Goal: Information Seeking & Learning: Learn about a topic

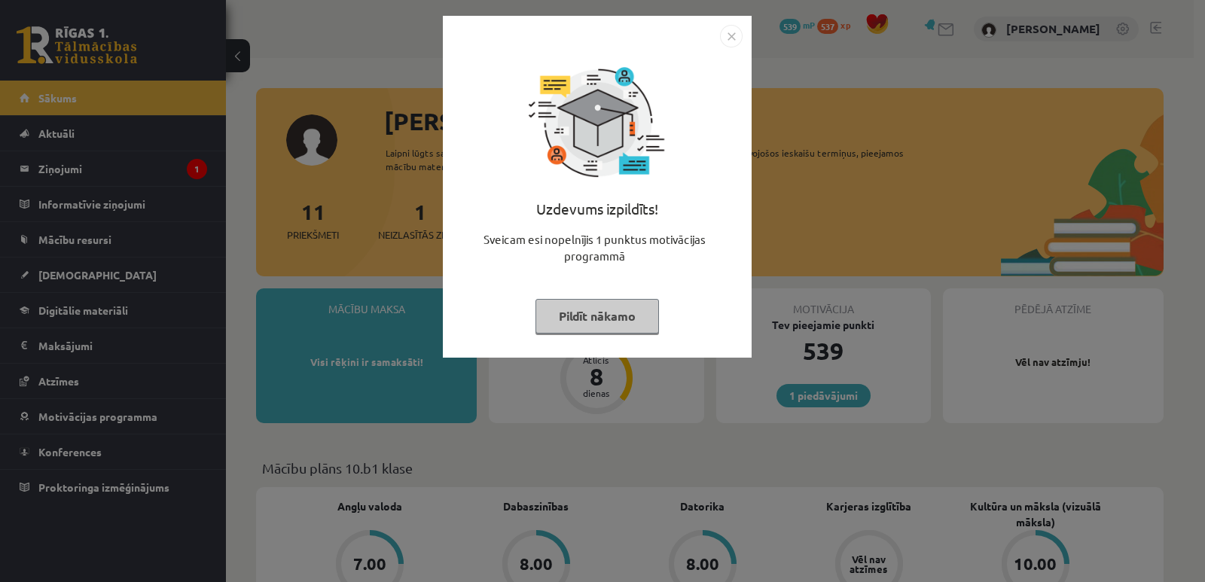
click at [580, 311] on button "Pildīt nākamo" at bounding box center [596, 316] width 123 height 35
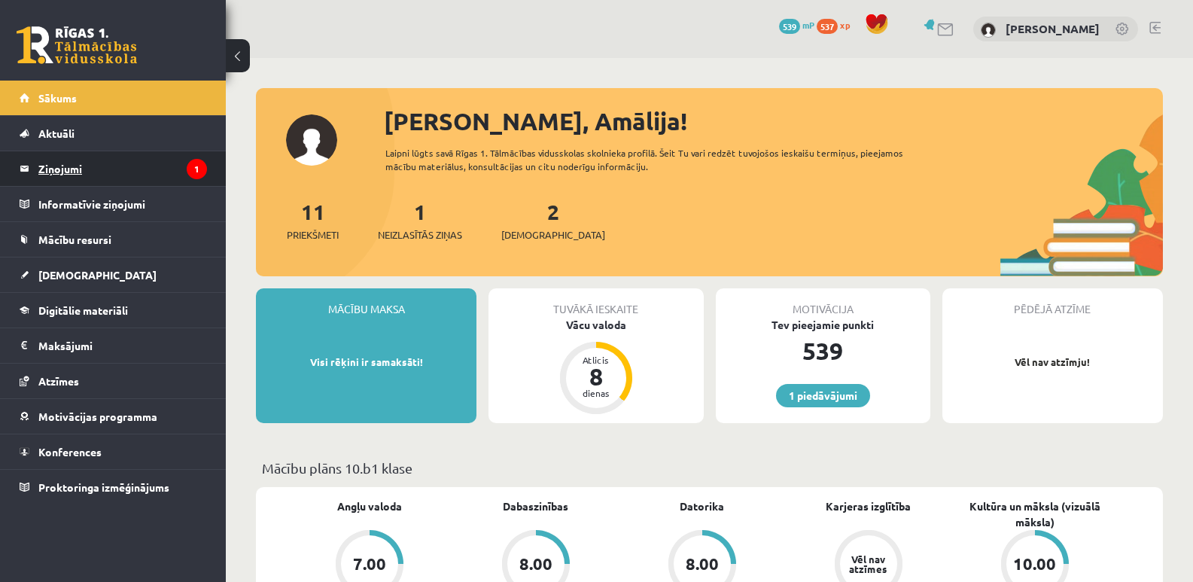
click at [86, 166] on legend "Ziņojumi 1" at bounding box center [122, 168] width 169 height 35
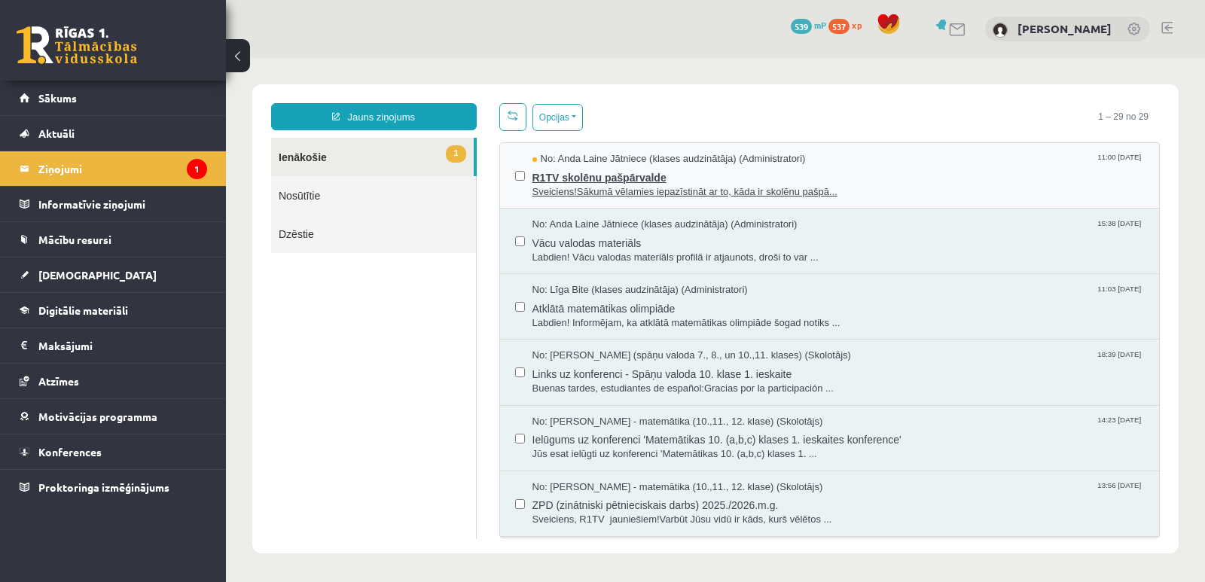
click at [569, 174] on span "R1TV skolēnu pašpārvalde" at bounding box center [838, 175] width 612 height 19
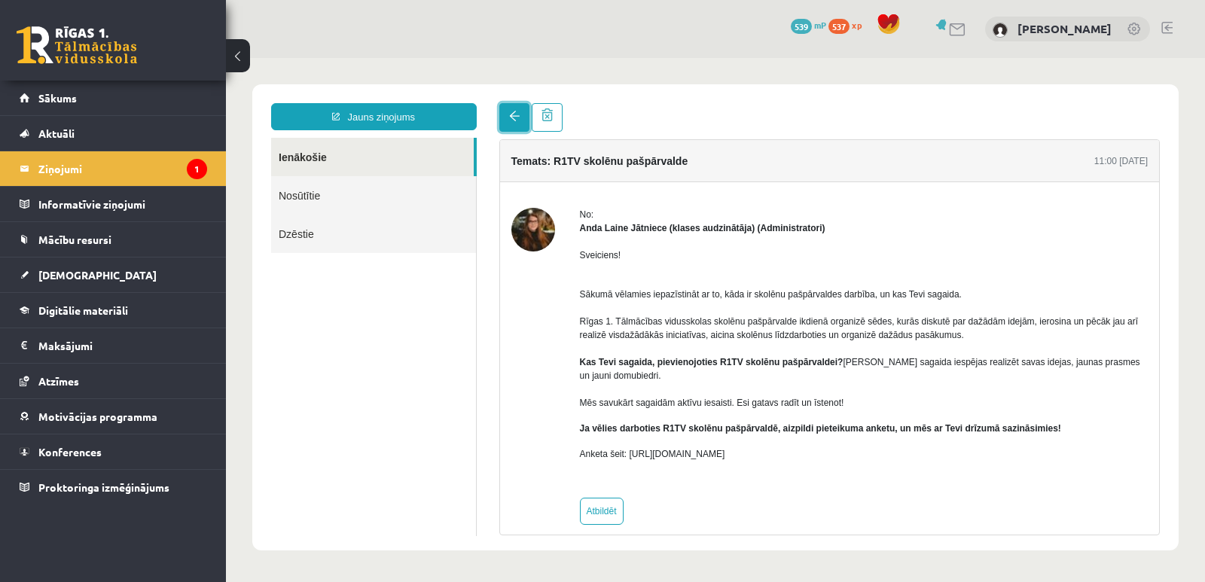
click at [515, 118] on span at bounding box center [514, 116] width 11 height 11
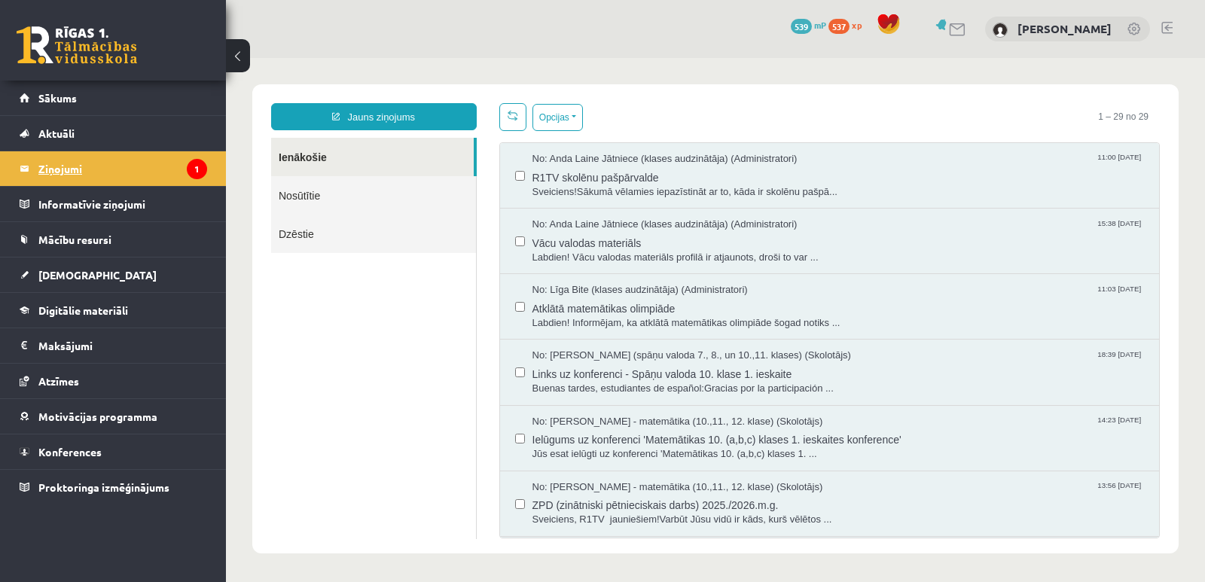
click at [198, 169] on icon "1" at bounding box center [197, 169] width 20 height 20
click at [78, 449] on span "Konferences" at bounding box center [69, 452] width 63 height 14
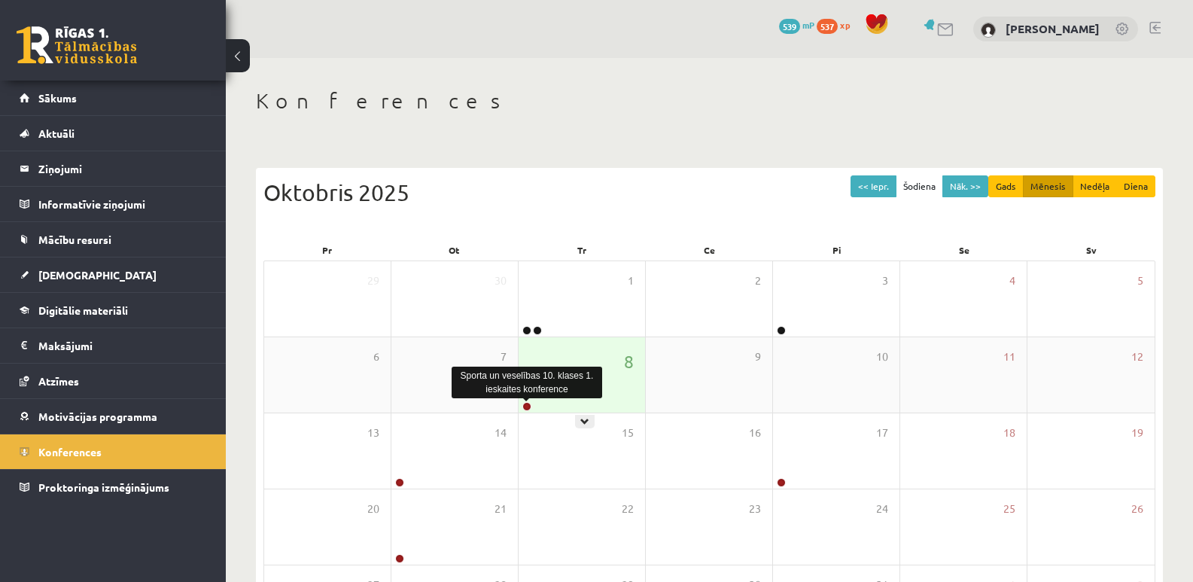
click at [525, 407] on link at bounding box center [527, 406] width 9 height 9
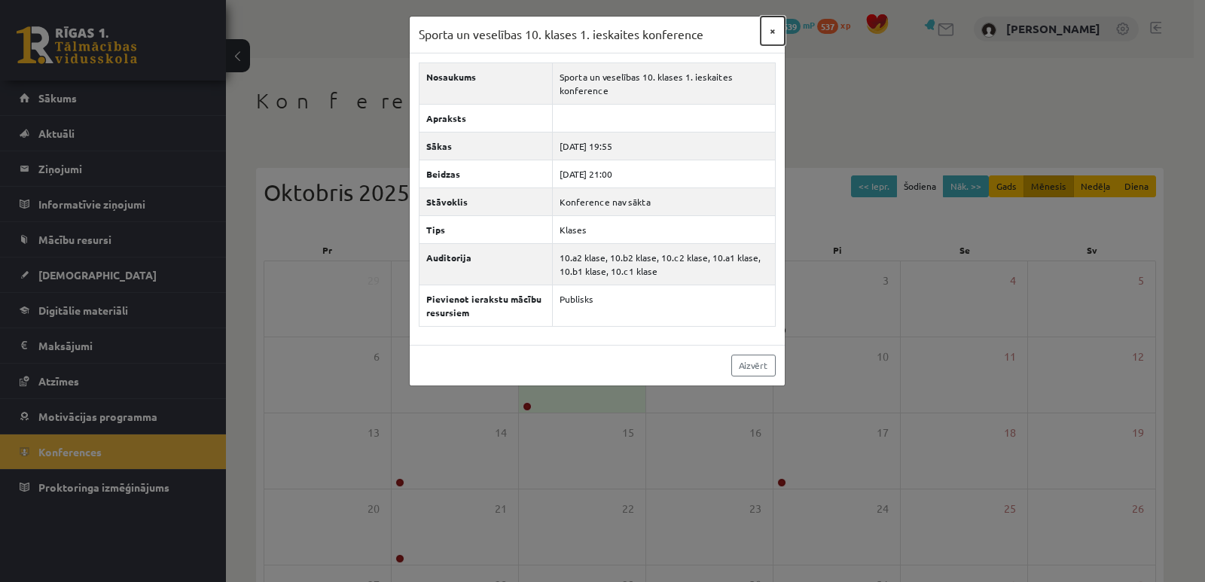
click at [768, 33] on button "×" at bounding box center [772, 31] width 24 height 29
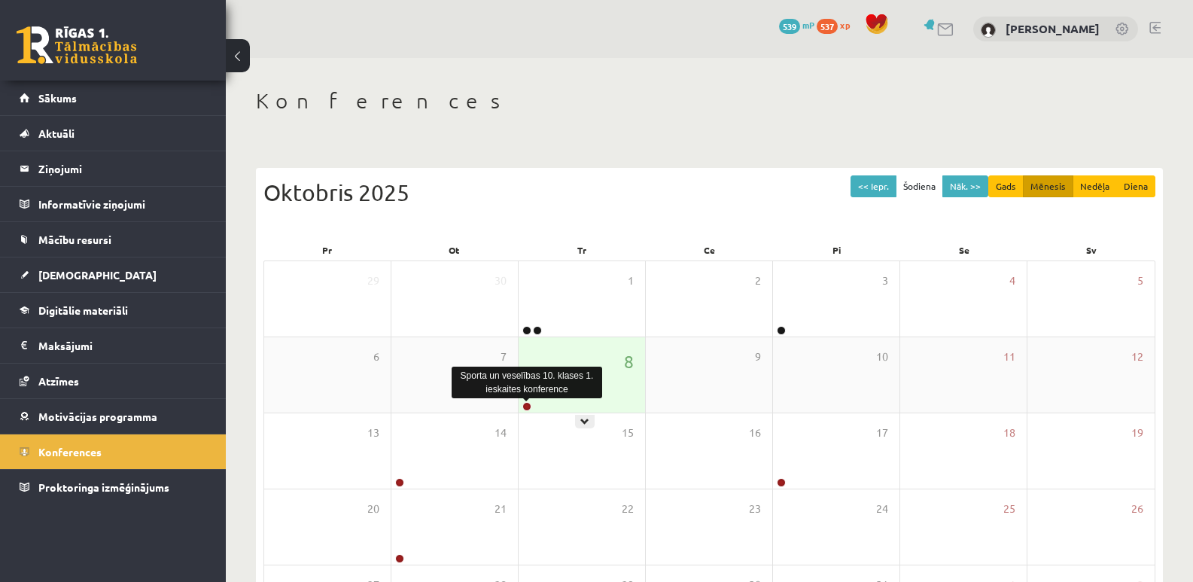
click at [527, 409] on link at bounding box center [527, 406] width 9 height 9
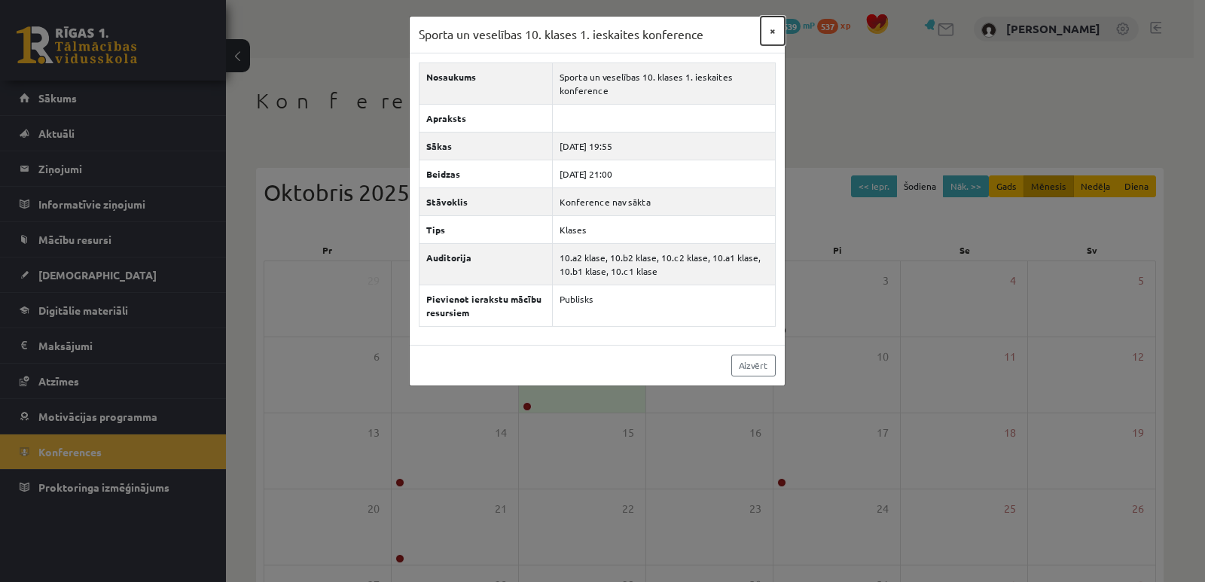
click at [771, 32] on button "×" at bounding box center [772, 31] width 24 height 29
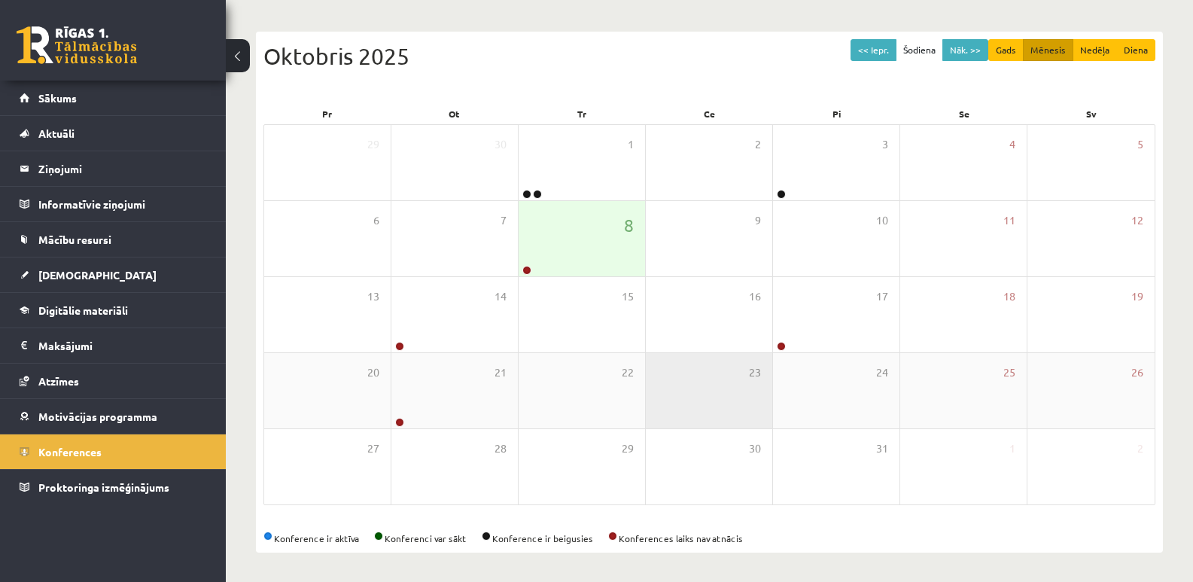
scroll to position [138, 0]
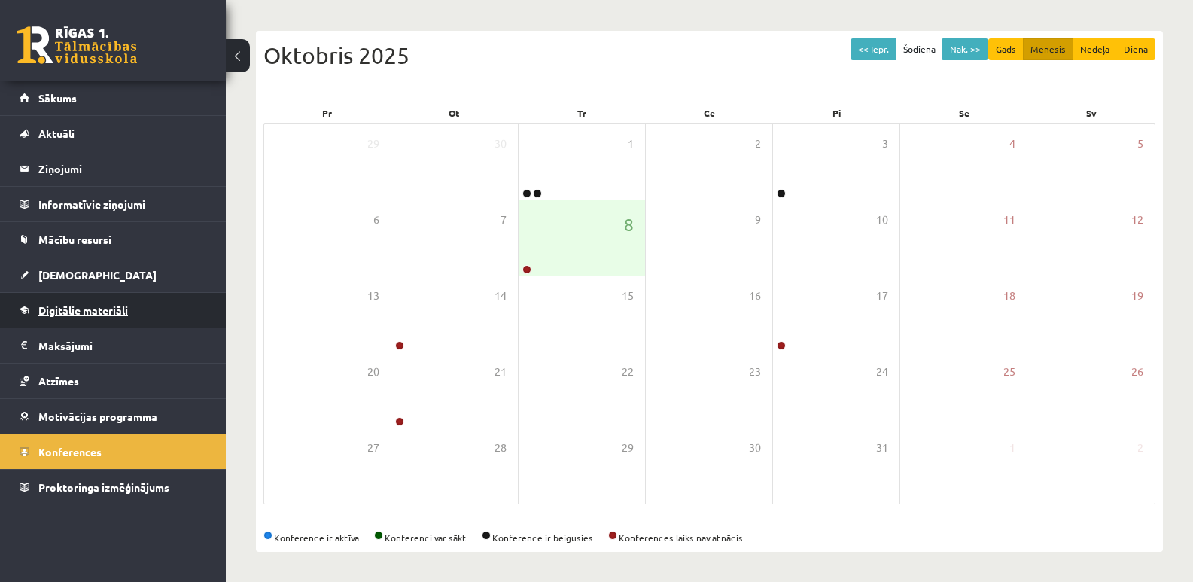
click at [62, 313] on span "Digitālie materiāli" at bounding box center [83, 310] width 90 height 14
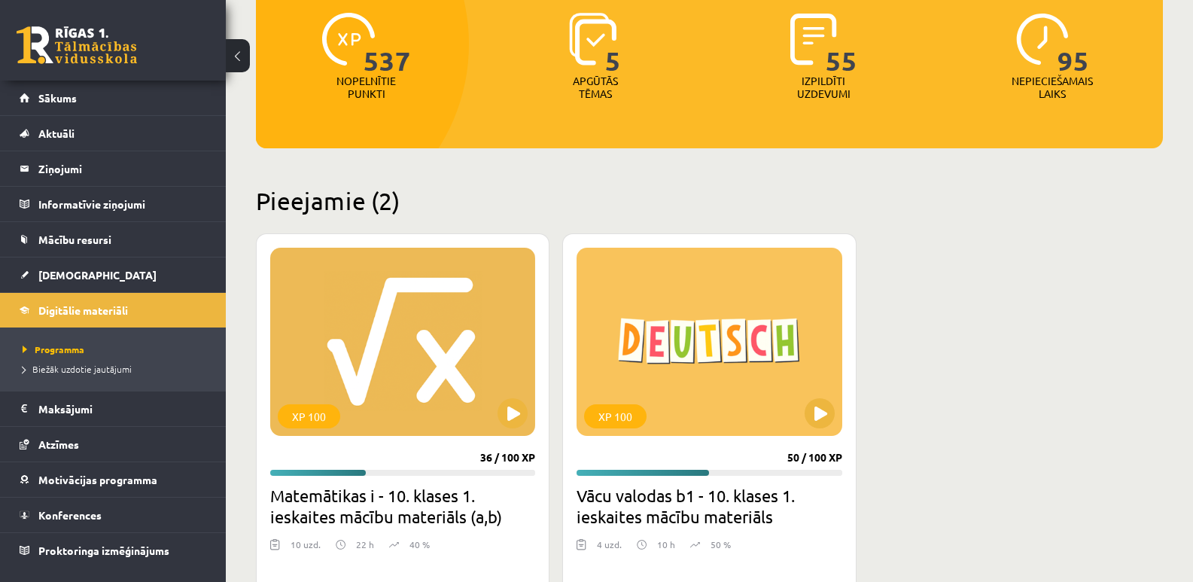
scroll to position [288, 0]
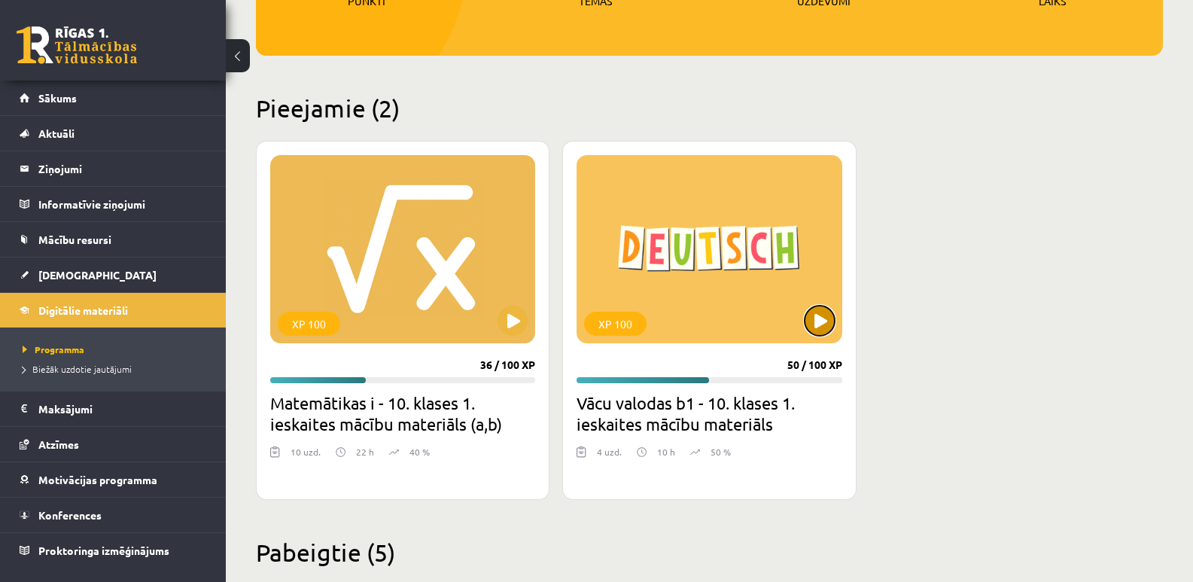
click at [829, 327] on button at bounding box center [820, 321] width 30 height 30
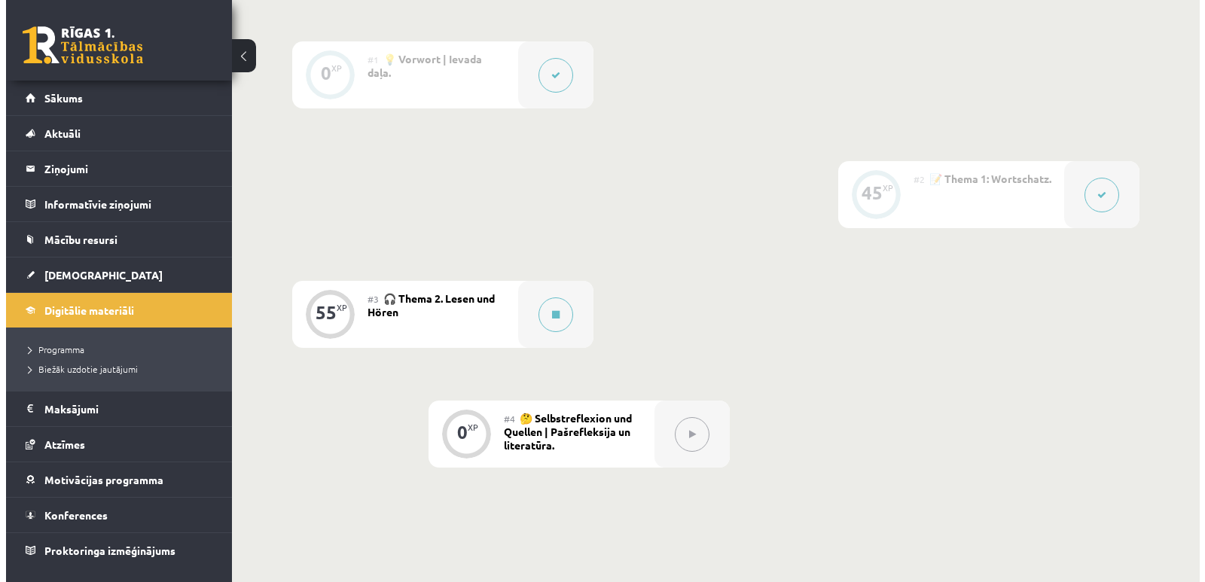
scroll to position [376, 0]
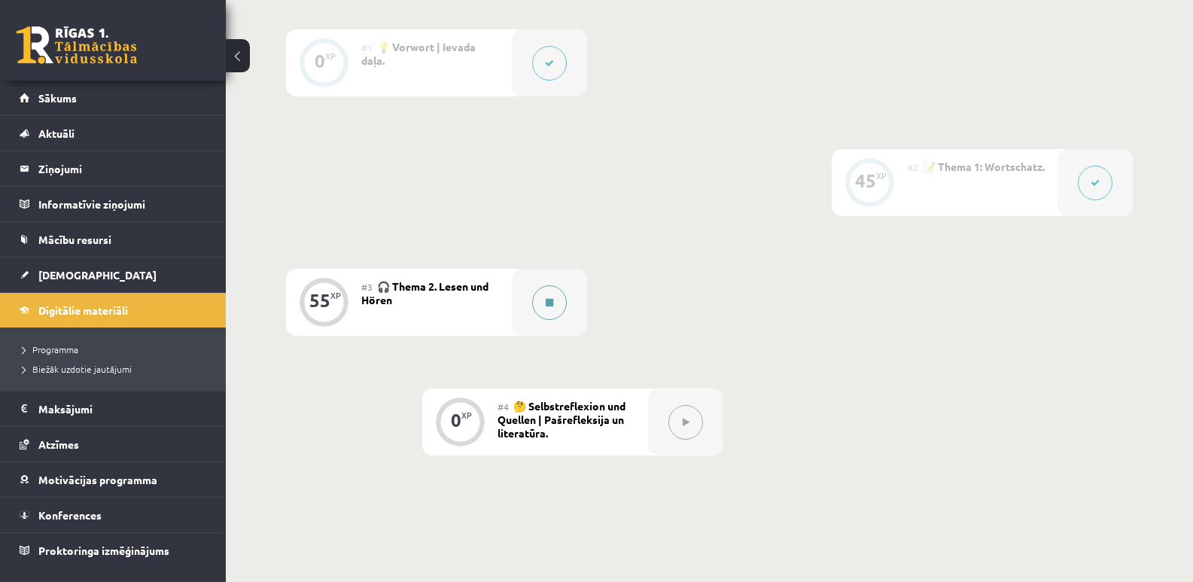
click at [548, 304] on icon at bounding box center [550, 302] width 8 height 9
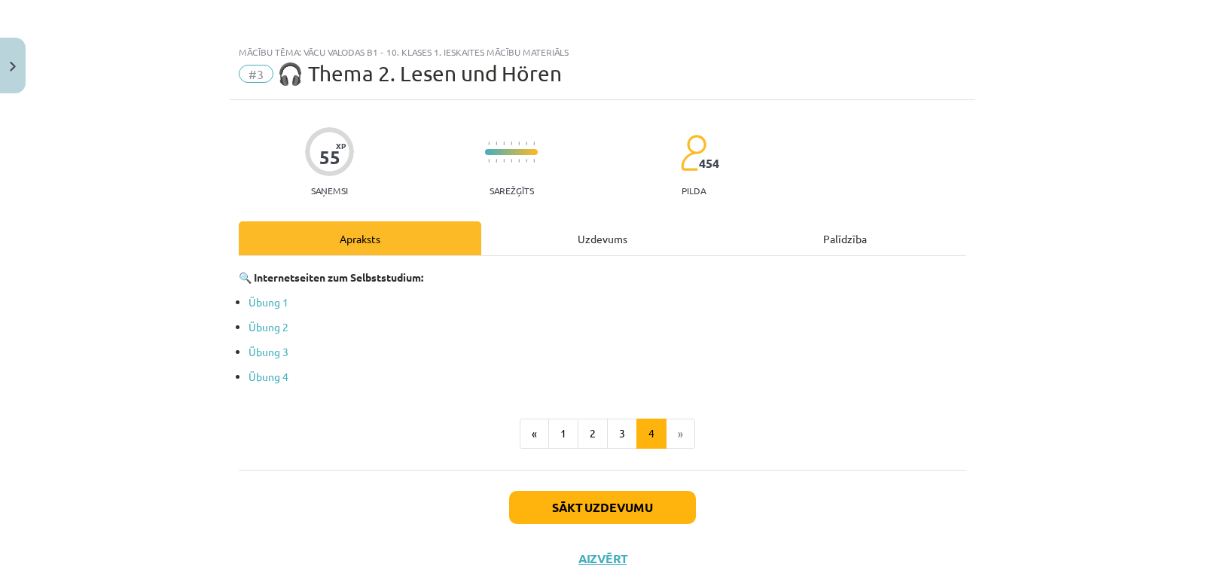
click at [595, 240] on div "Uzdevums" at bounding box center [602, 238] width 242 height 34
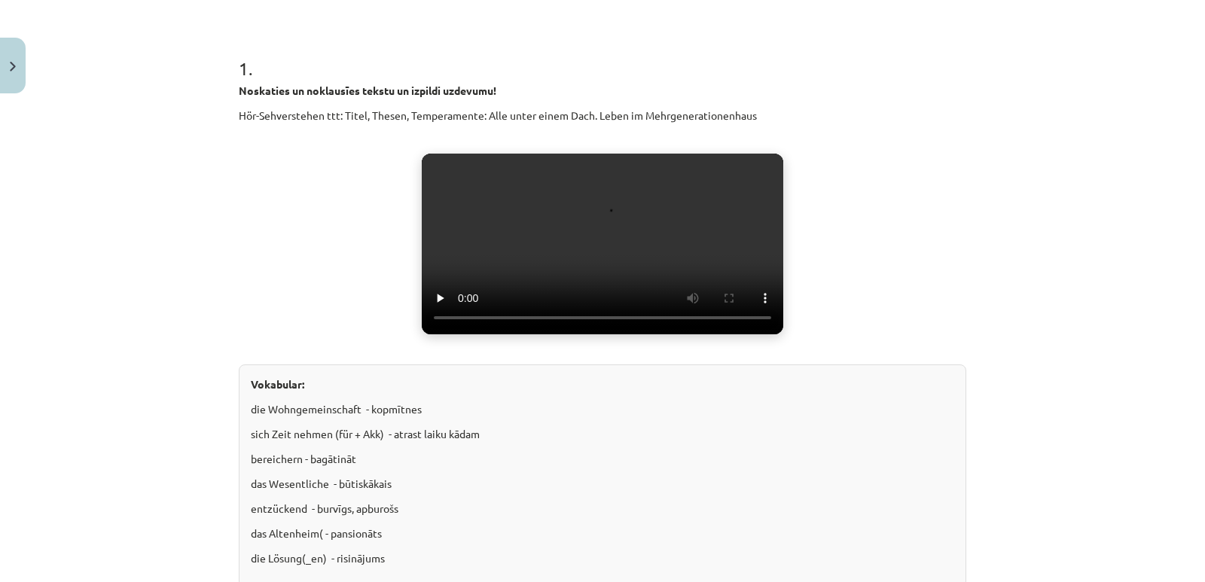
scroll to position [339, 0]
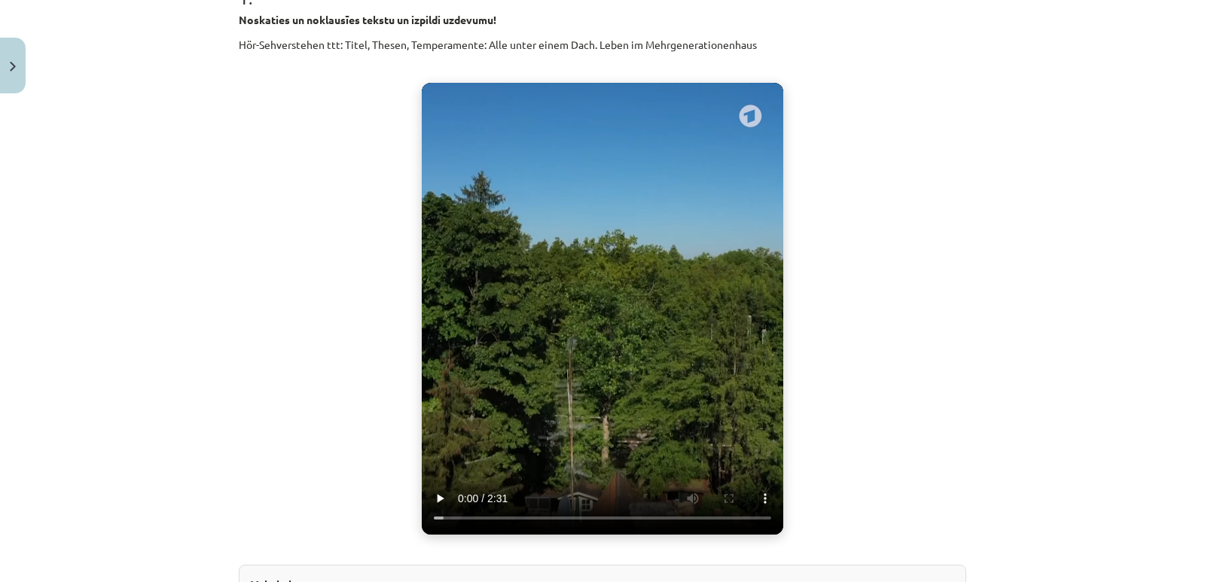
click at [551, 325] on video "Jūsu pārlūkprogramma neatbalsta video atskaņošanu." at bounding box center [602, 309] width 361 height 452
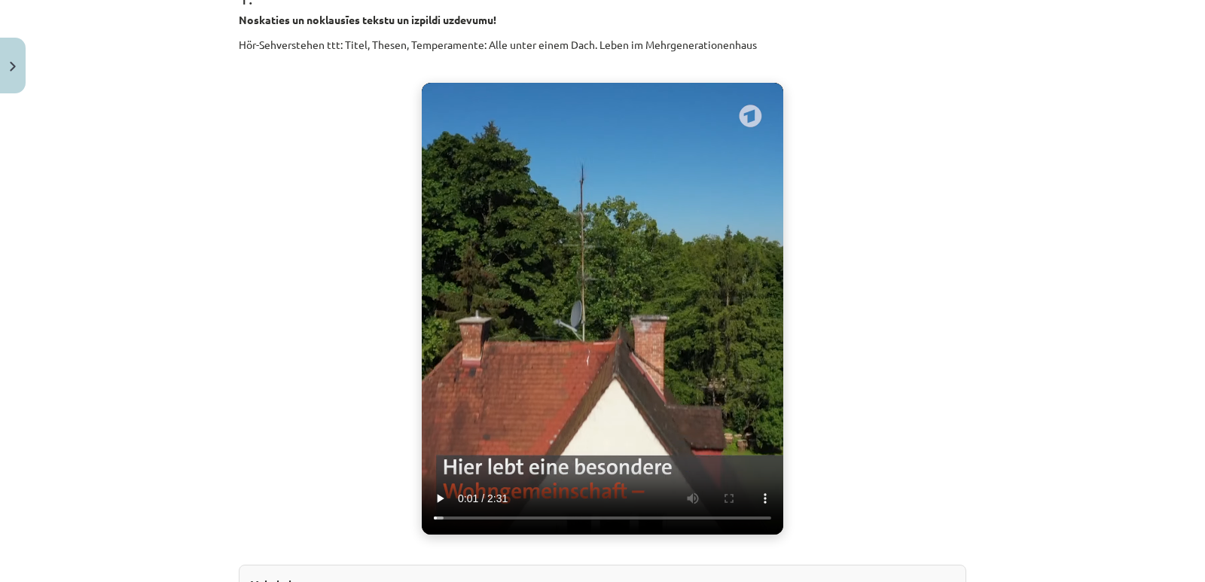
click at [541, 360] on video "Jūsu pārlūkprogramma neatbalsta video atskaņošanu." at bounding box center [602, 309] width 361 height 452
click at [641, 315] on video "Jūsu pārlūkprogramma neatbalsta video atskaņošanu." at bounding box center [602, 309] width 361 height 452
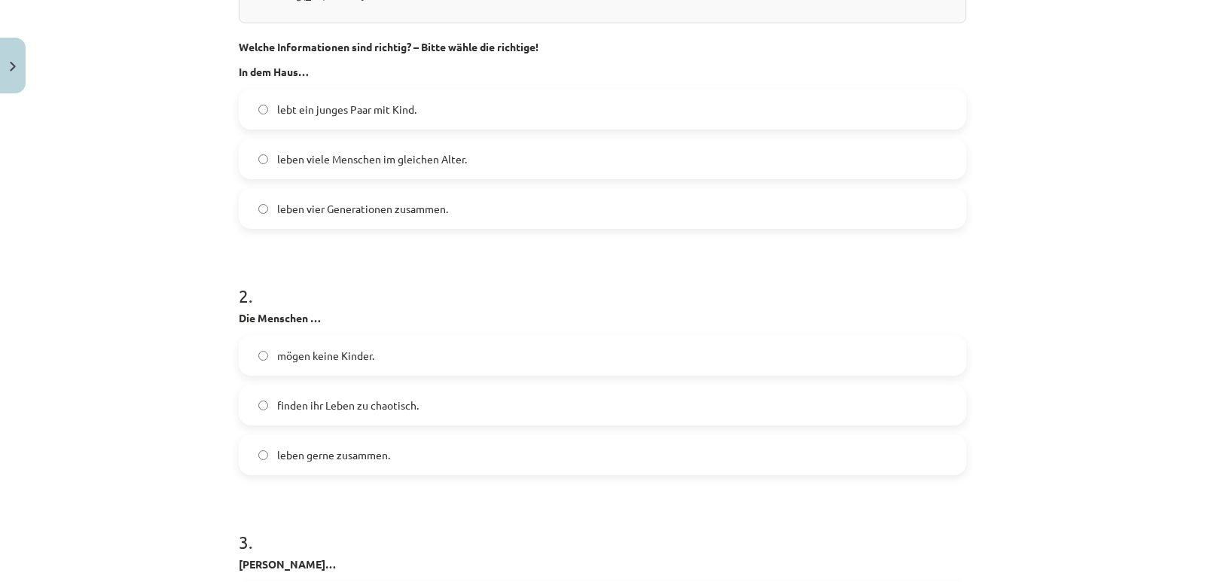
scroll to position [1092, 0]
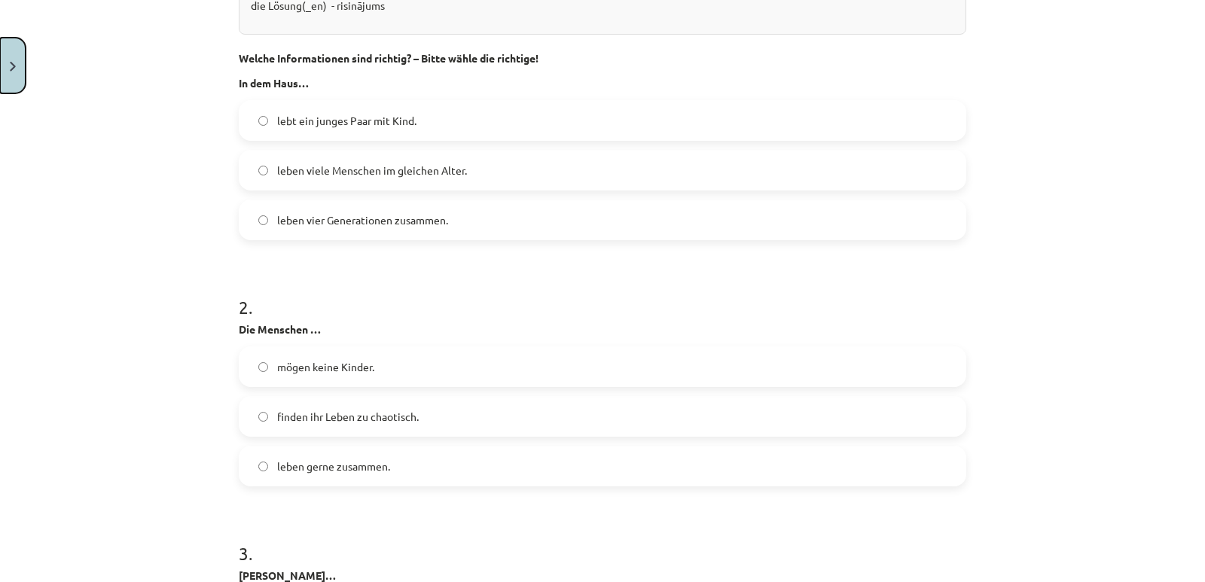
click at [2, 62] on button "Close" at bounding box center [13, 66] width 26 height 56
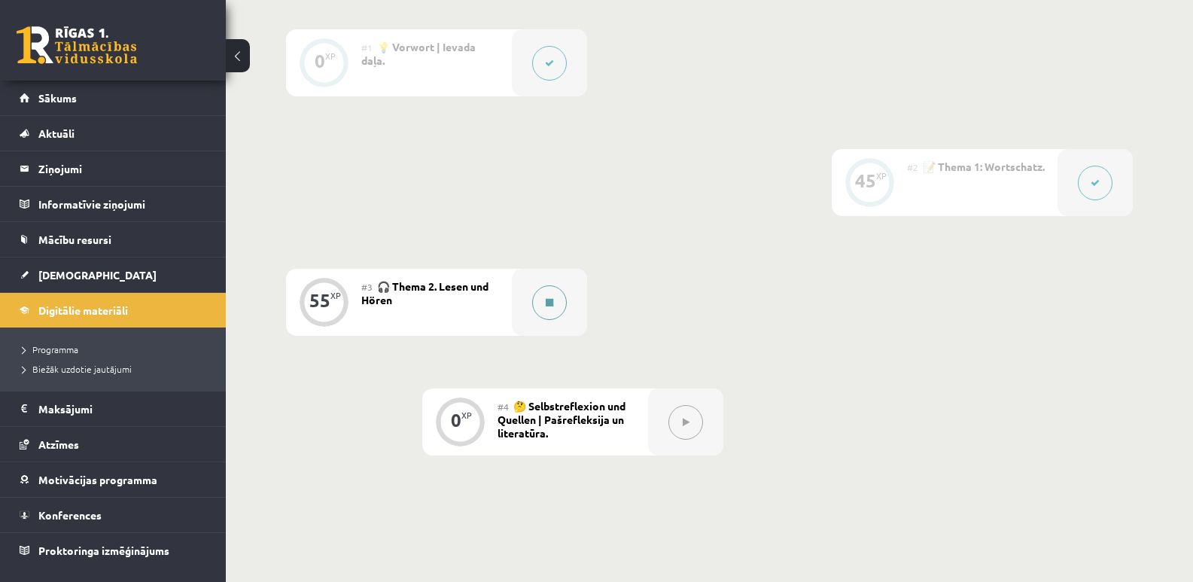
click at [546, 303] on icon at bounding box center [550, 302] width 8 height 9
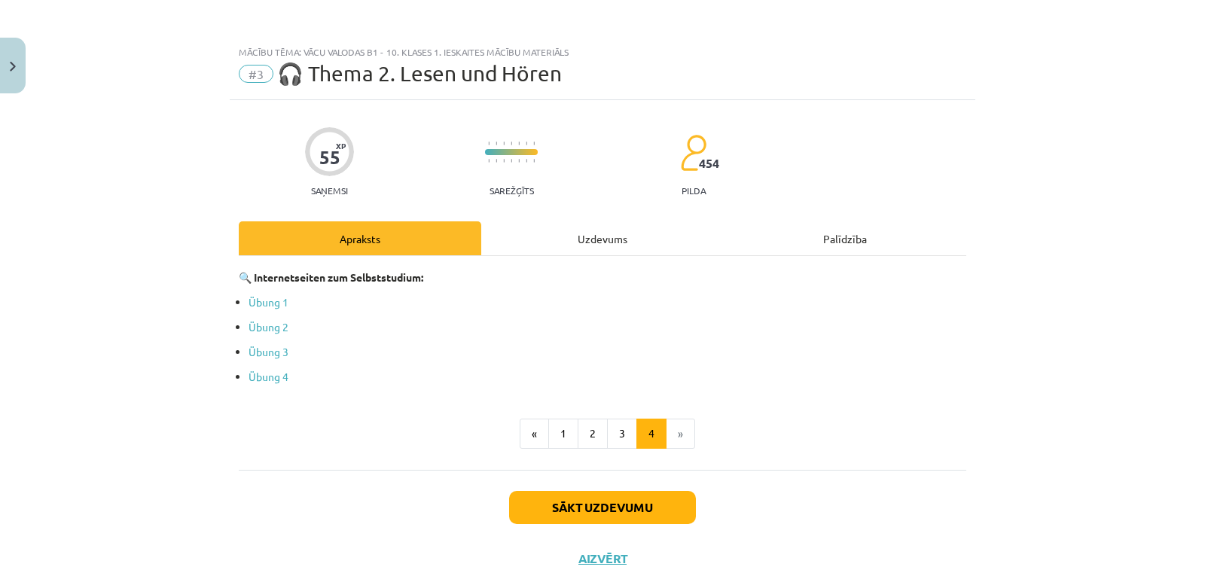
click at [573, 239] on div "Uzdevums" at bounding box center [602, 238] width 242 height 34
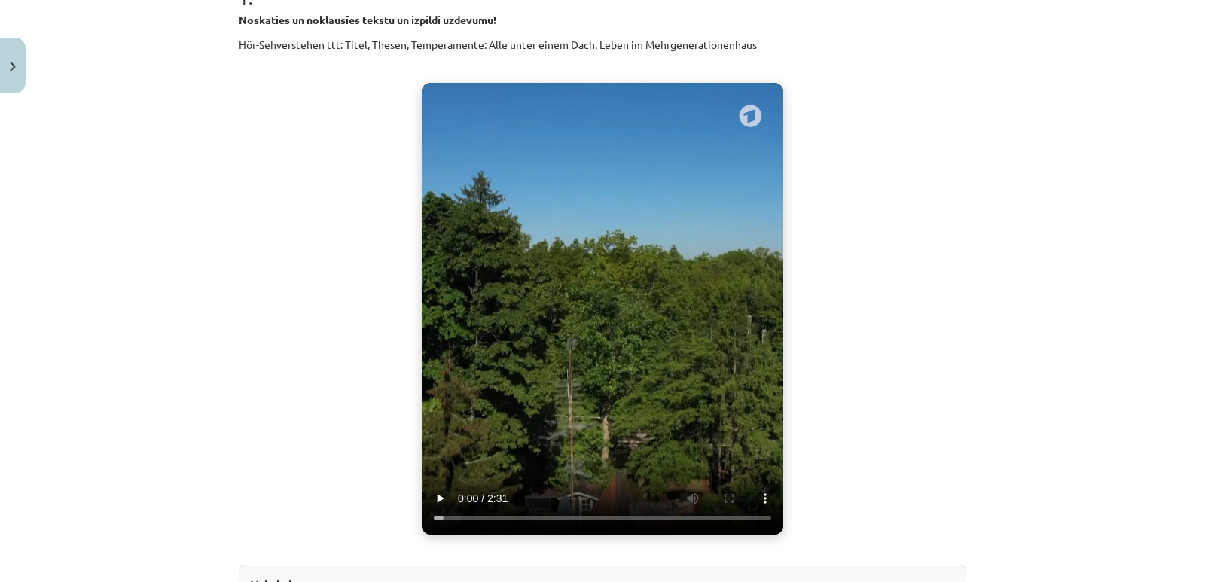
scroll to position [264, 0]
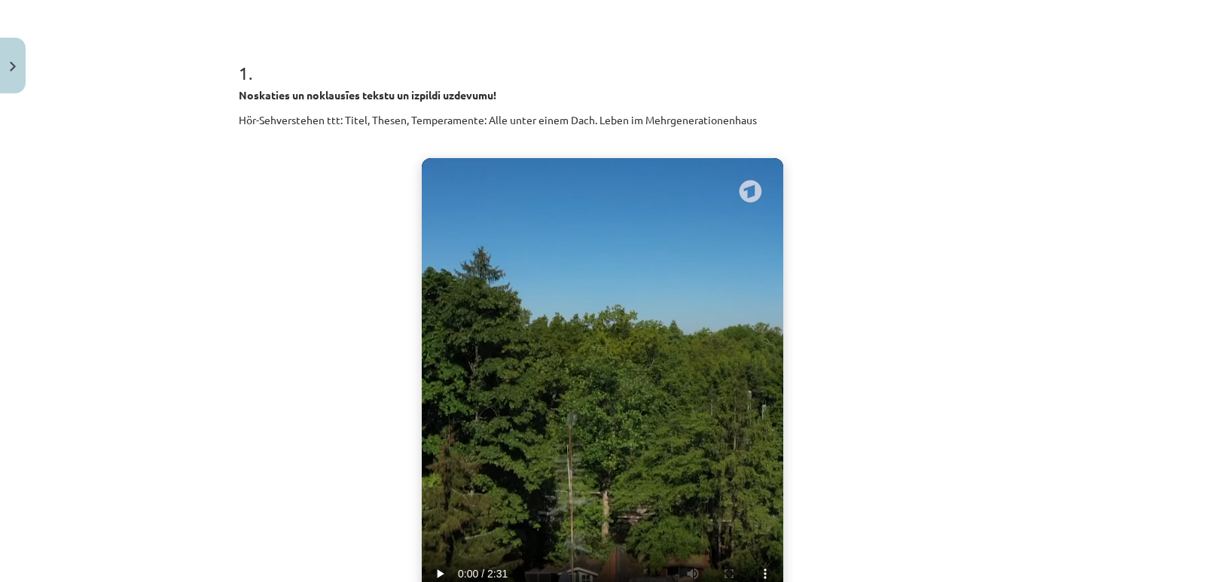
drag, startPoint x: 483, startPoint y: 117, endPoint x: 754, endPoint y: 126, distance: 271.2
click at [754, 126] on p "Hör-Sehverstehen ttt: Titel, Thesen, Temperamente: Alle unter einem Dach. Leben…" at bounding box center [602, 120] width 727 height 16
copy p "Alle unter einem Dach. Leben im Mehrgenerationenhaus"
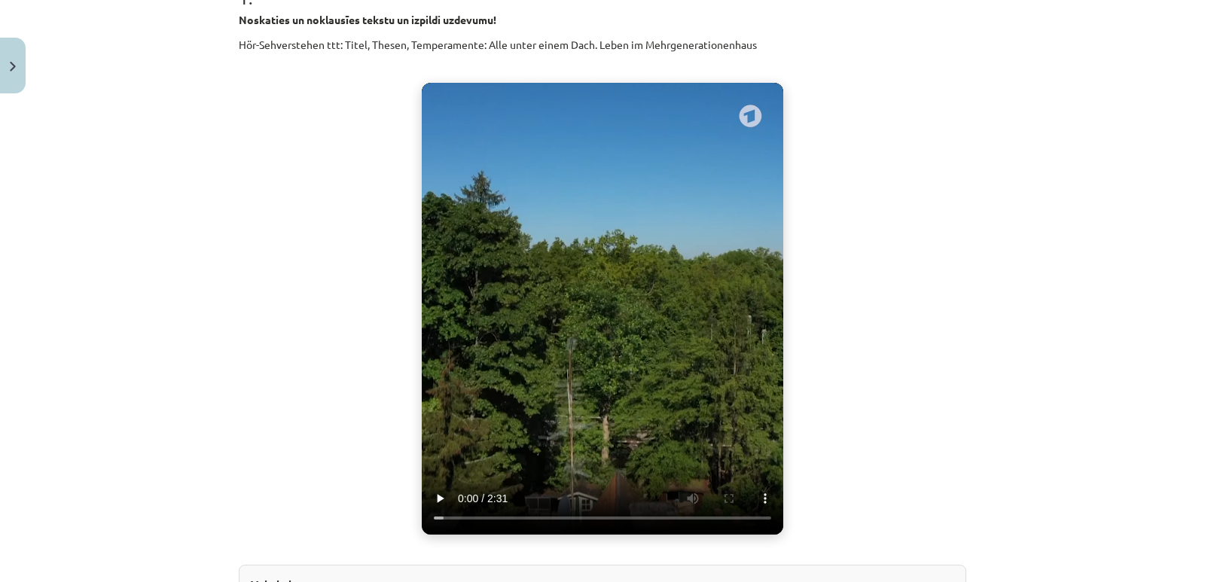
click at [836, 313] on div "Noskaties un noklausīes tekstu un izpildi uzdevumu! Hör-Sehverstehen ttt: Titel…" at bounding box center [602, 428] width 727 height 832
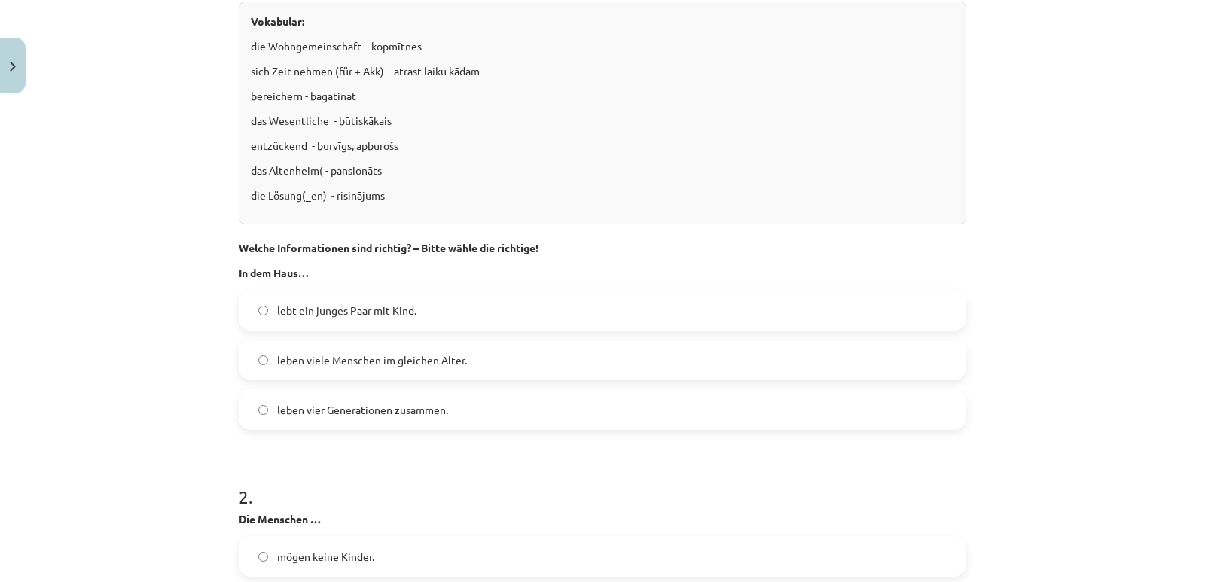
scroll to position [866, 0]
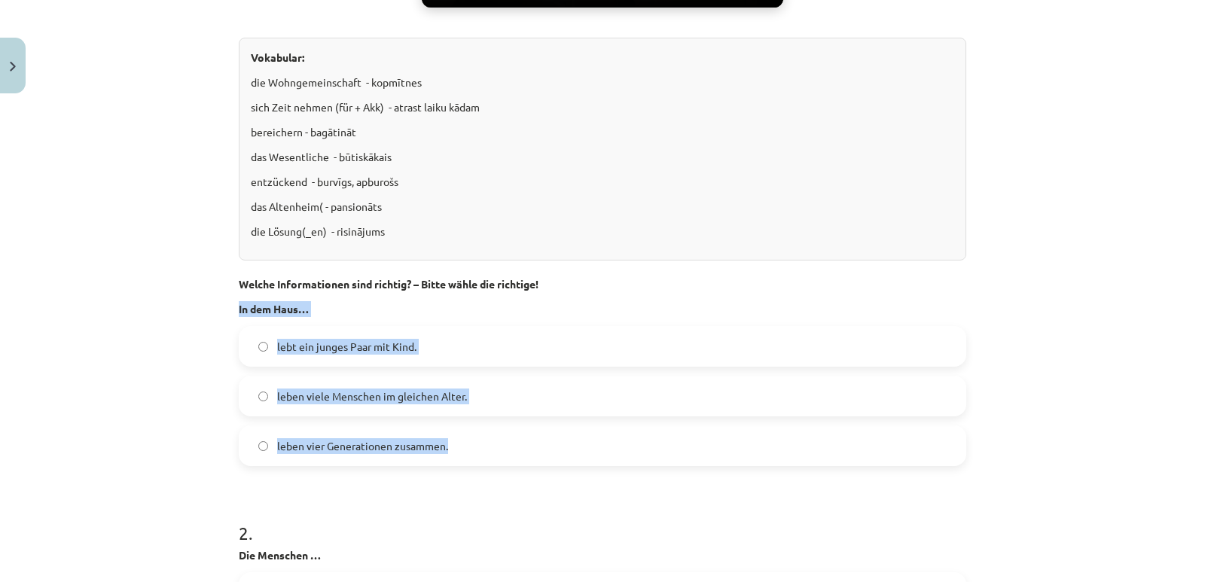
drag, startPoint x: 233, startPoint y: 301, endPoint x: 480, endPoint y: 456, distance: 291.0
copy div "In dem Haus… lebt ein junges Paar mit Kind. leben viele Menschen im gleichen Al…"
click at [222, 453] on div "Mācību tēma: Vācu valodas b1 - 10. klases 1. ieskaites mācību materiāls #3 🎧 Th…" at bounding box center [602, 291] width 1205 height 582
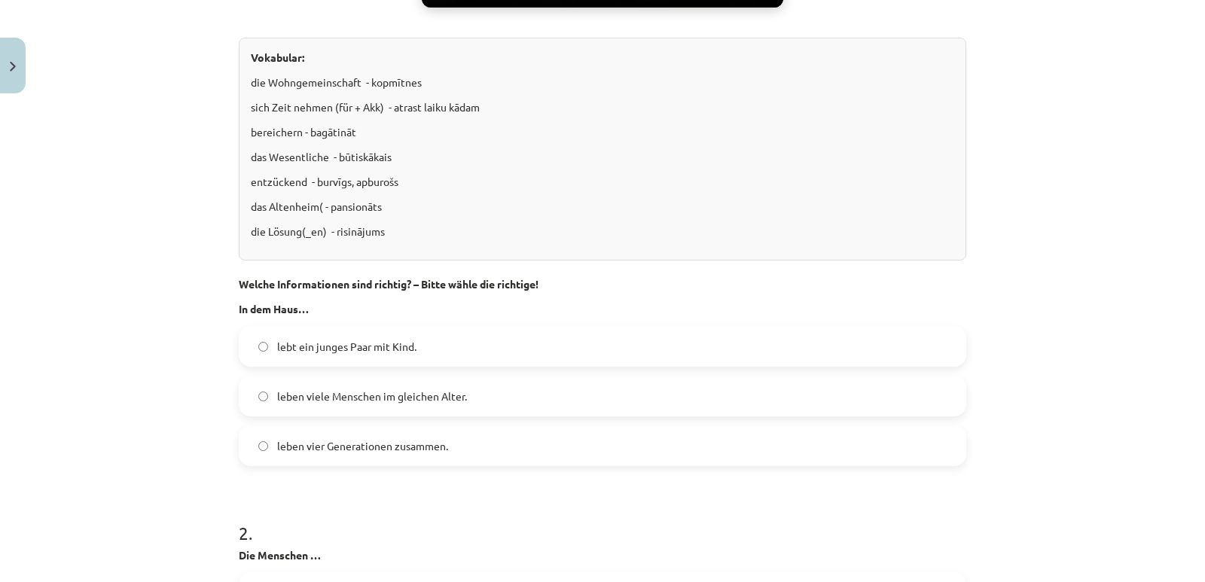
click at [263, 450] on label "leben vier Generationen zusammen." at bounding box center [602, 446] width 724 height 38
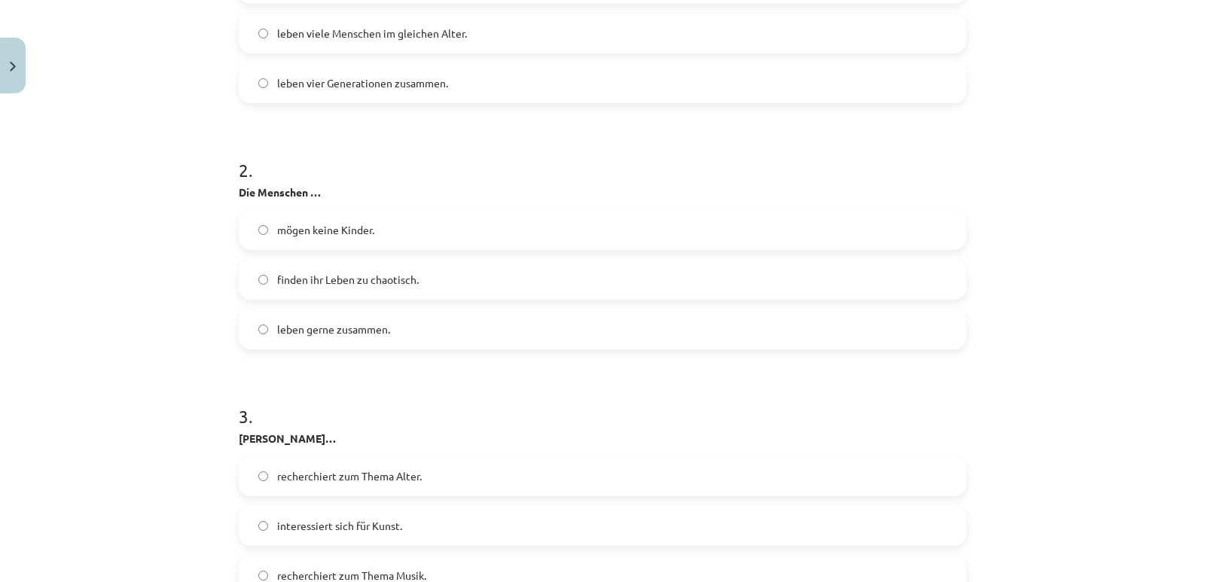
scroll to position [1242, 0]
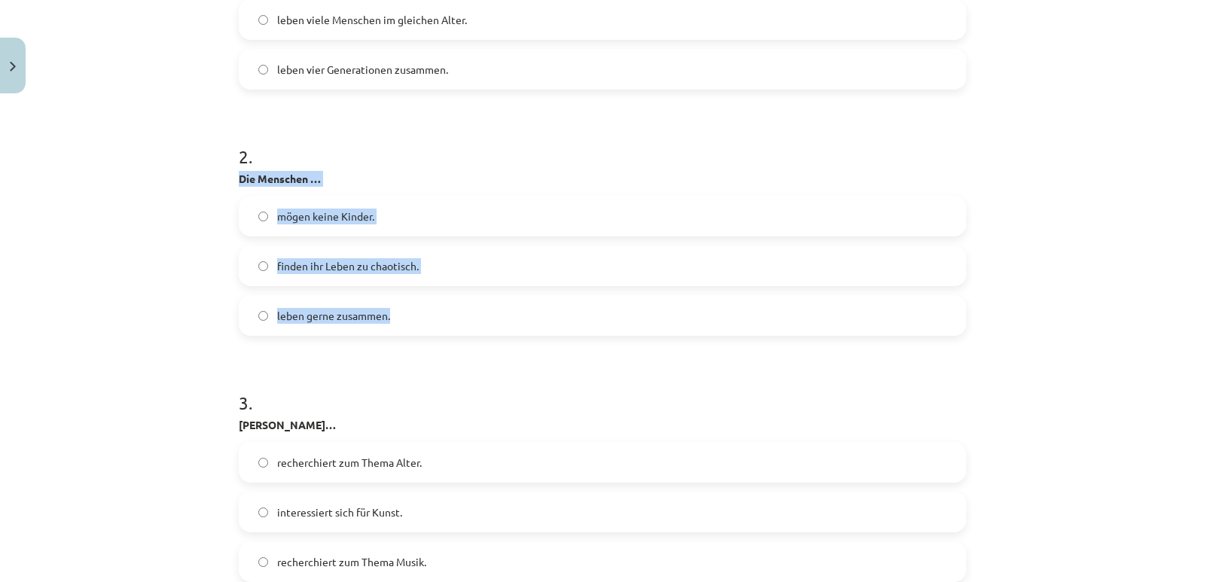
drag, startPoint x: 235, startPoint y: 175, endPoint x: 403, endPoint y: 318, distance: 220.1
click at [403, 318] on div "2 . Die Menschen … mögen keine Kinder. finden ihr Leben zu chaotisch. leben ger…" at bounding box center [602, 228] width 727 height 216
copy div "Die Menschen … mögen keine Kinder. finden ihr Leben zu chaotisch. leben gerne z…"
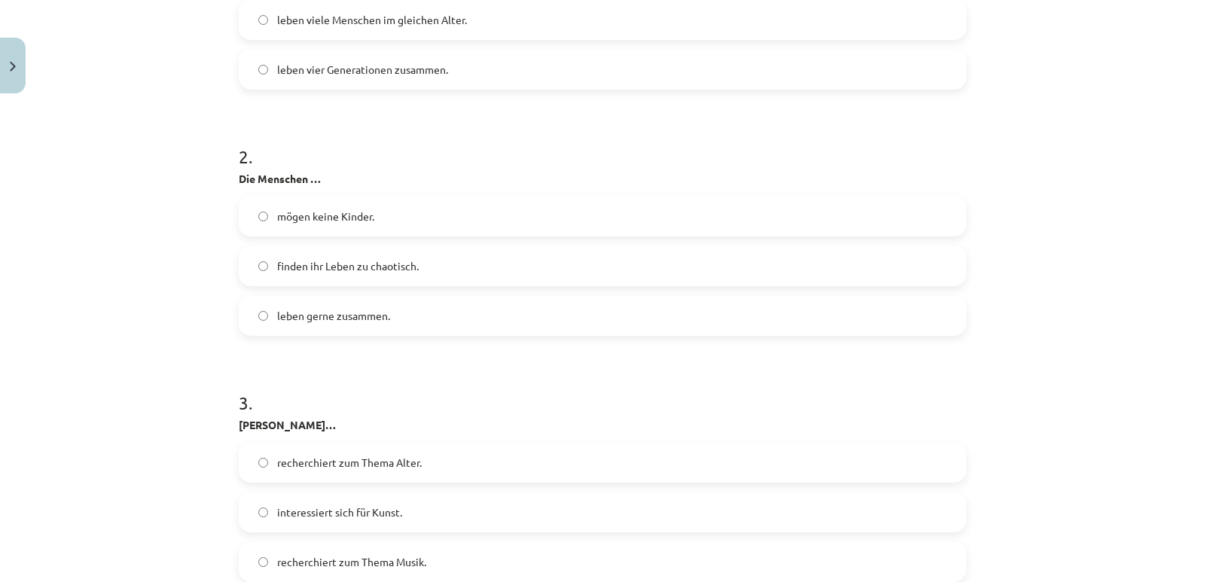
click at [297, 317] on span "leben gerne zusammen." at bounding box center [333, 316] width 113 height 16
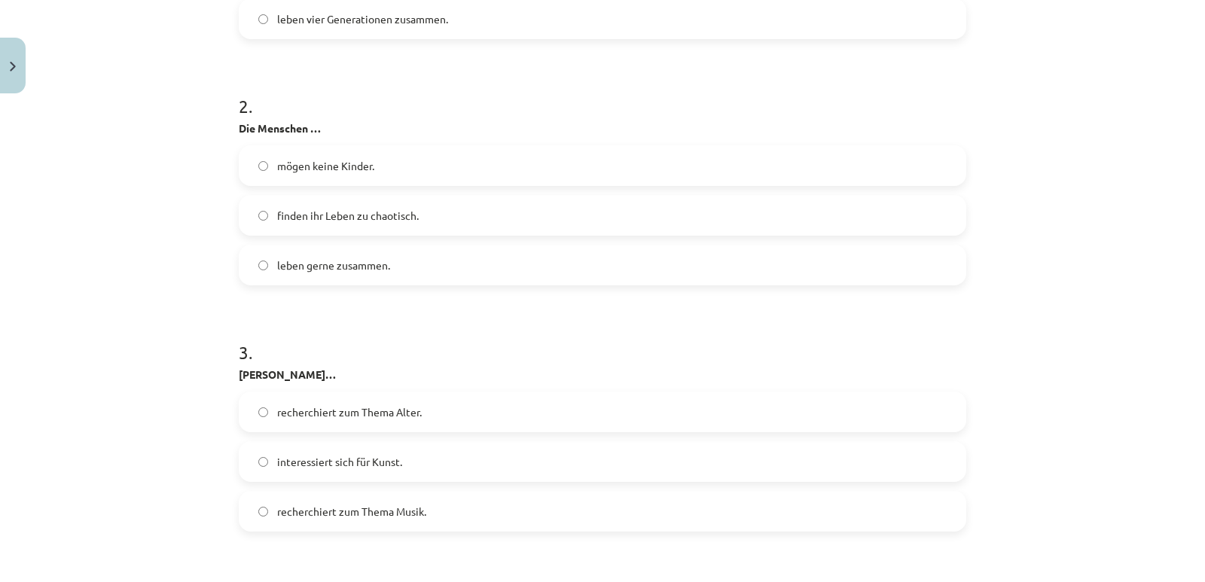
scroll to position [1318, 0]
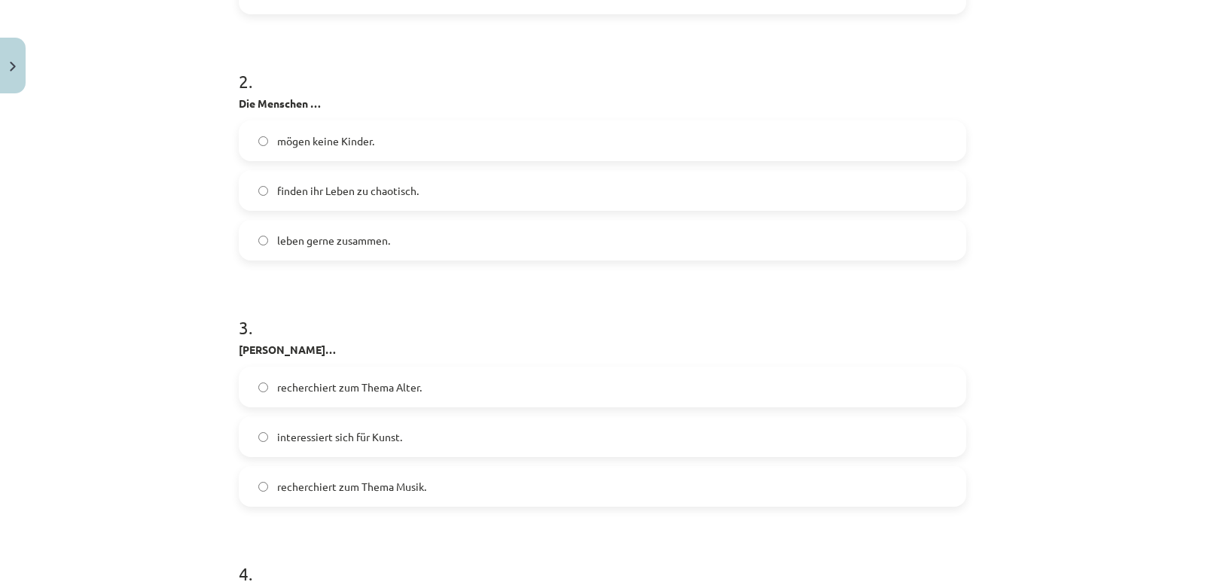
click at [337, 389] on span "recherchiert zum Thema Alter." at bounding box center [349, 387] width 145 height 16
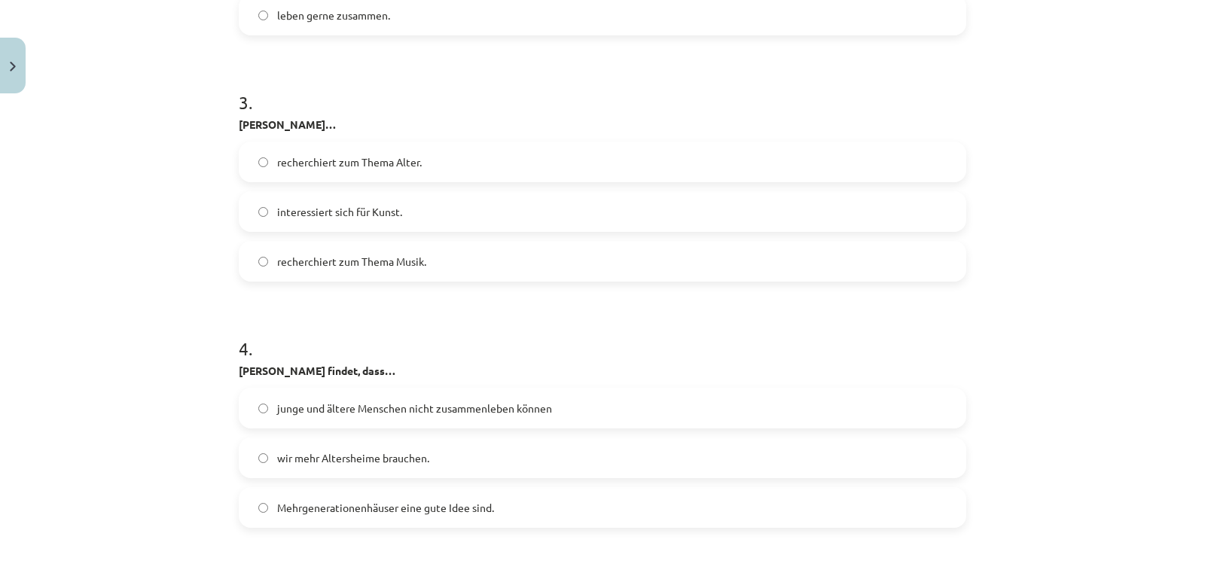
scroll to position [1543, 0]
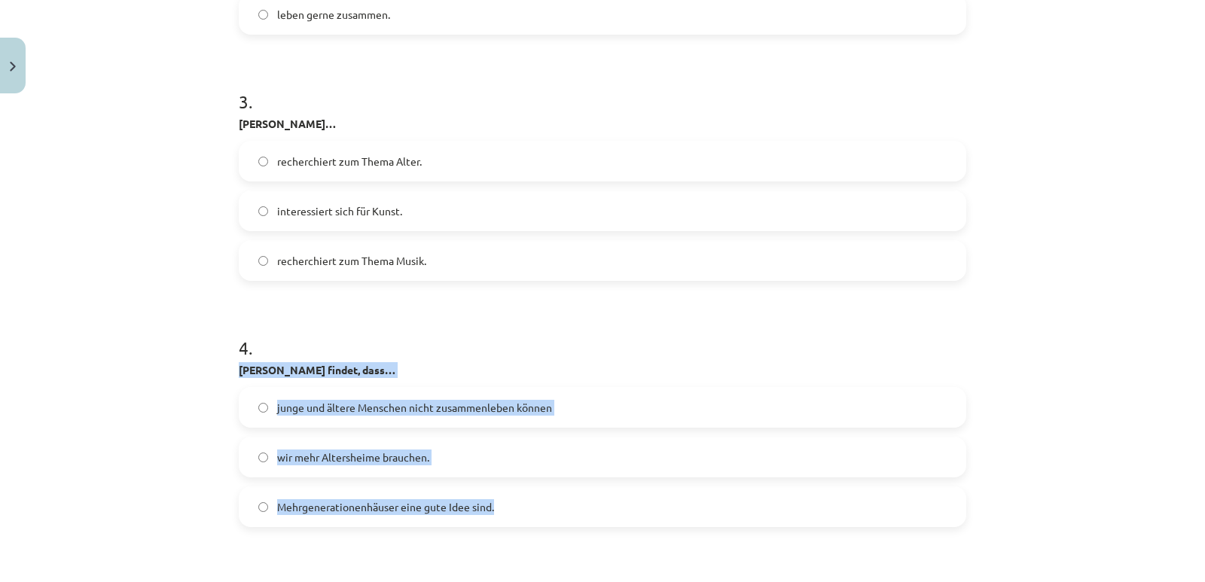
drag, startPoint x: 233, startPoint y: 367, endPoint x: 504, endPoint y: 516, distance: 309.0
click at [504, 516] on div "4 . Lorenz findet, dass… junge und ältere Menschen nicht zusammenleben können w…" at bounding box center [602, 419] width 727 height 216
copy div "Lorenz findet, dass… junge und ältere Menschen nicht zusammenleben können wir m…"
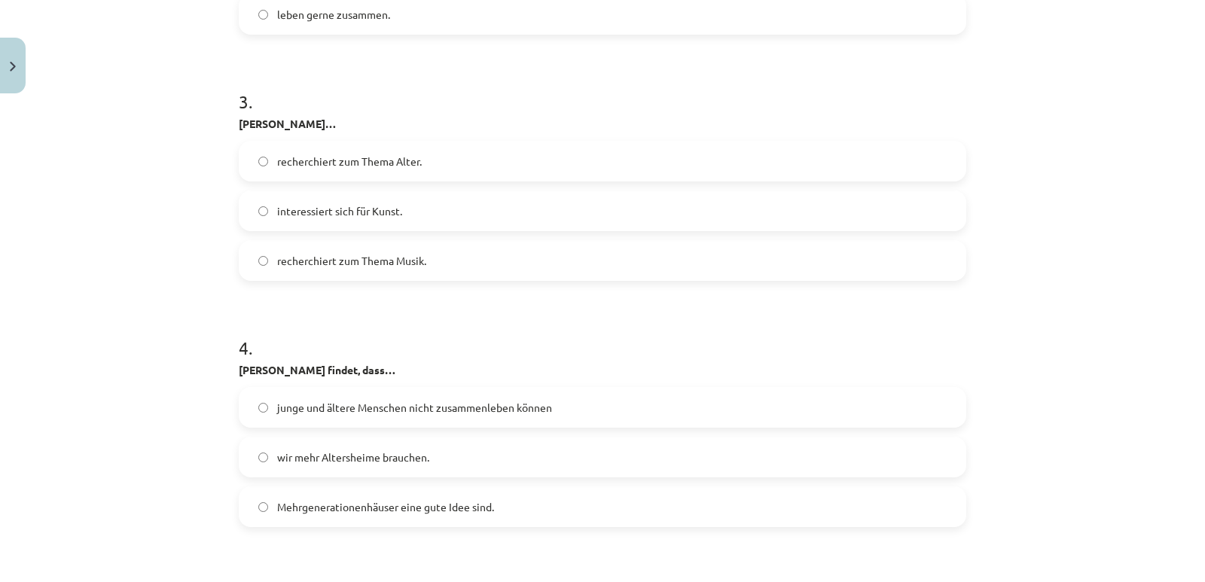
click at [343, 504] on span "Mehrgenerationenhäuser eine gute Idee sind." at bounding box center [385, 507] width 217 height 16
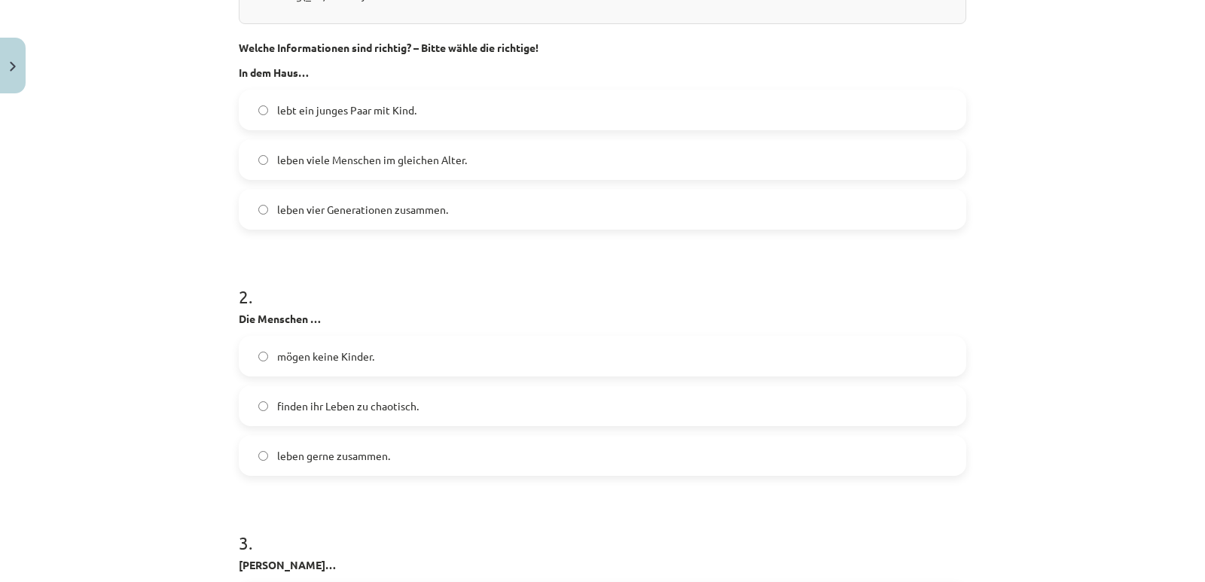
scroll to position [1092, 0]
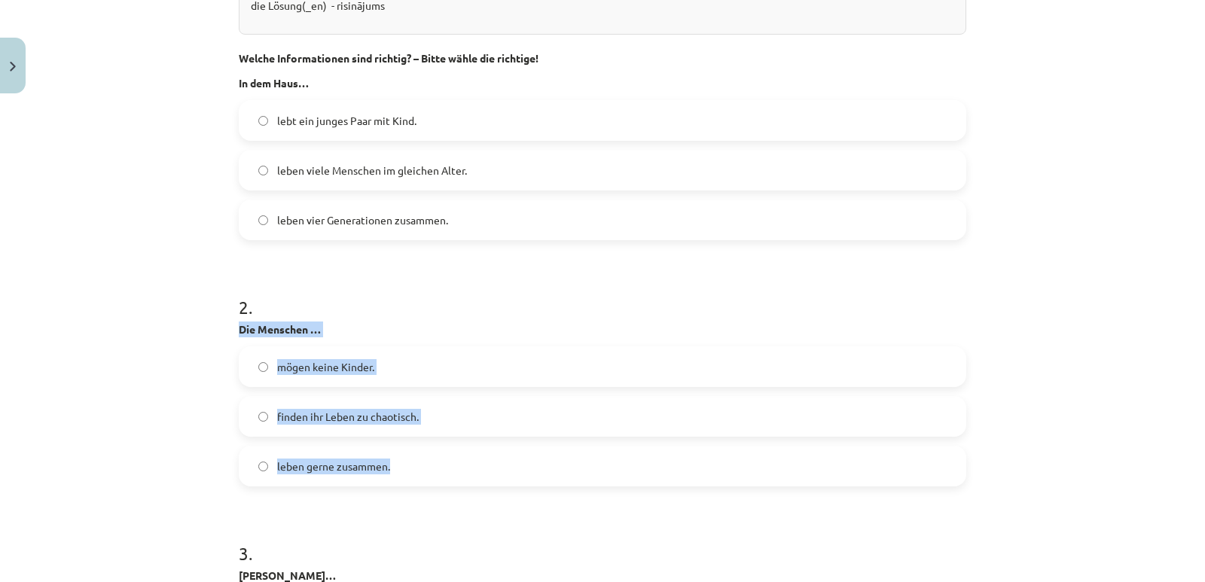
drag, startPoint x: 234, startPoint y: 330, endPoint x: 401, endPoint y: 471, distance: 218.0
click at [401, 471] on div "2 . Die Menschen … mögen keine Kinder. finden ihr Leben zu chaotisch. leben ger…" at bounding box center [602, 378] width 727 height 216
copy div "Die Menschen … mögen keine Kinder. finden ihr Leben zu chaotisch. leben gerne z…"
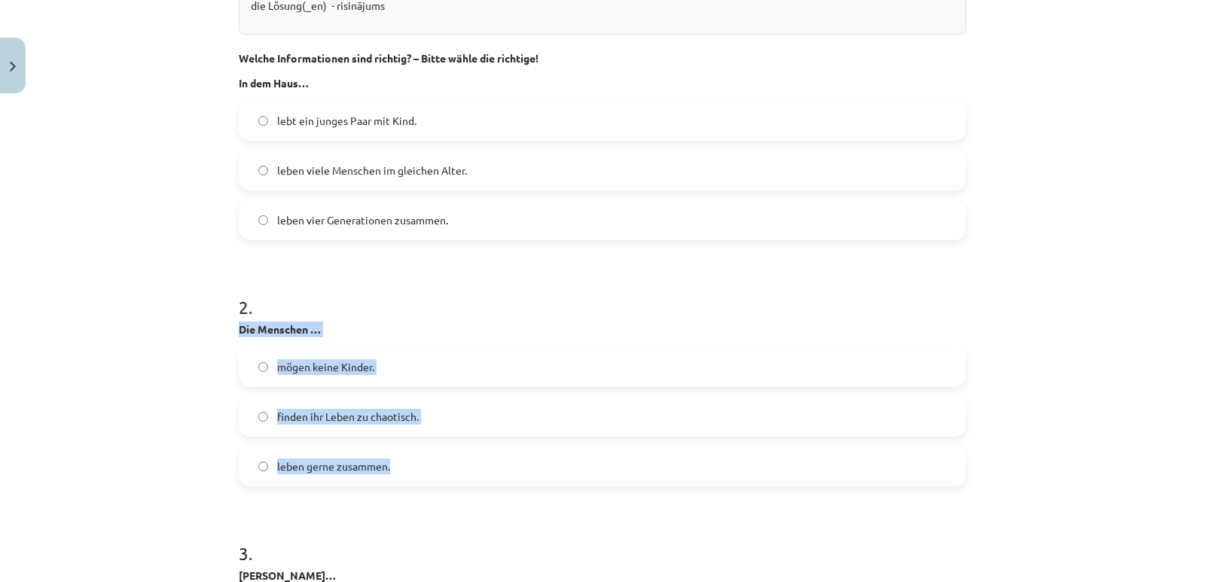
drag, startPoint x: 233, startPoint y: 328, endPoint x: 391, endPoint y: 463, distance: 207.2
click at [391, 463] on div "2 . Die Menschen … mögen keine Kinder. finden ihr Leben zu chaotisch. leben ger…" at bounding box center [602, 378] width 727 height 216
copy div "Die Menschen … mögen keine Kinder. finden ihr Leben zu chaotisch. leben gerne z…"
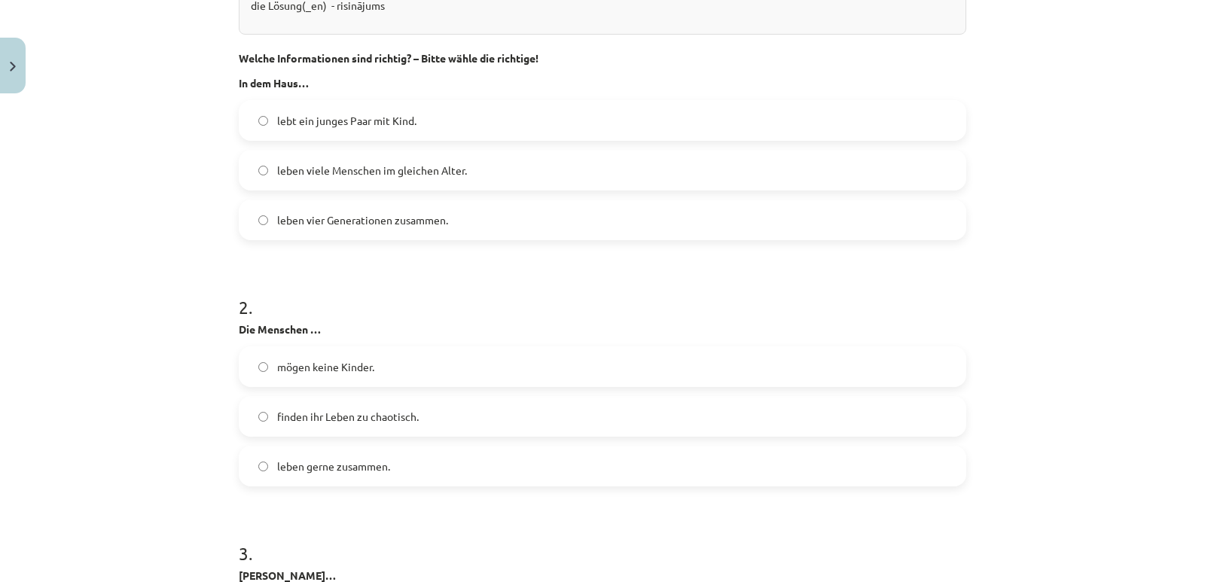
click at [535, 310] on h1 "2 ." at bounding box center [602, 293] width 727 height 47
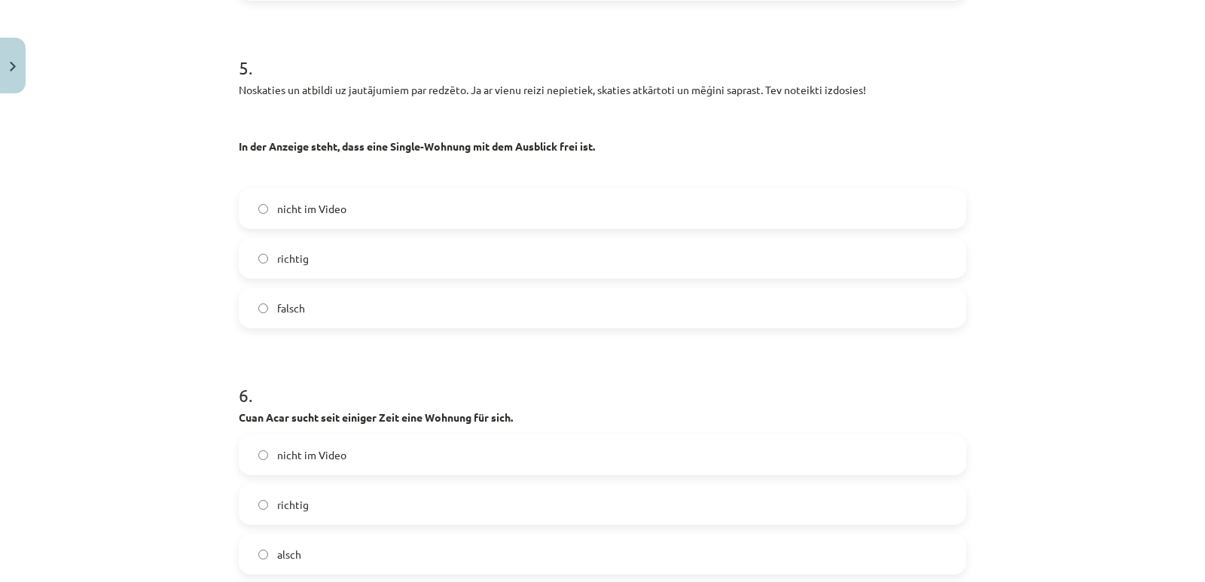
scroll to position [2071, 0]
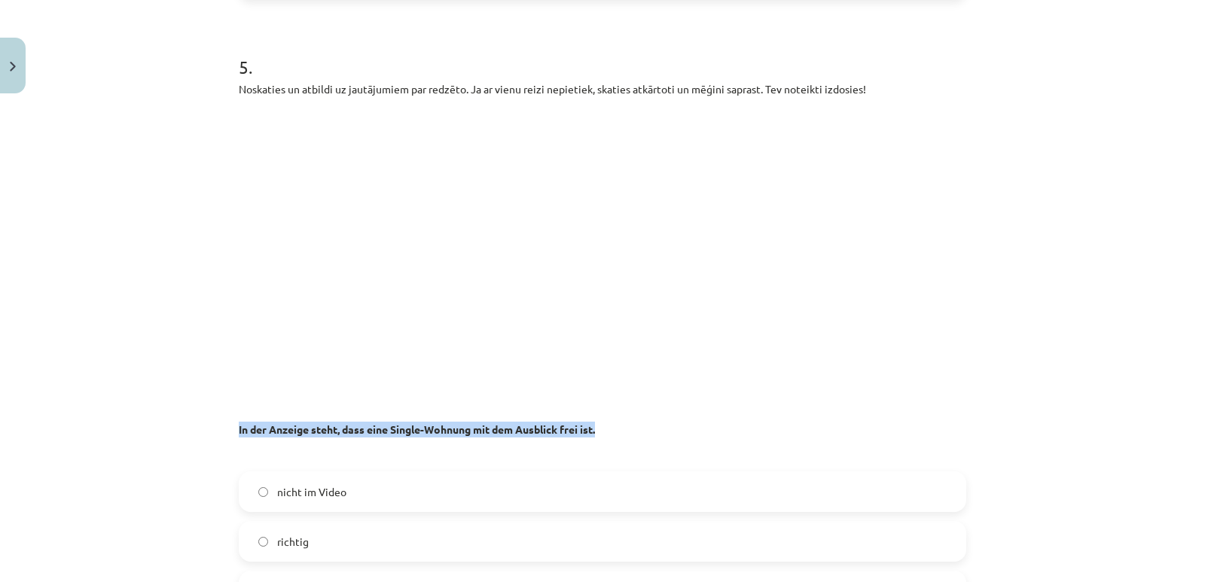
drag, startPoint x: 232, startPoint y: 431, endPoint x: 606, endPoint y: 437, distance: 374.3
copy strong "In der Anzeige steht, dass eine Single-Wohnung mit dem Ausblick frei ist."
click at [713, 462] on p at bounding box center [602, 454] width 727 height 16
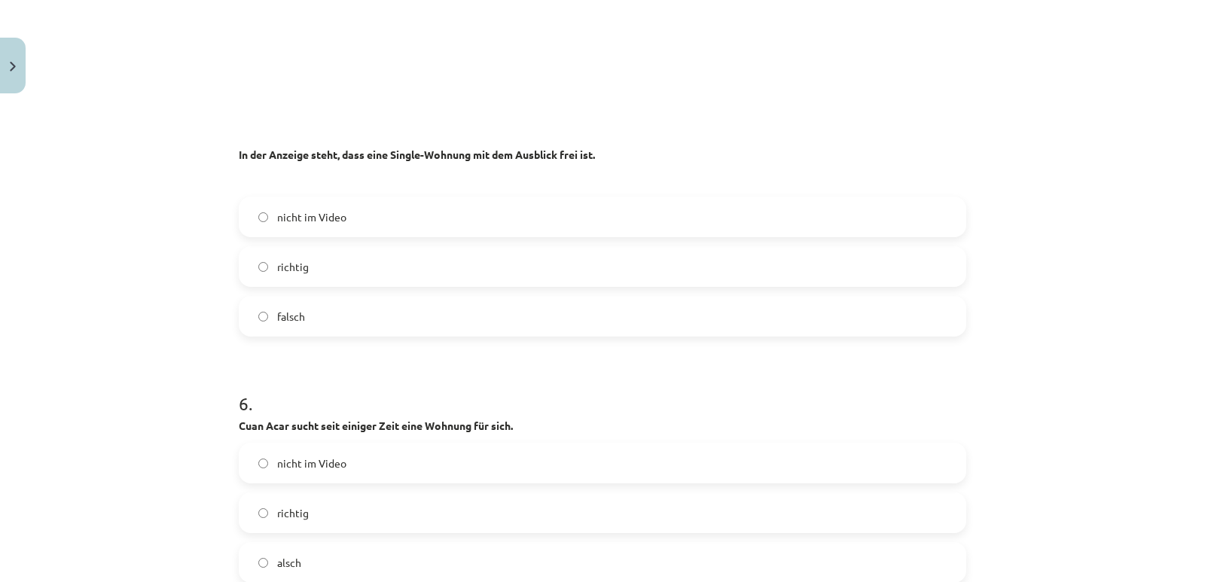
scroll to position [2372, 0]
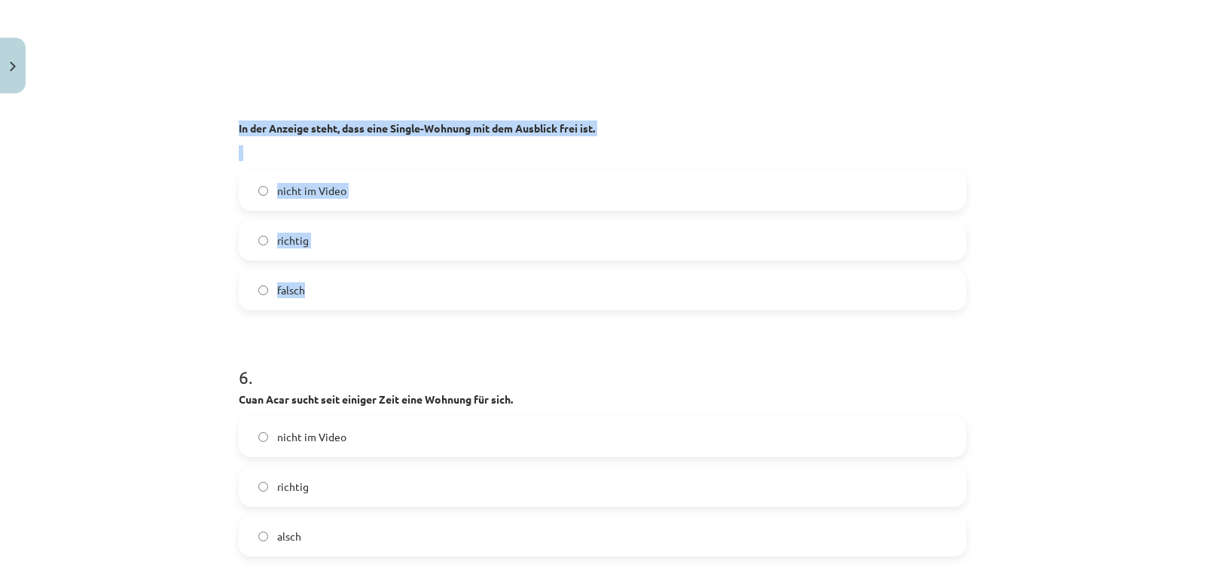
drag, startPoint x: 233, startPoint y: 124, endPoint x: 357, endPoint y: 291, distance: 207.7
click at [357, 291] on div "5 . Noskaties un atbildi uz jautājumiem par redzēto. Ja ar vienu reizi nepietie…" at bounding box center [602, 19] width 727 height 581
copy div "In der Anzeige steht, dass eine Single-Wohnung mit dem Ausblick frei ist. nicht…"
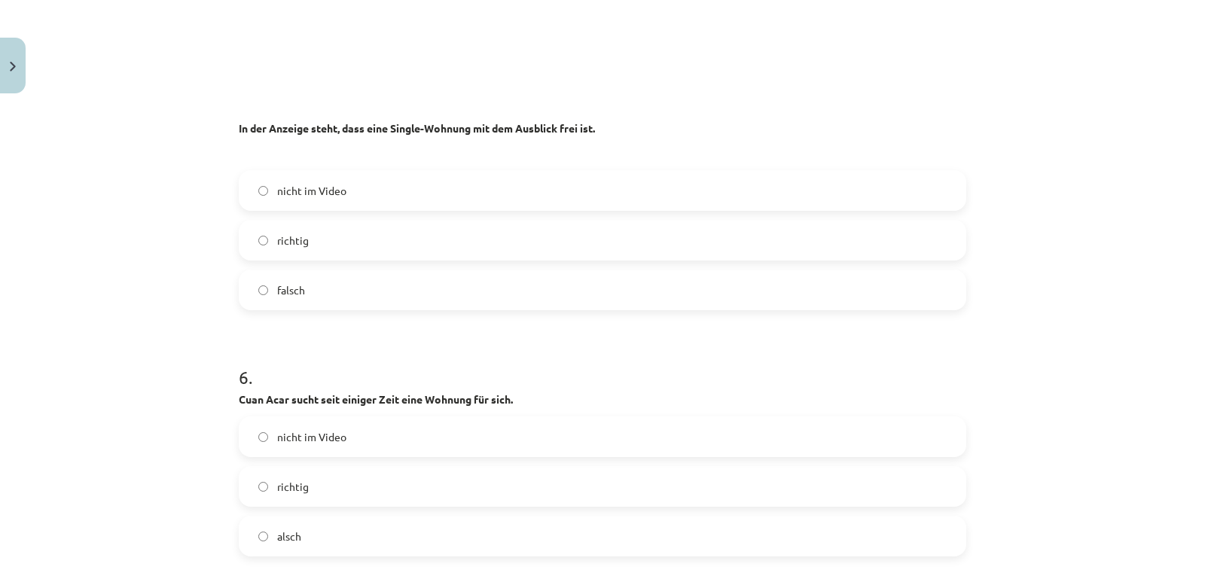
click at [288, 243] on span "richtig" at bounding box center [293, 241] width 32 height 16
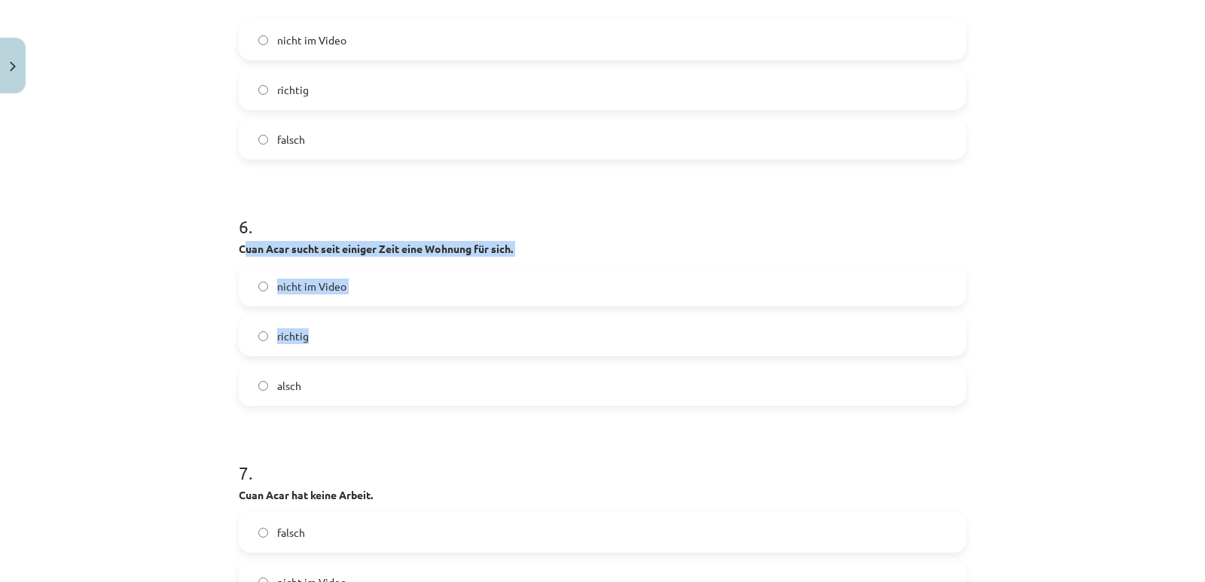
drag, startPoint x: 236, startPoint y: 251, endPoint x: 337, endPoint y: 345, distance: 137.4
click at [337, 345] on div "6 . Cuan Acar sucht seit einiger Zeit eine Wohnung für sich. nicht im Video ric…" at bounding box center [602, 298] width 727 height 216
drag, startPoint x: 322, startPoint y: 389, endPoint x: 230, endPoint y: 249, distance: 167.9
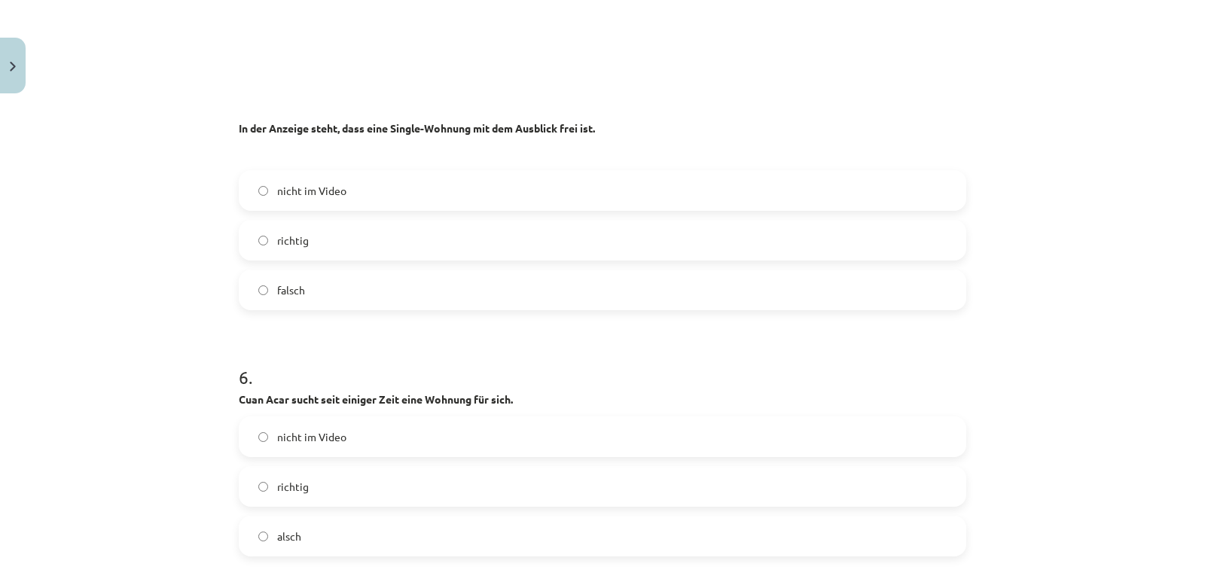
scroll to position [2447, 0]
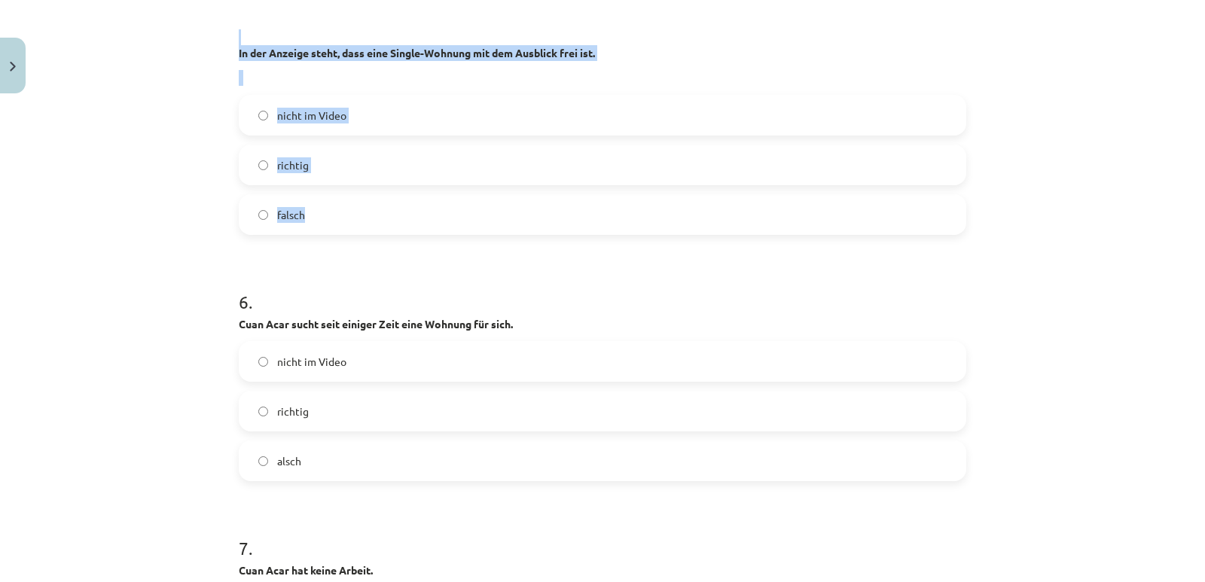
drag, startPoint x: 227, startPoint y: 45, endPoint x: 349, endPoint y: 220, distance: 213.5
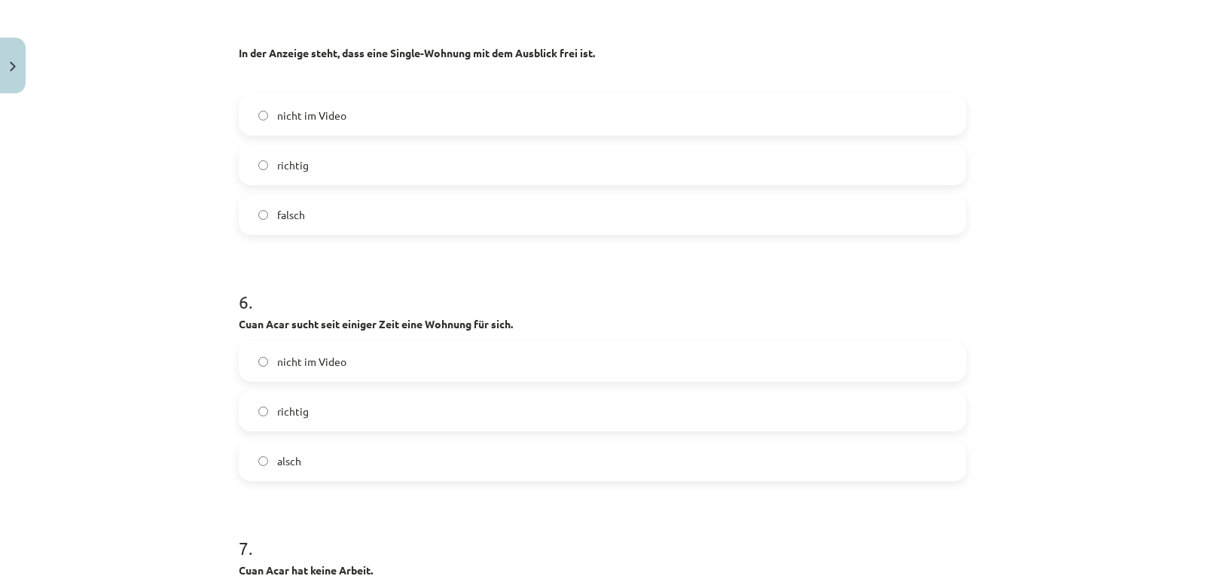
click at [372, 297] on h1 "6 ." at bounding box center [602, 288] width 727 height 47
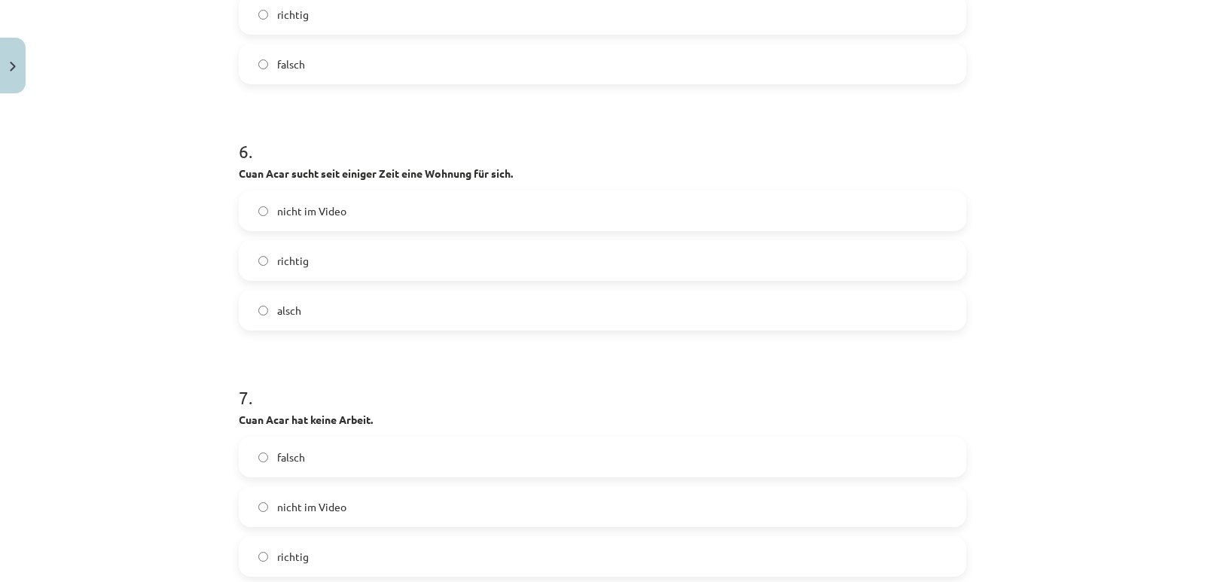
scroll to position [2673, 0]
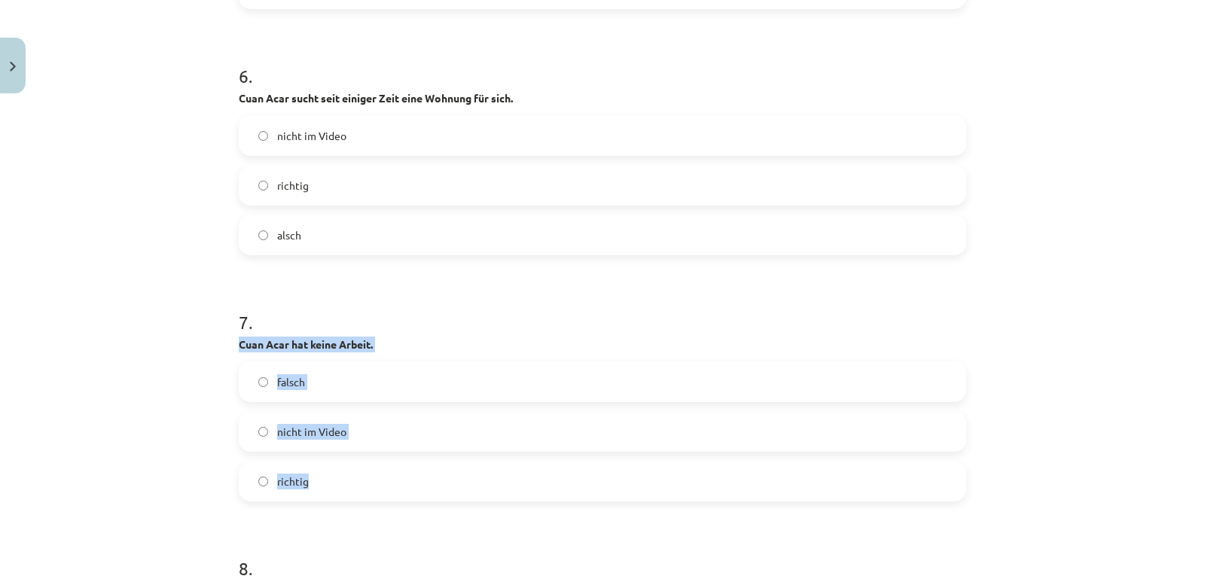
drag, startPoint x: 233, startPoint y: 345, endPoint x: 382, endPoint y: 494, distance: 210.8
click at [382, 494] on div "7 . Cuan Acar hat keine Arbeit. falsch nicht im Video richtig" at bounding box center [602, 393] width 727 height 216
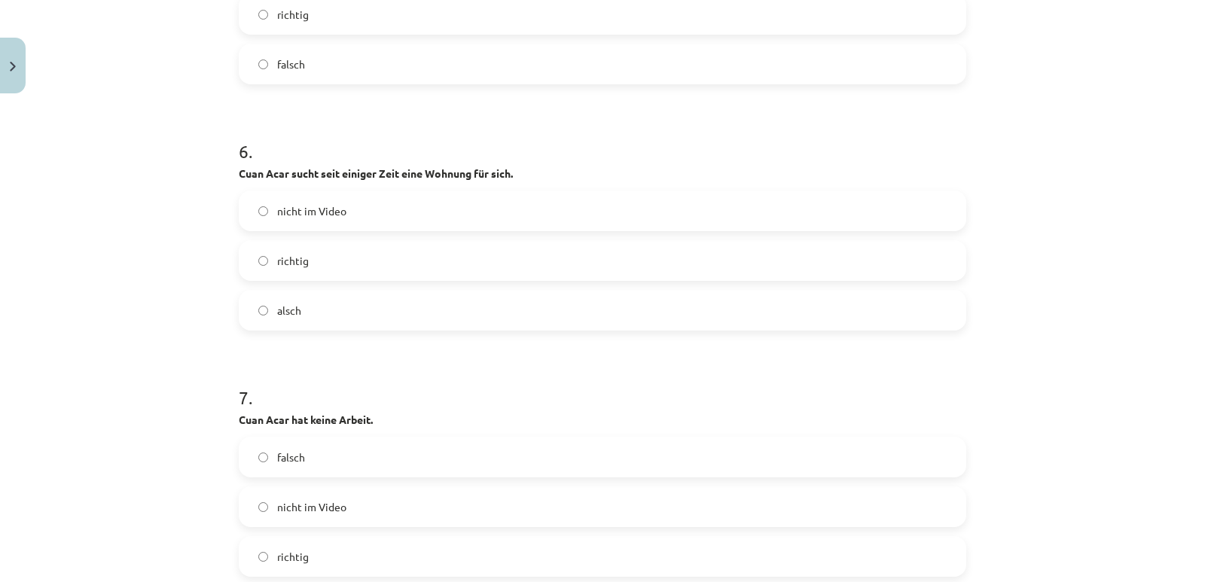
click at [479, 385] on h1 "7 ." at bounding box center [602, 384] width 727 height 47
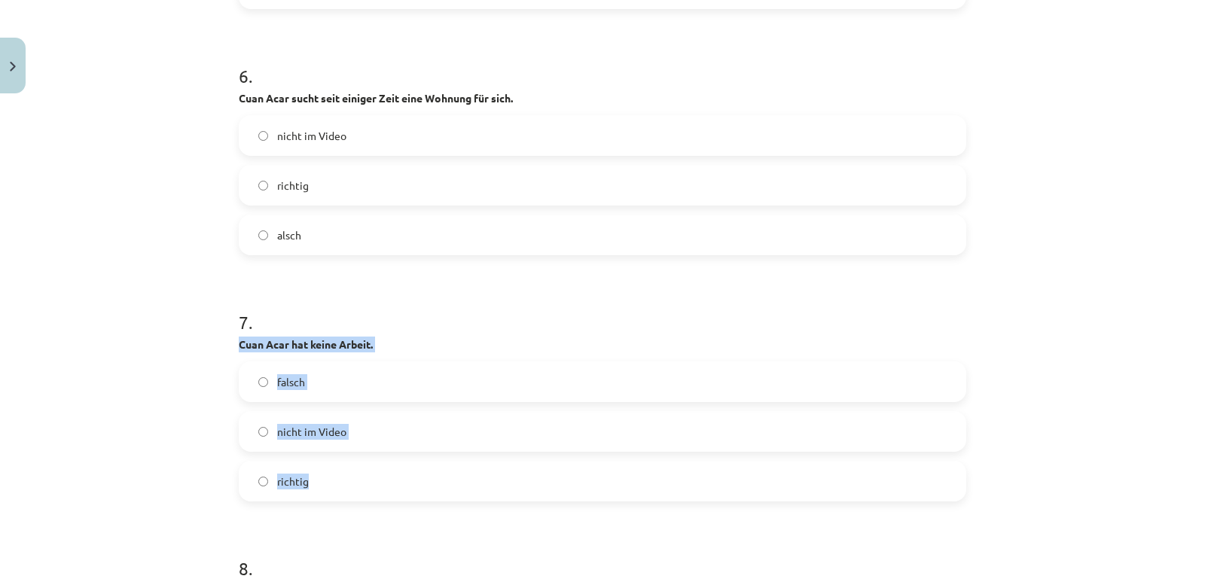
drag, startPoint x: 235, startPoint y: 348, endPoint x: 385, endPoint y: 469, distance: 192.7
click at [385, 469] on div "7 . Cuan Acar hat keine Arbeit. falsch nicht im Video richtig" at bounding box center [602, 393] width 727 height 216
click at [407, 293] on h1 "7 ." at bounding box center [602, 308] width 727 height 47
click at [295, 438] on span "nicht im Video" at bounding box center [311, 432] width 69 height 16
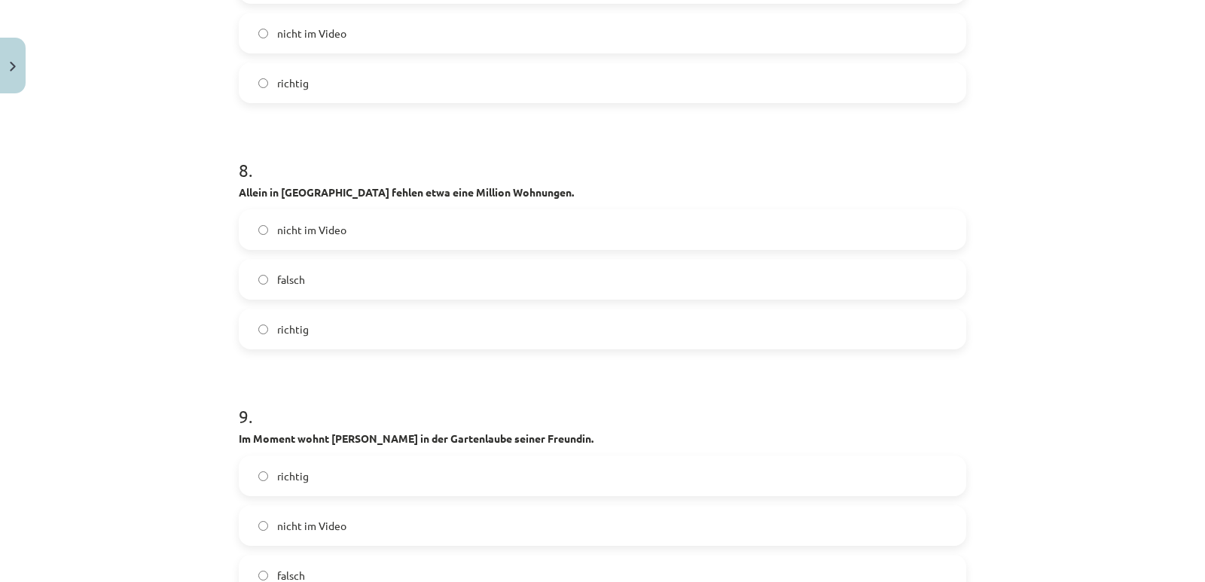
scroll to position [3122, 0]
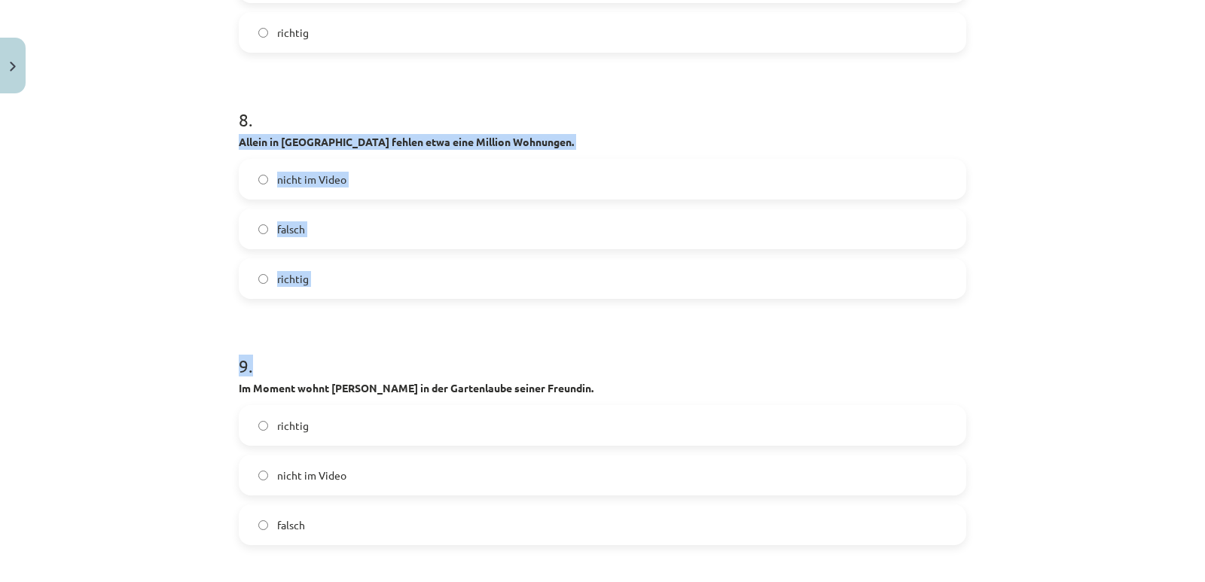
drag, startPoint x: 236, startPoint y: 142, endPoint x: 447, endPoint y: 310, distance: 270.1
click at [209, 291] on div "Mācību tēma: Vācu valodas b1 - 10. klases 1. ieskaites mācību materiāls #3 🎧 Th…" at bounding box center [602, 291] width 1205 height 582
drag, startPoint x: 317, startPoint y: 279, endPoint x: 232, endPoint y: 136, distance: 167.1
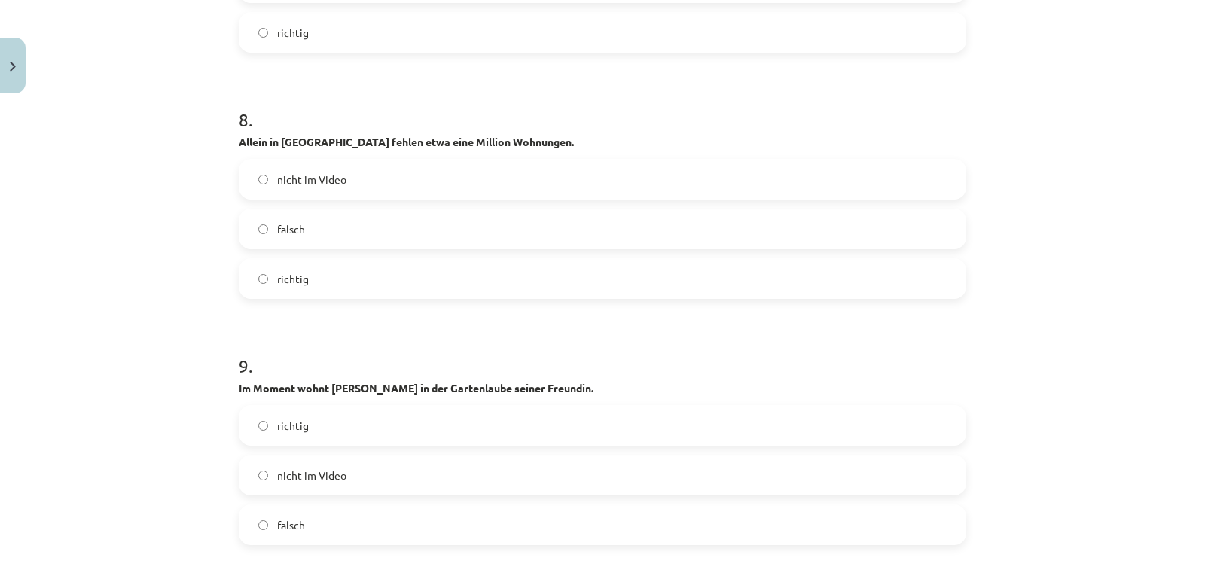
click at [385, 120] on h1 "8 ." at bounding box center [602, 106] width 727 height 47
click at [300, 232] on label "falsch" at bounding box center [602, 229] width 724 height 38
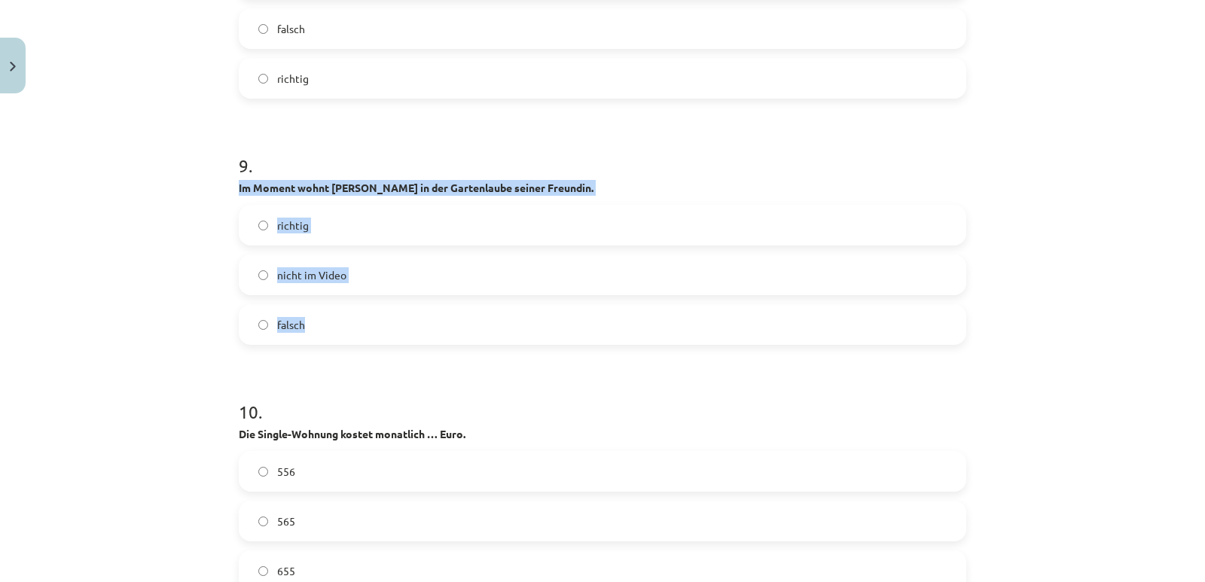
scroll to position [3347, 0]
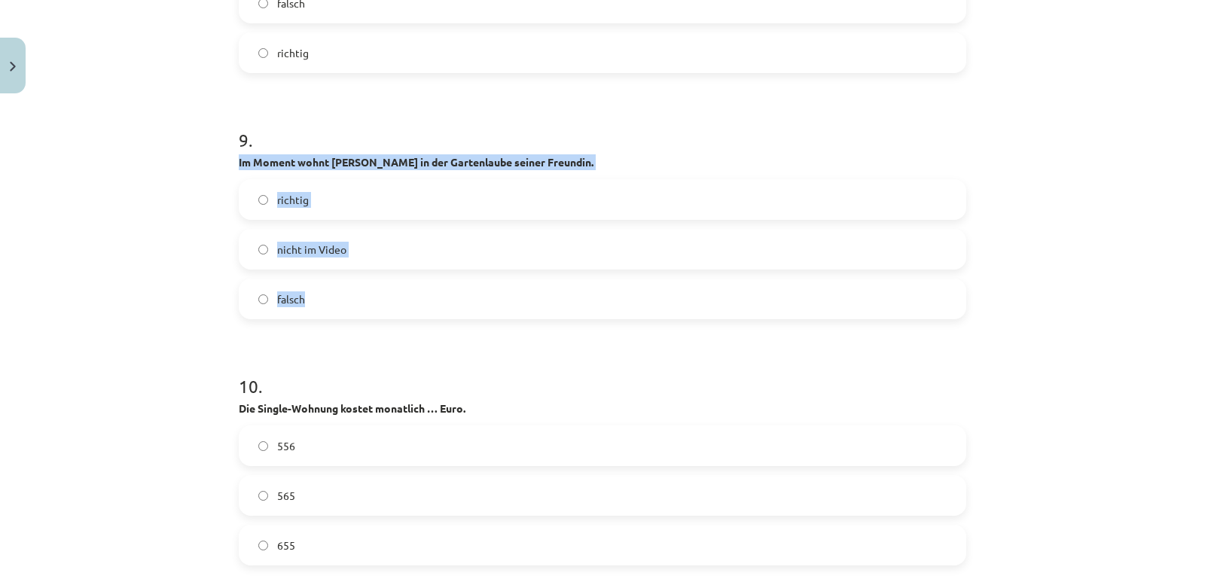
drag, startPoint x: 231, startPoint y: 231, endPoint x: 346, endPoint y: 299, distance: 133.0
click at [346, 299] on div "55 XP Saņemsi Sarežģīts 454 pilda Apraksts Uzdevums Palīdzība 1 . Noskaties un …" at bounding box center [602, 406] width 745 height 7306
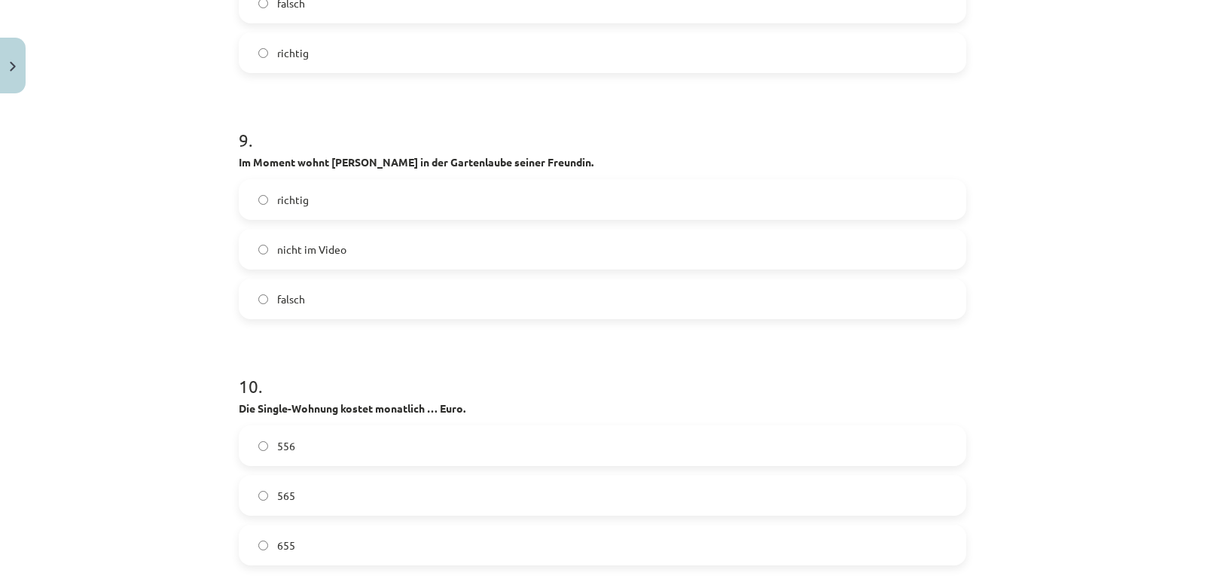
click at [310, 331] on form "1 . Noskaties un noklausīes tekstu un izpildi uzdevumu! Hör-Sehverstehen ttt: T…" at bounding box center [602, 441] width 727 height 6979
click at [279, 305] on span "falsch" at bounding box center [291, 299] width 28 height 16
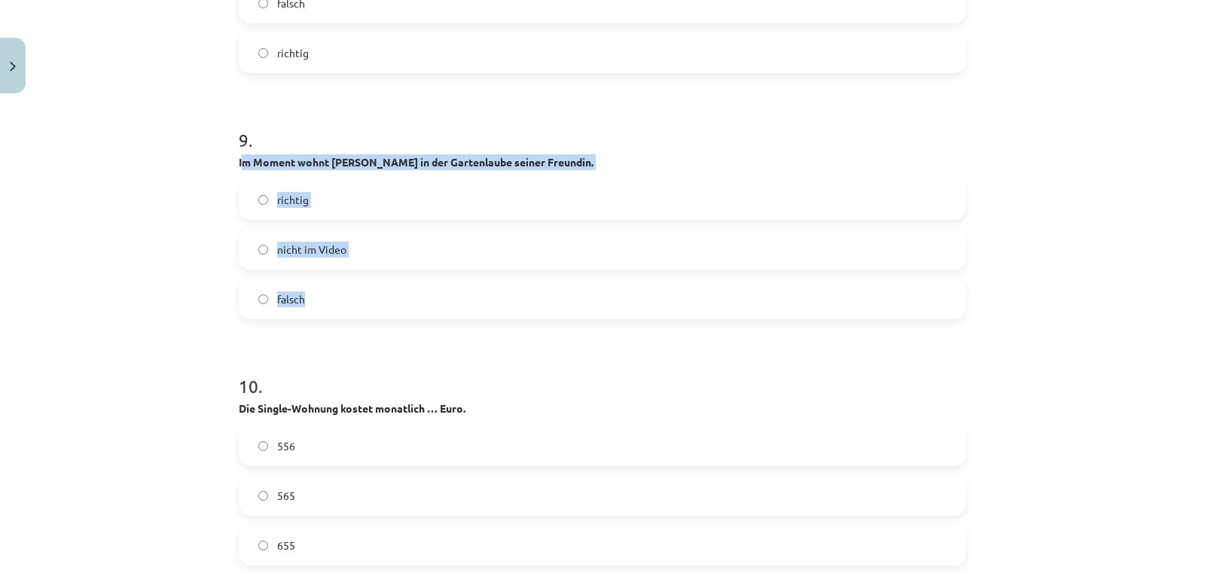
drag, startPoint x: 237, startPoint y: 161, endPoint x: 315, endPoint y: 293, distance: 153.3
click at [315, 293] on div "9 . Im Moment wohnt Cuan in der Gartenlaube seiner Freundin. richtig nicht im V…" at bounding box center [602, 211] width 727 height 216
click at [316, 319] on div "falsch" at bounding box center [602, 299] width 727 height 41
drag, startPoint x: 347, startPoint y: 271, endPoint x: 203, endPoint y: 157, distance: 183.8
click at [200, 159] on div "Mācību tēma: Vācu valodas b1 - 10. klases 1. ieskaites mācību materiāls #3 🎧 Th…" at bounding box center [602, 291] width 1205 height 582
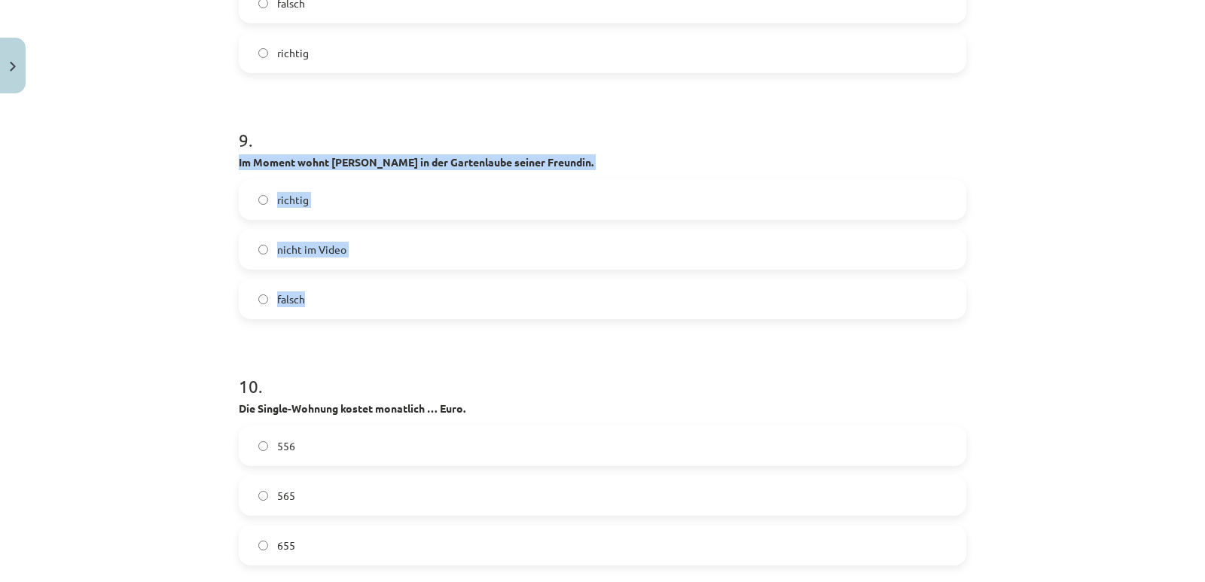
click at [328, 252] on span "nicht im Video" at bounding box center [311, 250] width 69 height 16
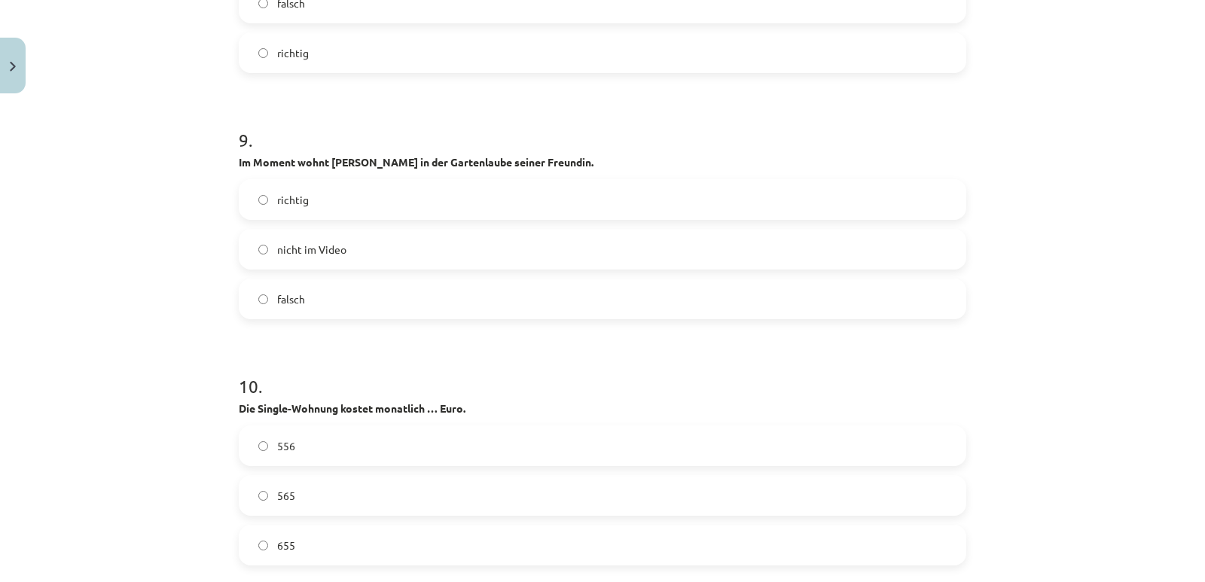
click at [308, 355] on h1 "10 ." at bounding box center [602, 372] width 727 height 47
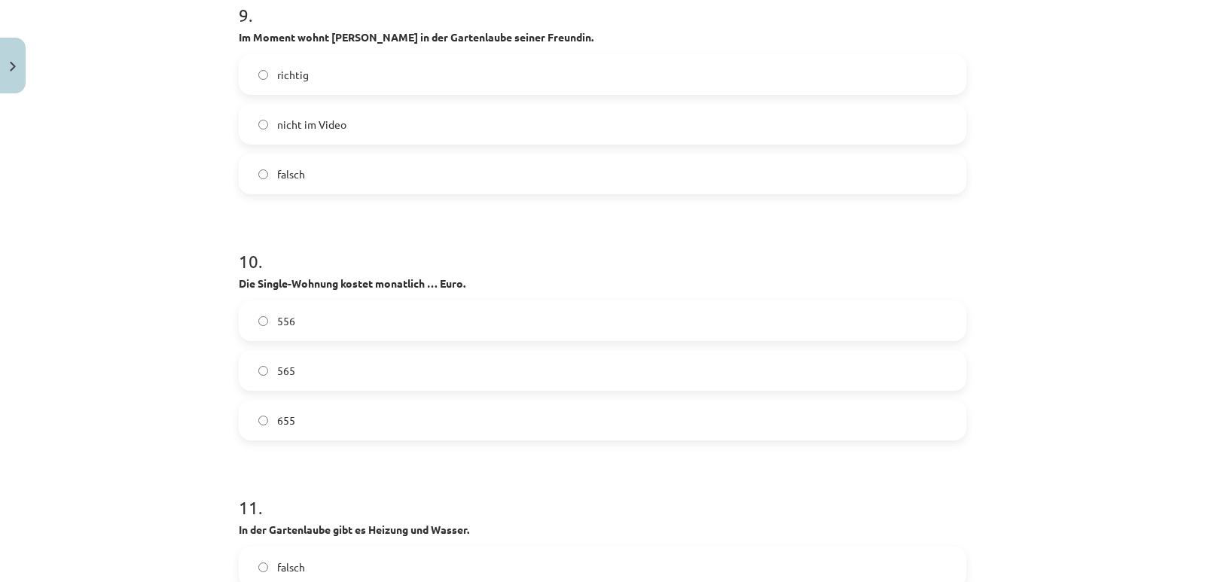
scroll to position [3498, 0]
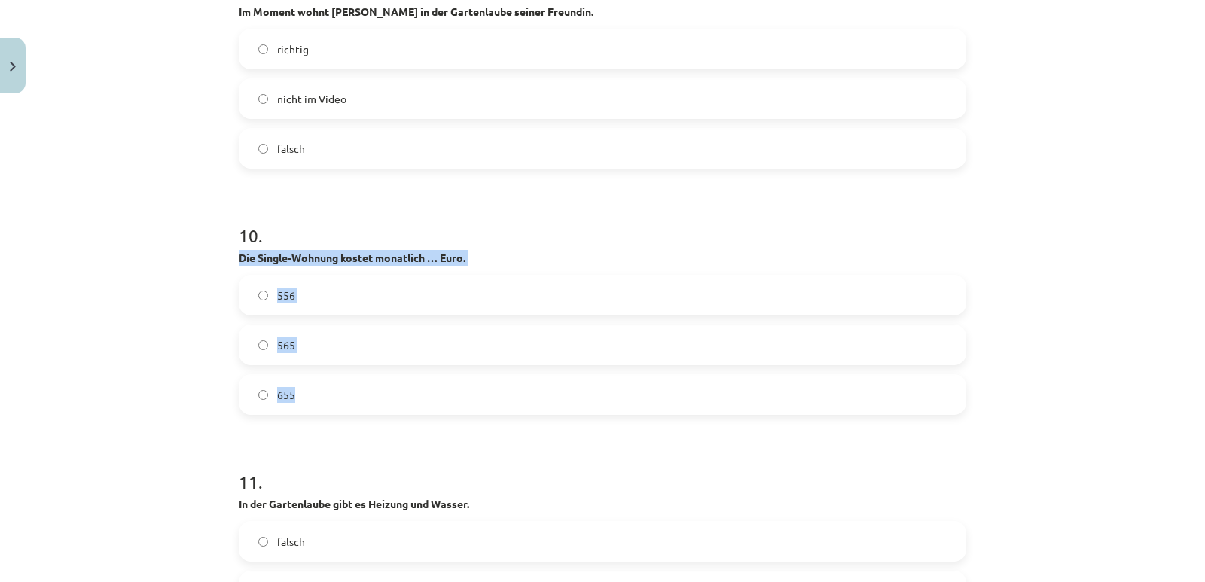
drag, startPoint x: 232, startPoint y: 257, endPoint x: 373, endPoint y: 413, distance: 210.0
click at [373, 413] on div "55 XP Saņemsi Sarežģīts 454 pilda Apraksts Uzdevums Palīdzība 1 . Noskaties un …" at bounding box center [602, 255] width 745 height 7306
click at [495, 242] on h1 "10 ." at bounding box center [602, 222] width 727 height 47
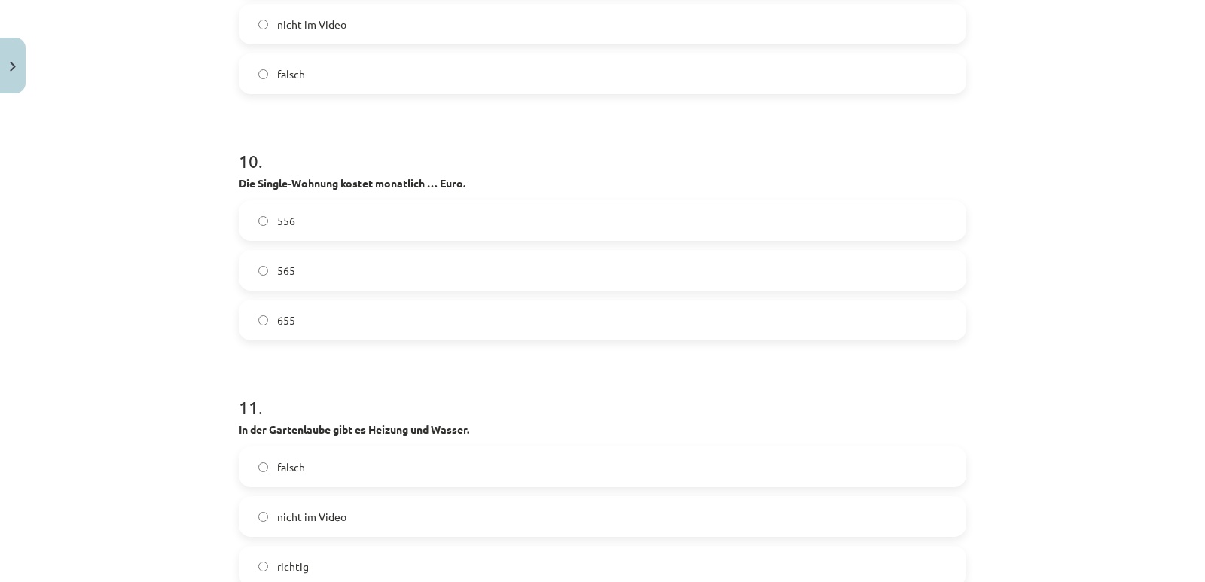
scroll to position [3573, 0]
drag, startPoint x: 235, startPoint y: 178, endPoint x: 467, endPoint y: 340, distance: 282.8
click at [467, 340] on div "10 . Die Single-Wohnung kostet monatlich … Euro. 556 565 655" at bounding box center [602, 231] width 727 height 216
click at [294, 268] on label "565" at bounding box center [602, 270] width 724 height 38
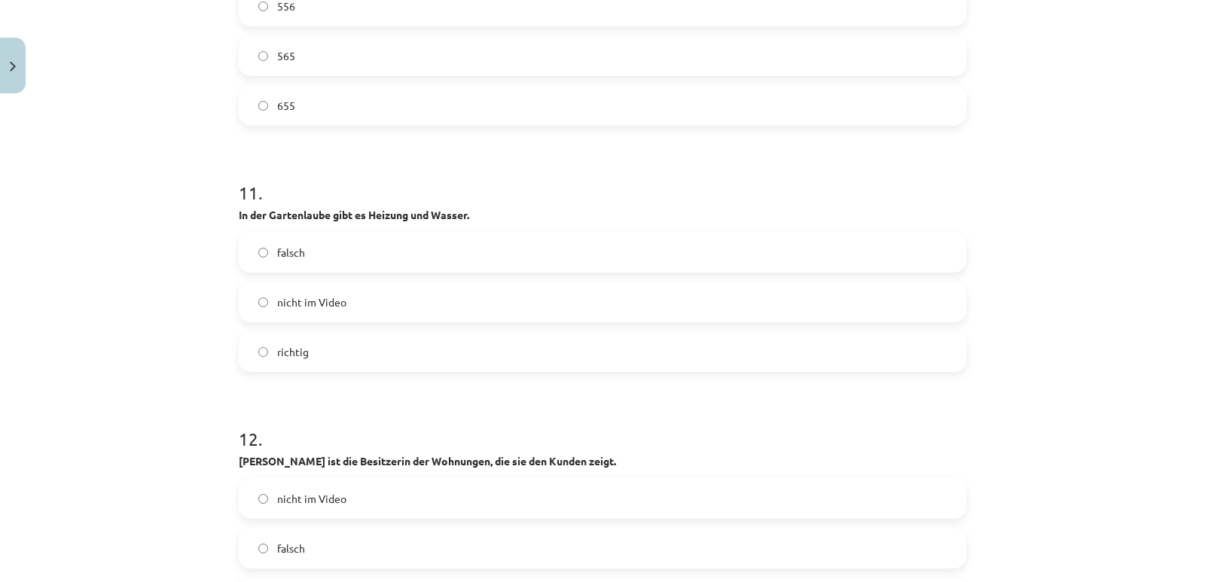
scroll to position [3799, 0]
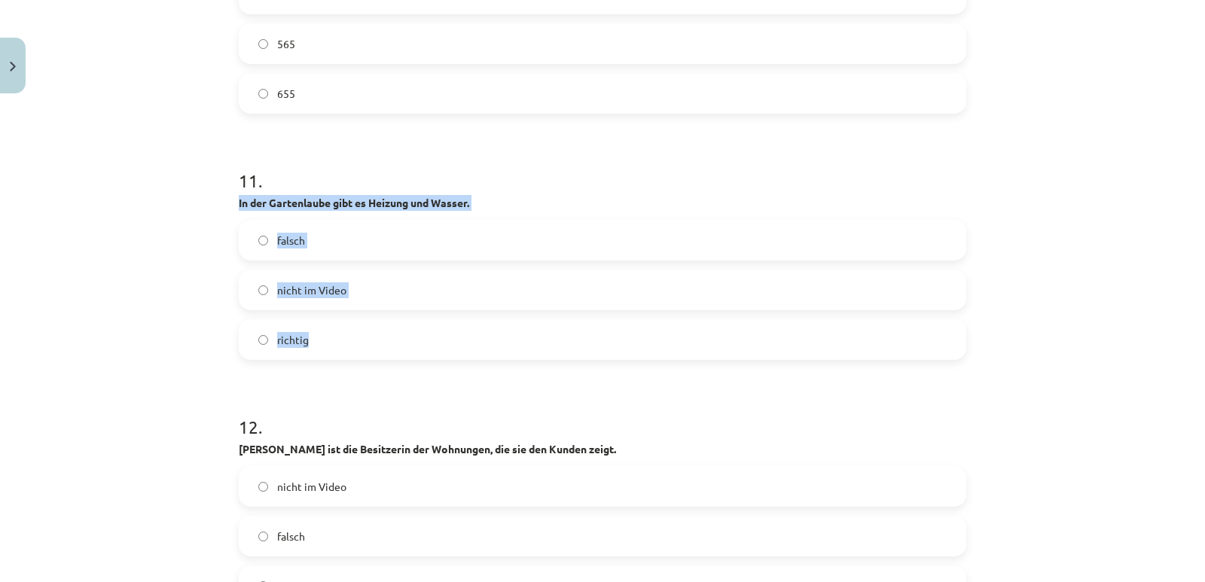
drag, startPoint x: 230, startPoint y: 201, endPoint x: 356, endPoint y: 331, distance: 181.0
click at [145, 271] on div "Mācību tēma: Vācu valodas b1 - 10. klases 1. ieskaites mācību materiāls #3 🎧 Th…" at bounding box center [602, 291] width 1205 height 582
click at [267, 246] on label "falsch" at bounding box center [602, 240] width 724 height 38
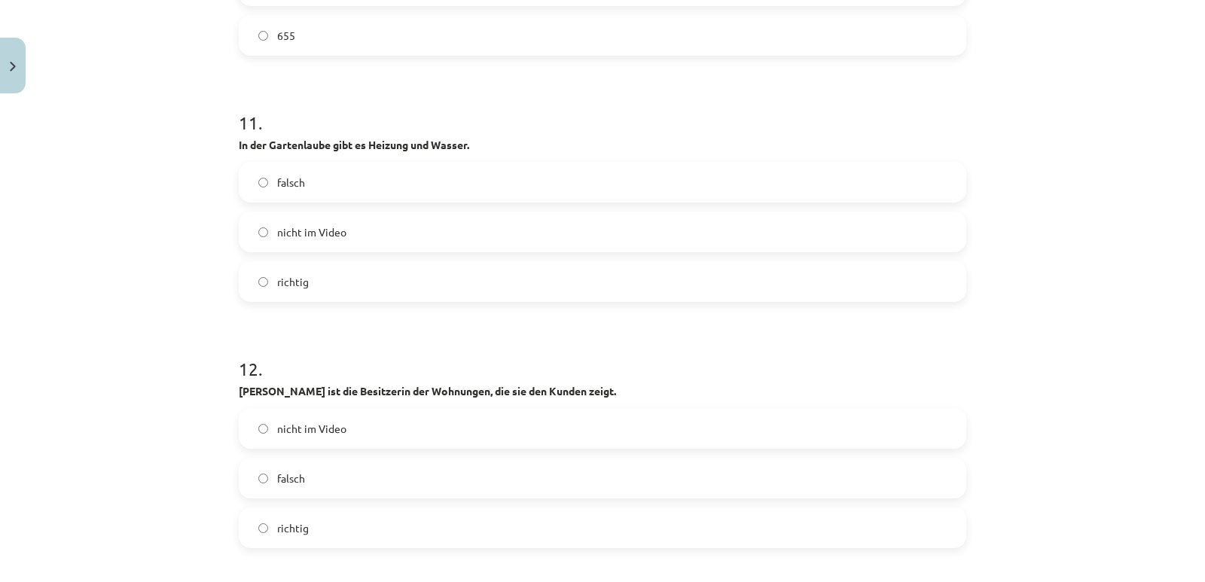
scroll to position [3950, 0]
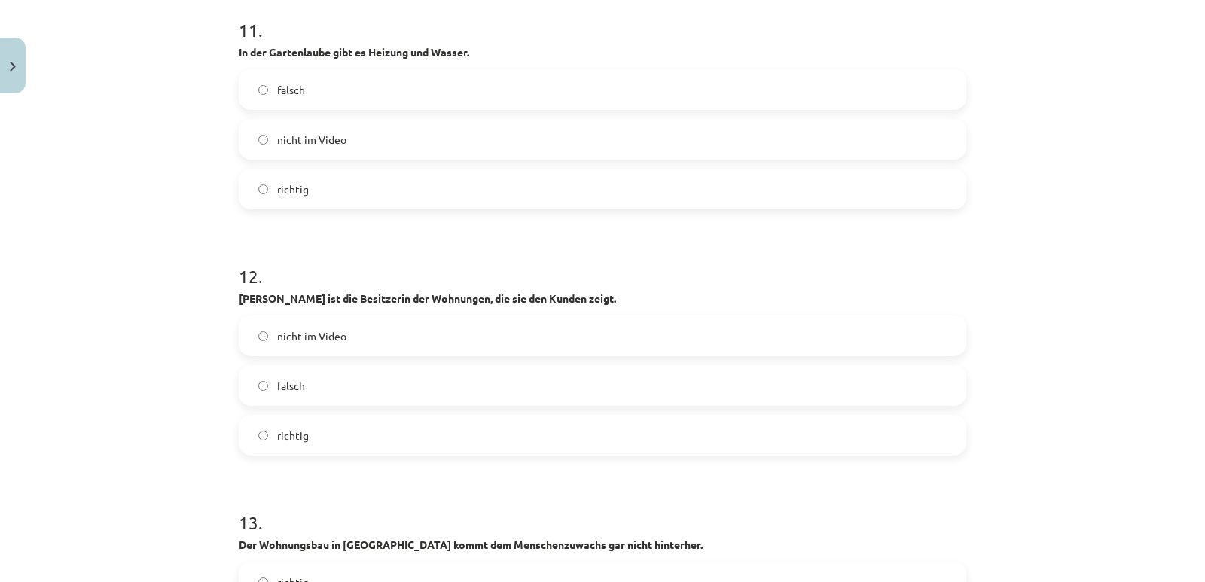
click at [277, 384] on span "falsch" at bounding box center [291, 386] width 28 height 16
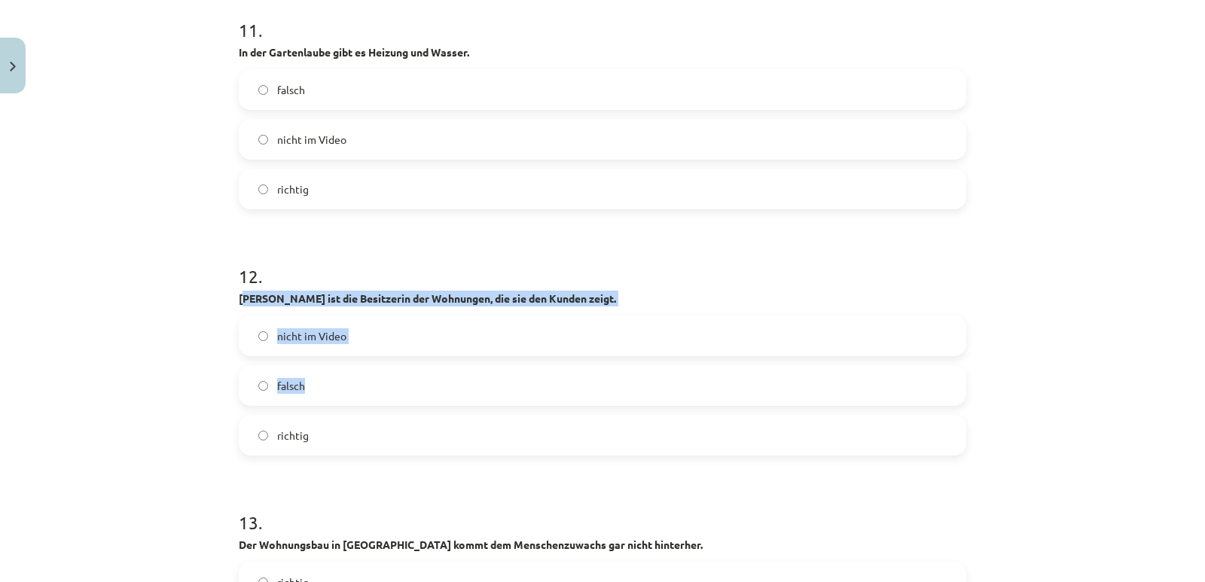
drag, startPoint x: 236, startPoint y: 302, endPoint x: 380, endPoint y: 387, distance: 167.1
click at [380, 387] on div "12 . Jennifer Sager ist die Besitzerin der Wohnungen, die sie den Kunden zeigt.…" at bounding box center [602, 347] width 727 height 216
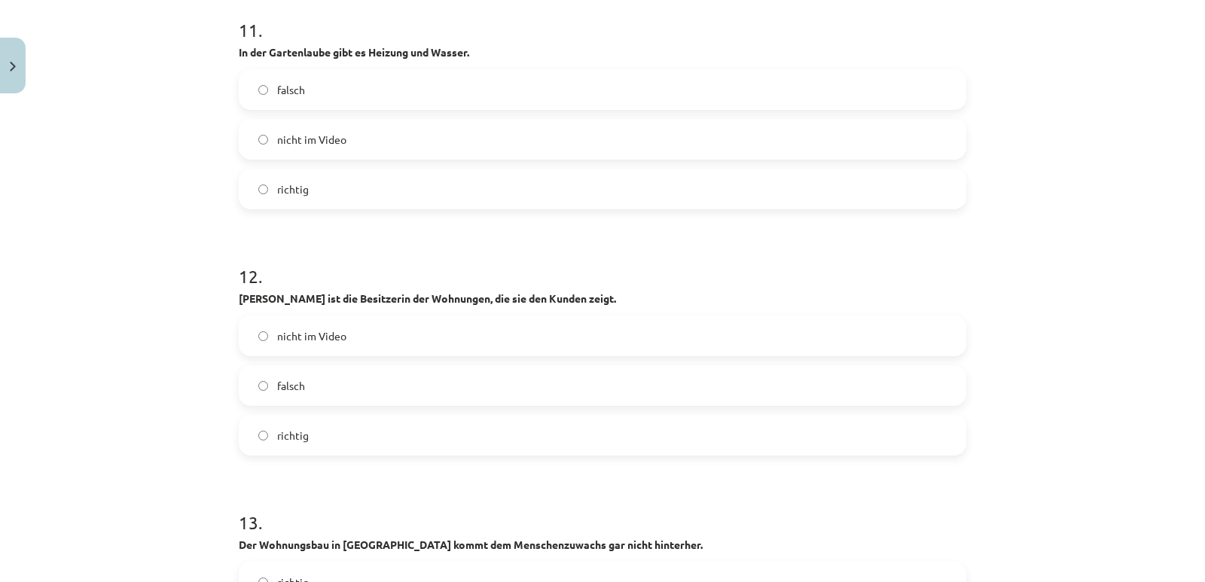
click at [351, 451] on label "richtig" at bounding box center [602, 435] width 724 height 38
click at [294, 391] on span "falsch" at bounding box center [291, 386] width 28 height 16
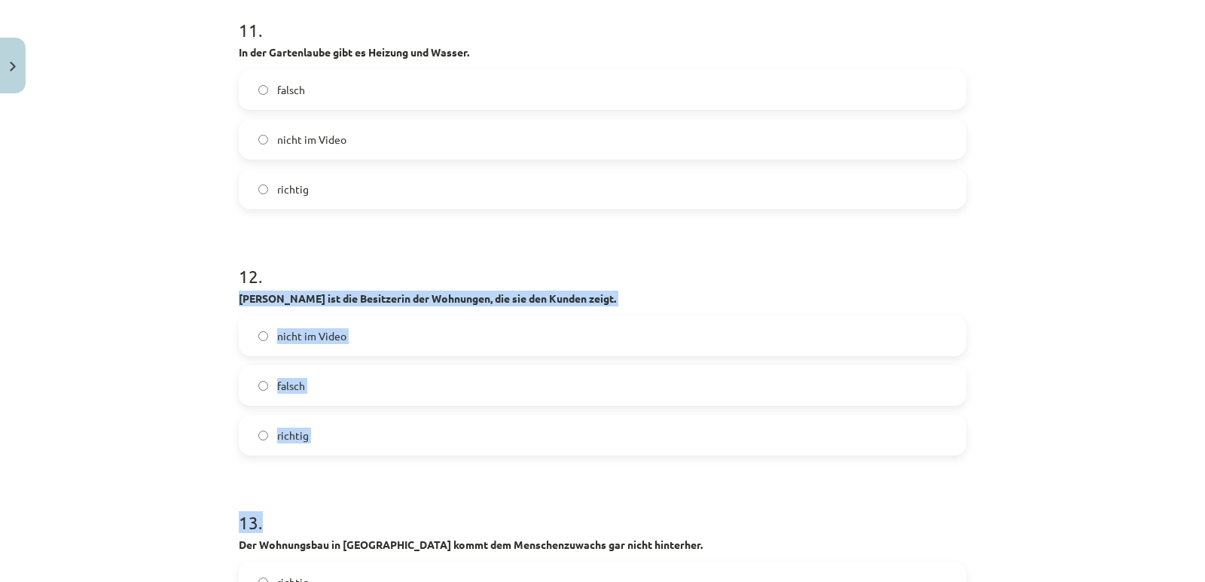
drag, startPoint x: 233, startPoint y: 297, endPoint x: 369, endPoint y: 470, distance: 219.8
drag, startPoint x: 361, startPoint y: 456, endPoint x: 227, endPoint y: 298, distance: 207.3
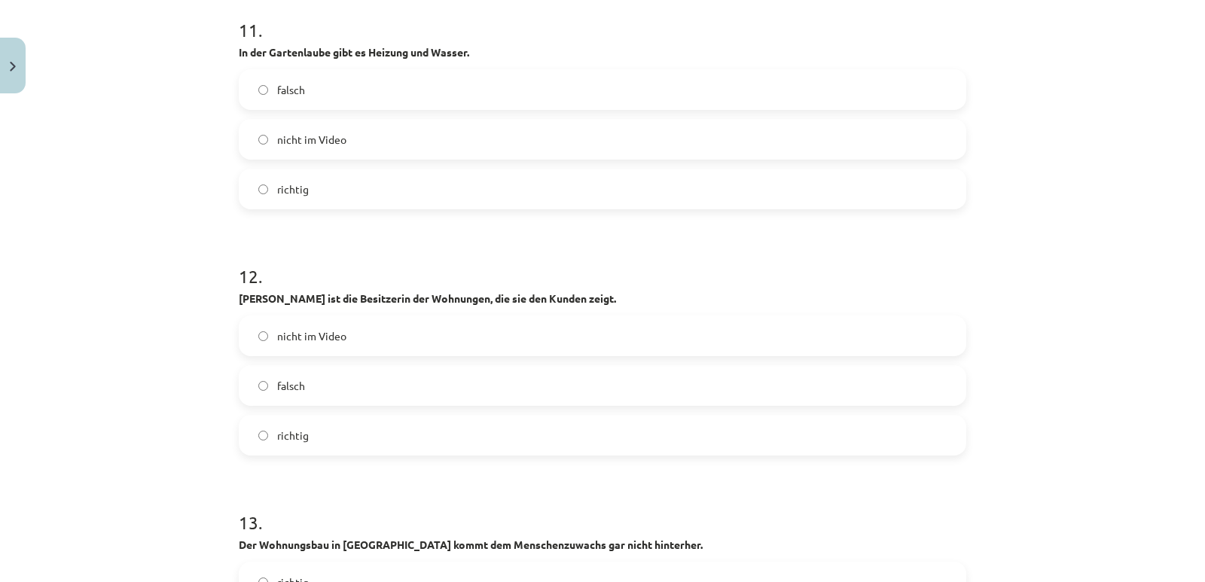
click at [302, 207] on label "richtig" at bounding box center [602, 189] width 724 height 38
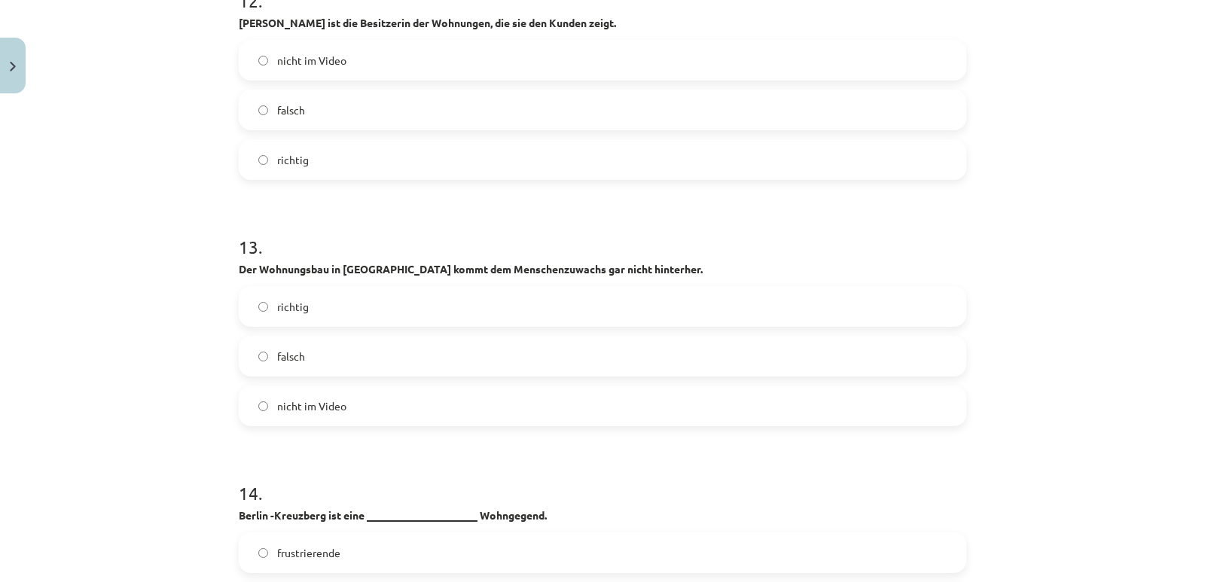
scroll to position [4251, 0]
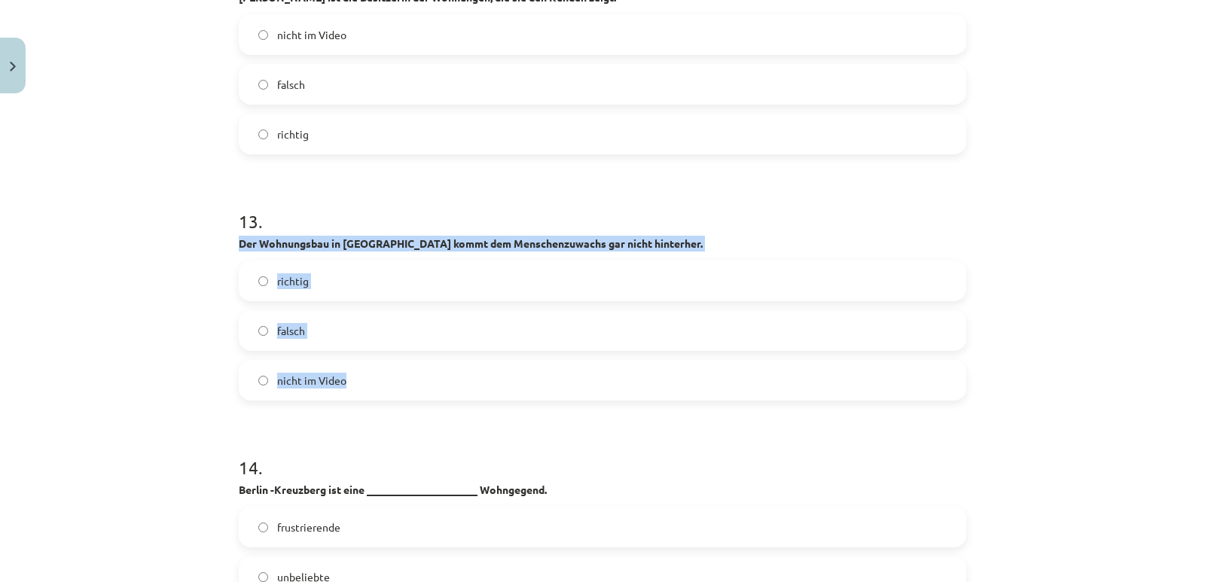
drag, startPoint x: 233, startPoint y: 243, endPoint x: 430, endPoint y: 373, distance: 235.8
click at [431, 373] on div "13 . Der Wohnungsbau in Berlin kommt dem Menschenzuwachs gar nicht hinterher. r…" at bounding box center [602, 292] width 727 height 216
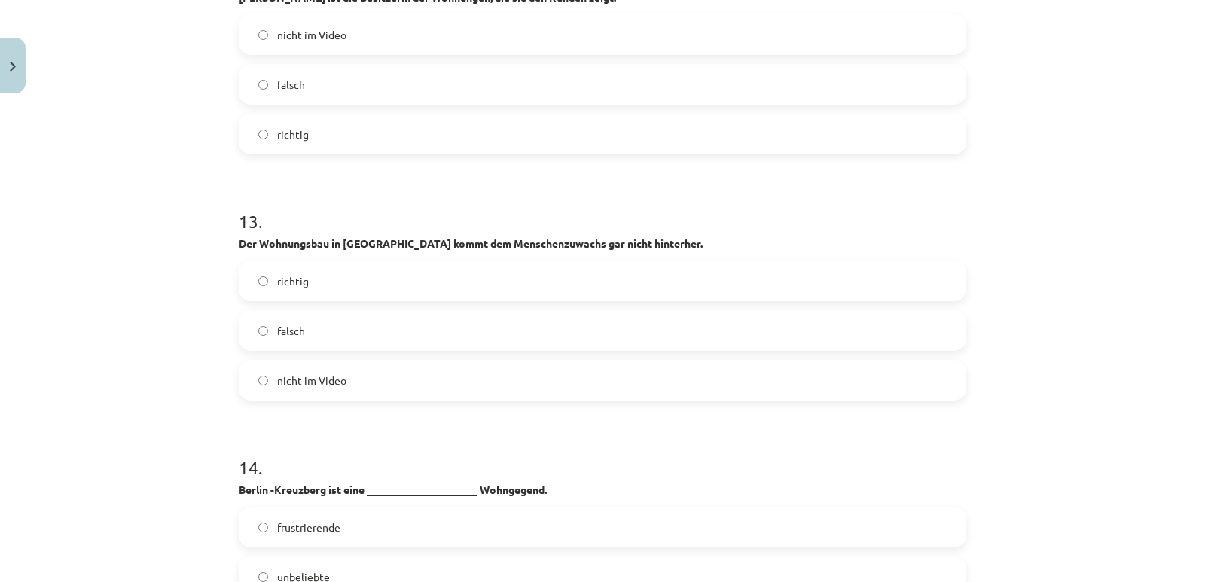
click at [386, 209] on h1 "13 ." at bounding box center [602, 207] width 727 height 47
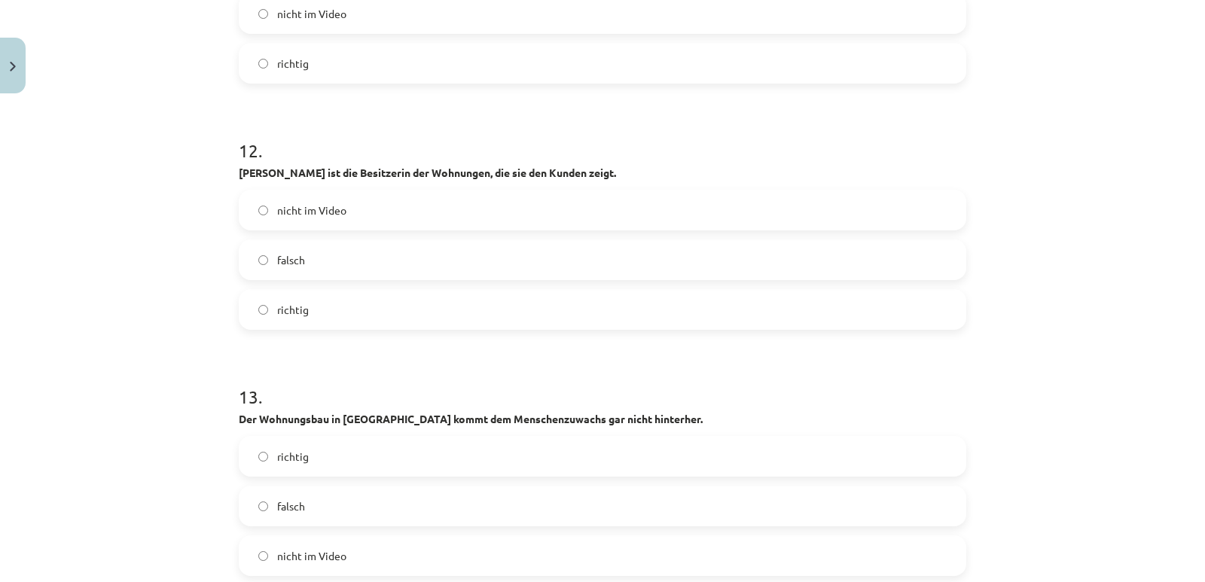
scroll to position [4100, 0]
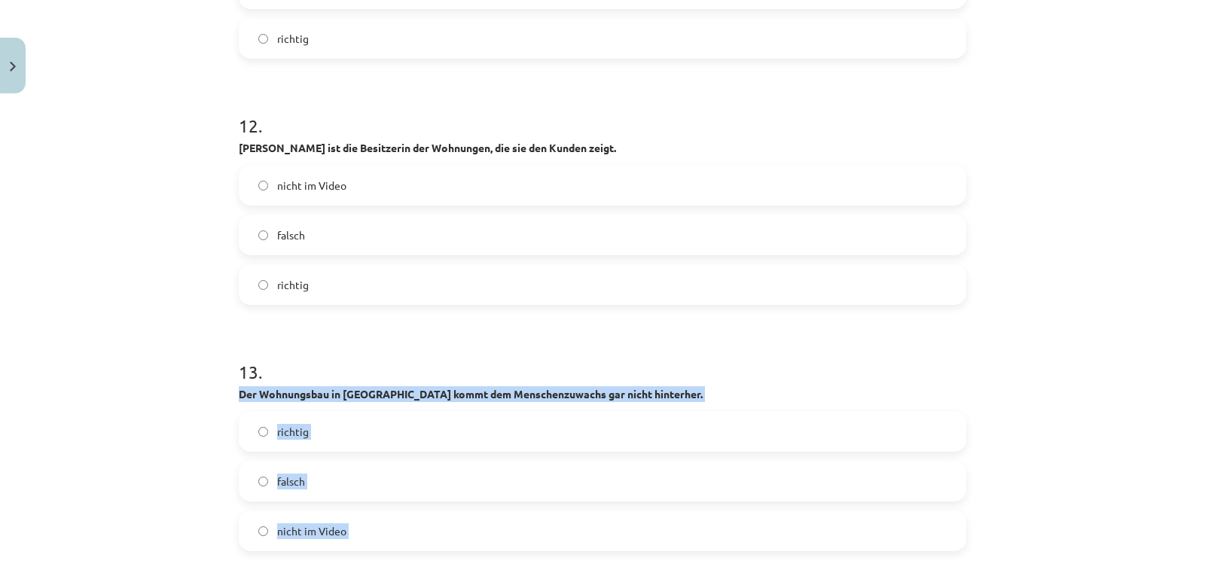
drag, startPoint x: 232, startPoint y: 393, endPoint x: 520, endPoint y: 559, distance: 331.9
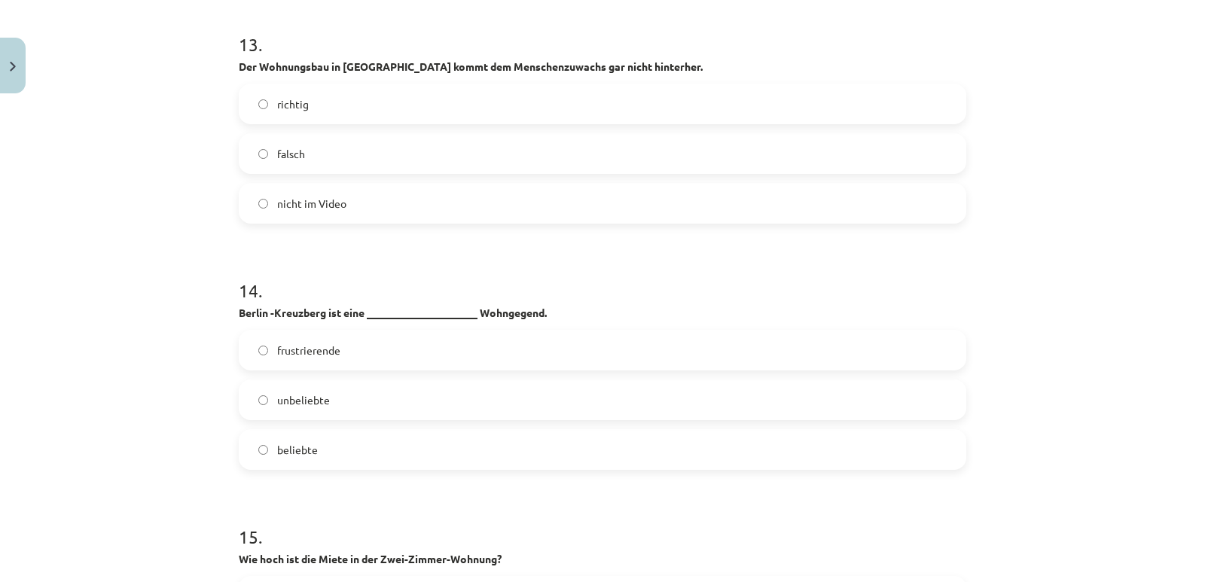
scroll to position [4402, 0]
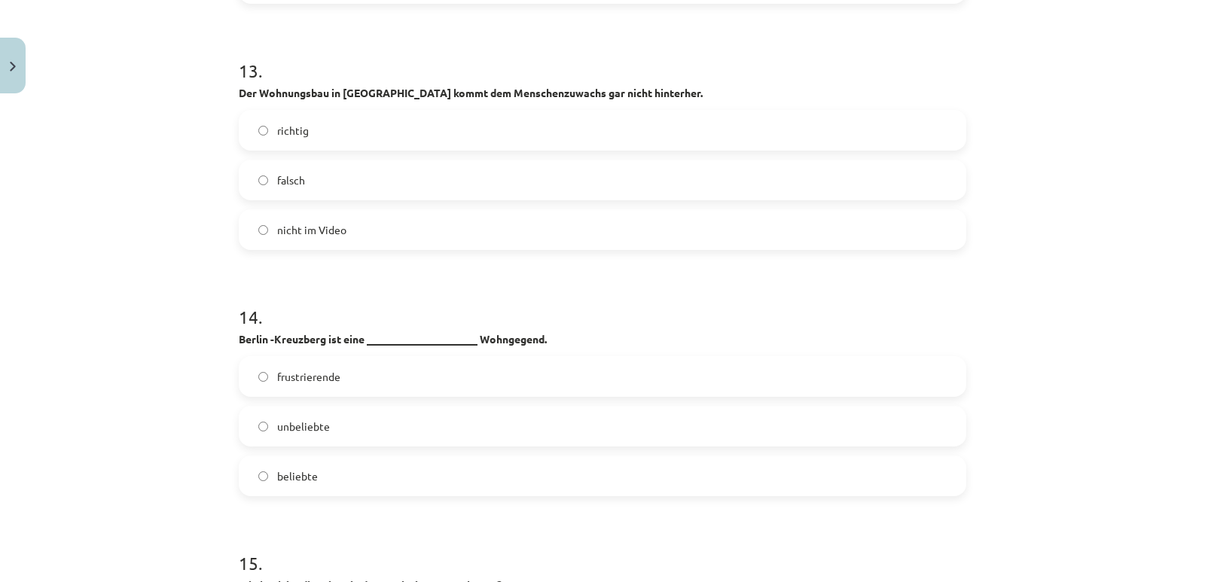
click at [264, 127] on label "richtig" at bounding box center [602, 130] width 724 height 38
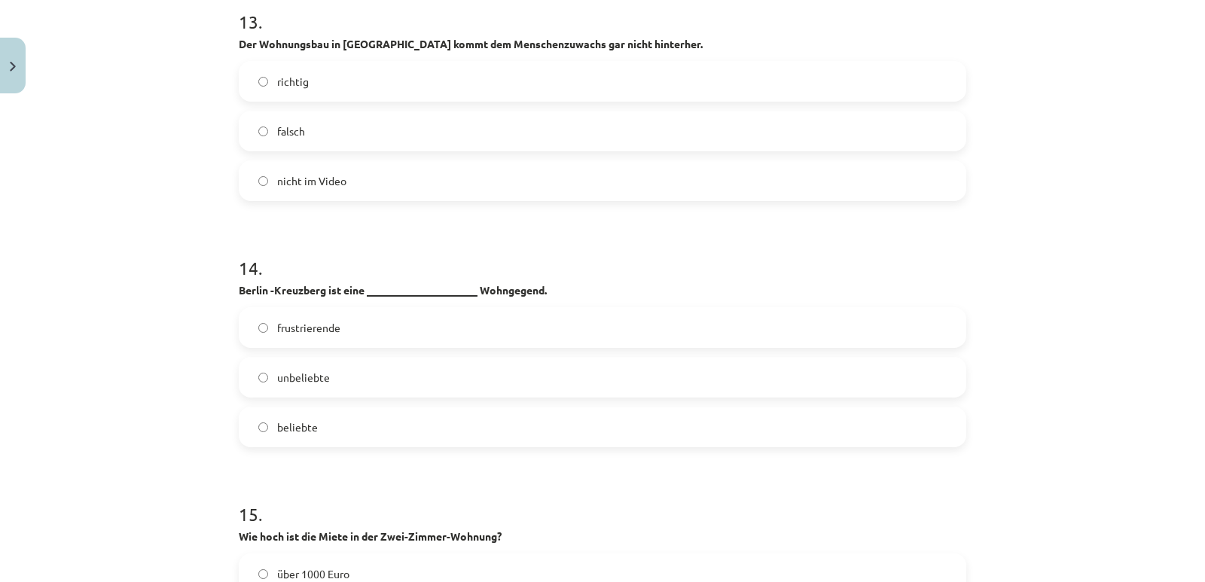
scroll to position [4477, 0]
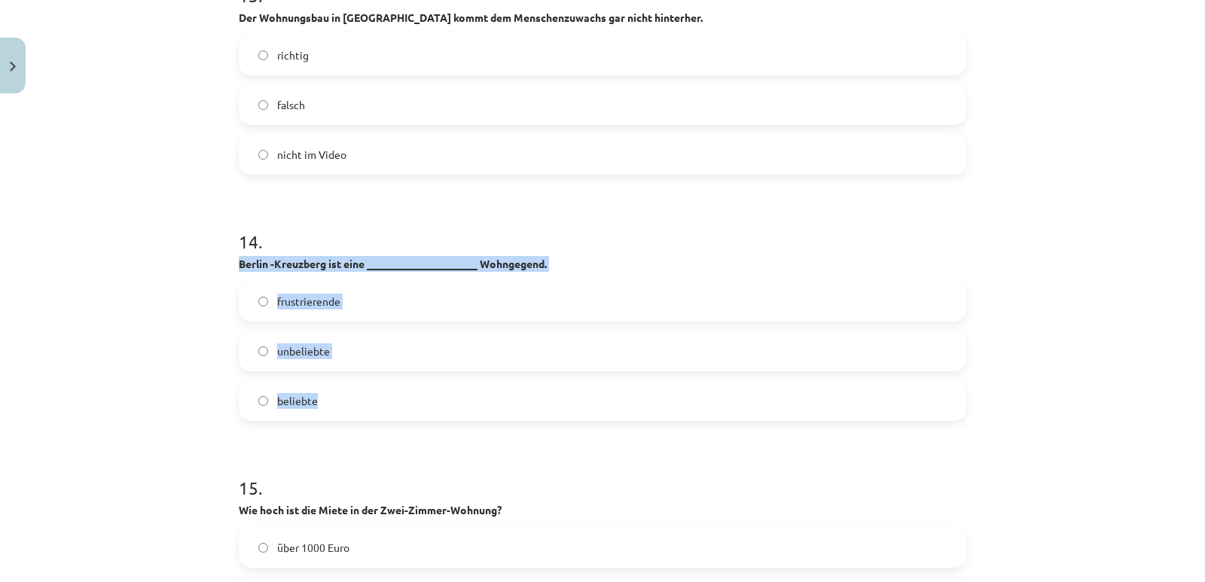
drag, startPoint x: 234, startPoint y: 267, endPoint x: 557, endPoint y: 390, distance: 345.8
click at [557, 390] on div "14 . Berlin -Kreuzberg ist eine _____________________ Wohngegend. frustrierende…" at bounding box center [602, 313] width 727 height 216
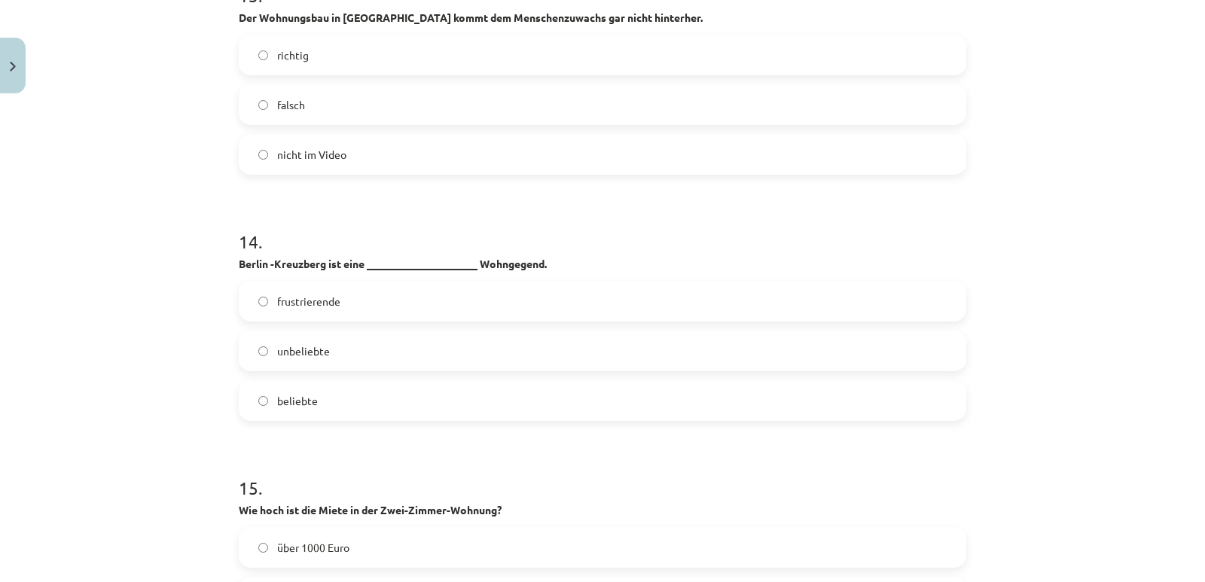
click at [340, 229] on h1 "14 ." at bounding box center [602, 228] width 727 height 47
click at [281, 397] on span "beliebte" at bounding box center [297, 401] width 41 height 16
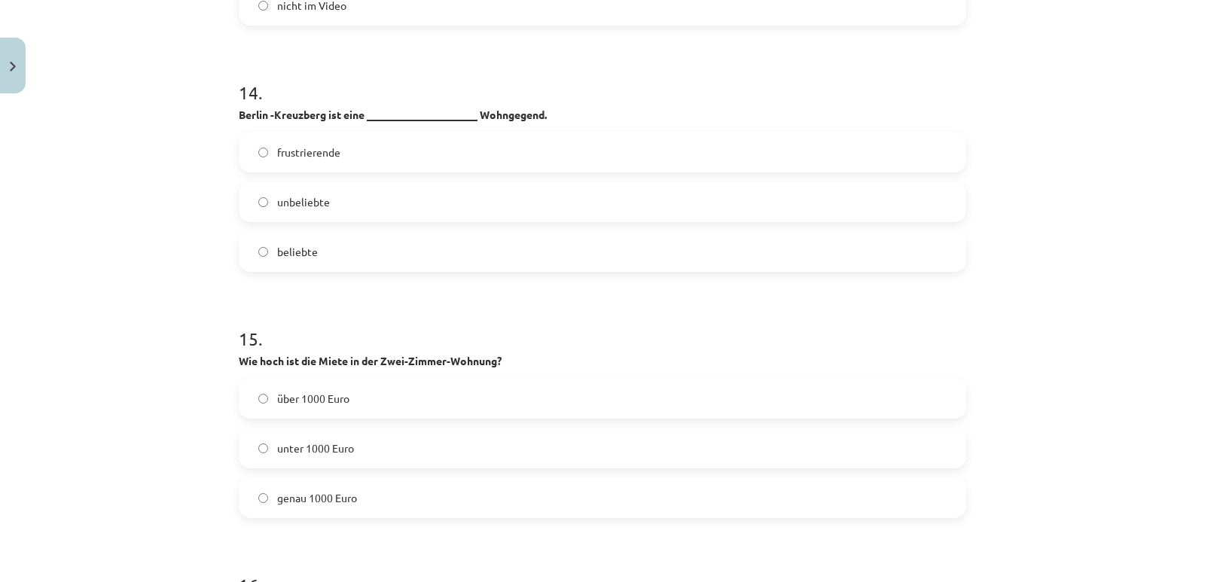
scroll to position [4627, 0]
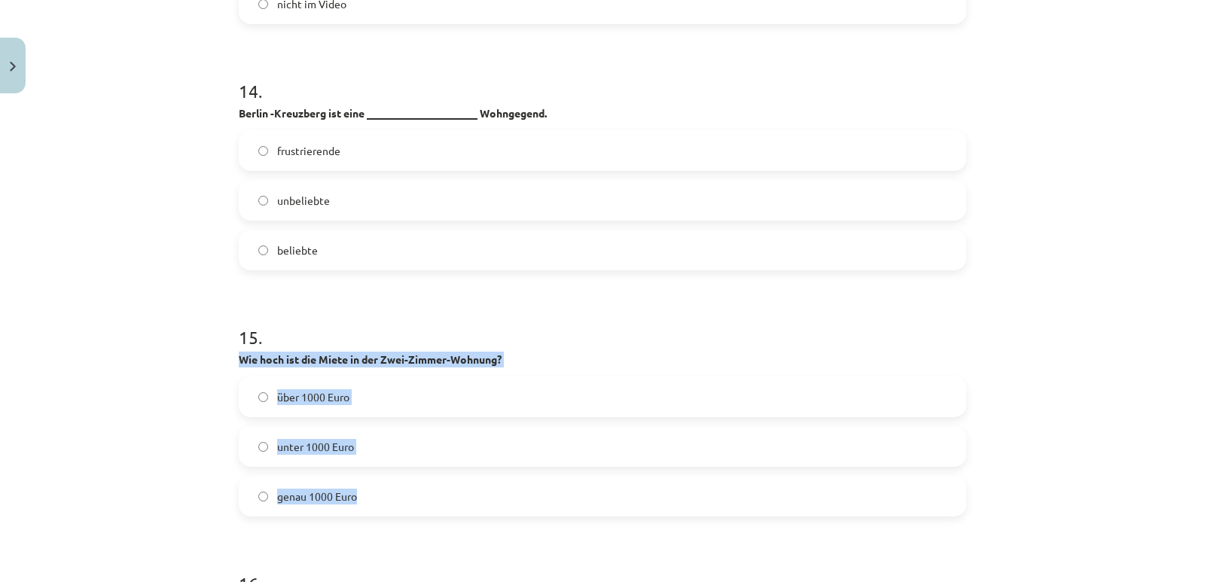
drag, startPoint x: 236, startPoint y: 364, endPoint x: 358, endPoint y: 501, distance: 183.5
click at [358, 501] on div "15 . Wie hoch ist die Miete in der Zwei-Zimmer-Wohnung? über 1000 Euro unter 10…" at bounding box center [602, 408] width 727 height 216
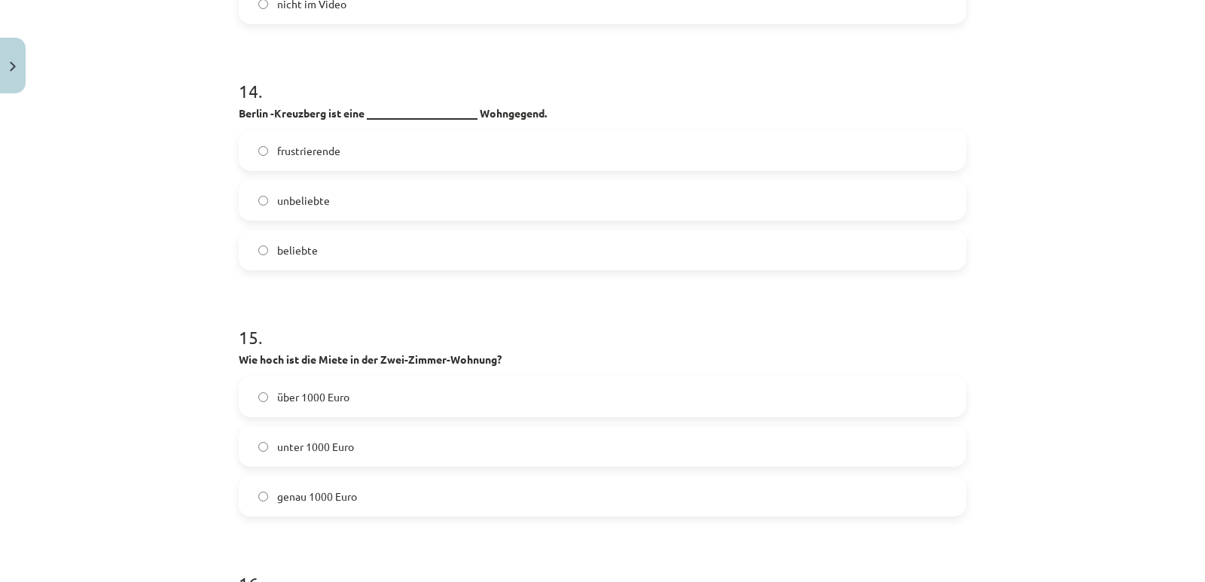
click at [312, 313] on h1 "15 ." at bounding box center [602, 323] width 727 height 47
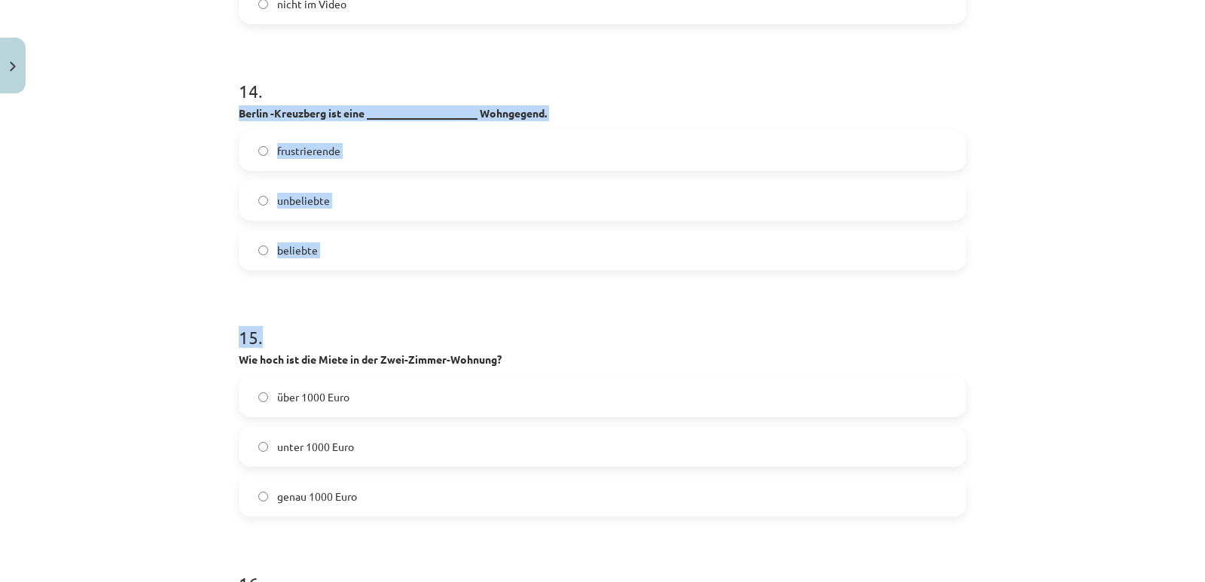
drag, startPoint x: 232, startPoint y: 112, endPoint x: 395, endPoint y: 273, distance: 228.9
click at [145, 182] on div "Mācību tēma: Vācu valodas b1 - 10. klases 1. ieskaites mācību materiāls #3 🎧 Th…" at bounding box center [602, 291] width 1205 height 582
drag, startPoint x: 232, startPoint y: 114, endPoint x: 373, endPoint y: 264, distance: 205.6
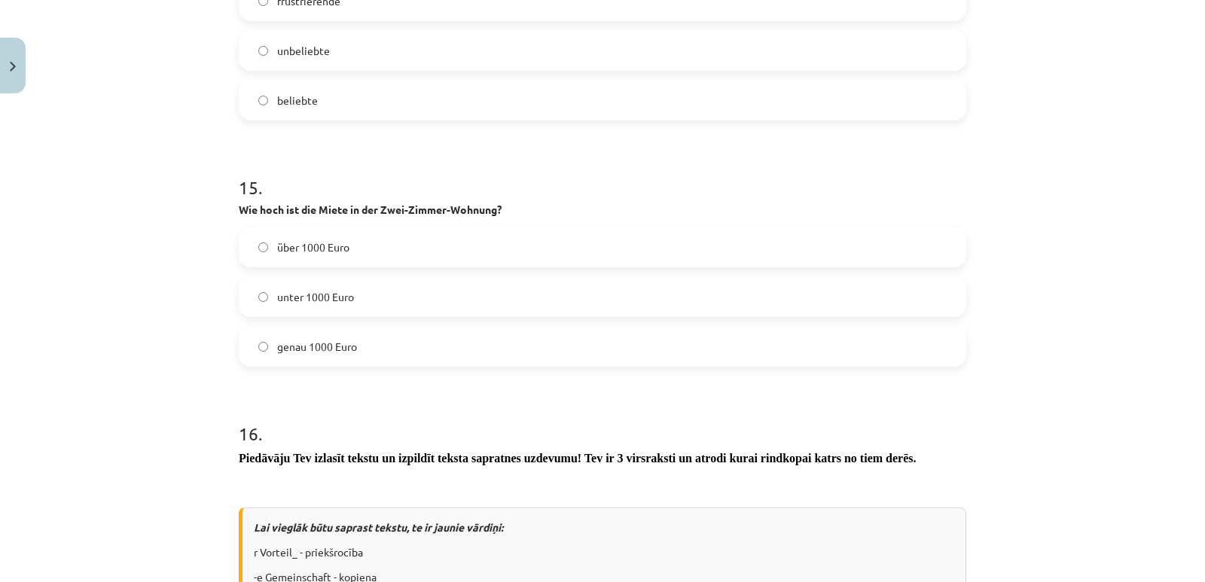
scroll to position [4778, 0]
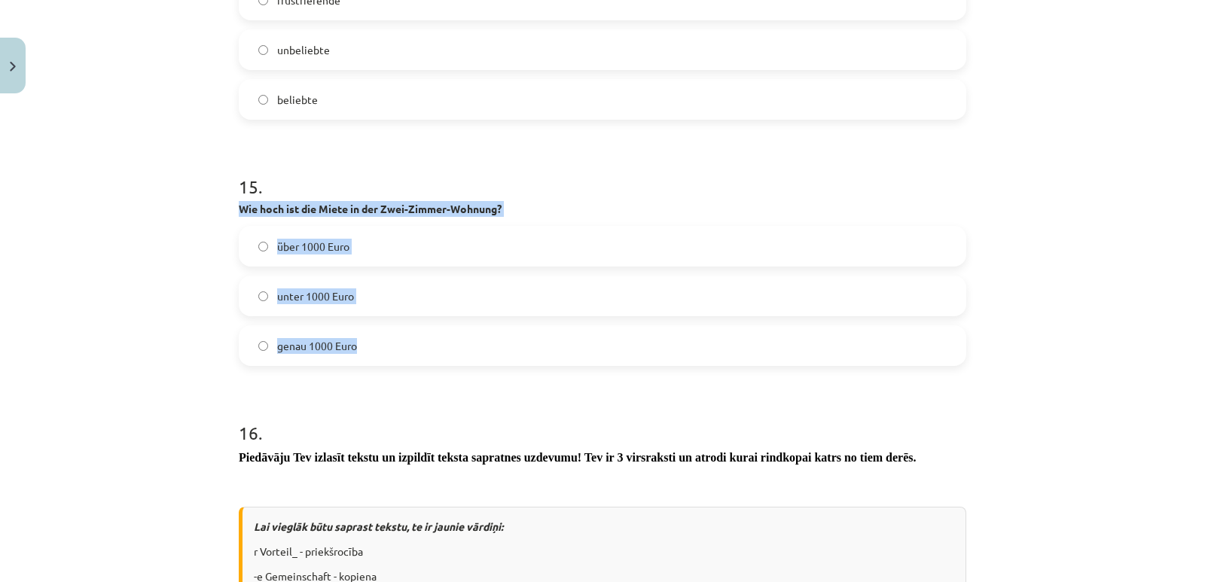
drag, startPoint x: 233, startPoint y: 205, endPoint x: 383, endPoint y: 289, distance: 172.6
click at [388, 346] on div "15 . Wie hoch ist die Miete in der Zwei-Zimmer-Wohnung? über 1000 Euro unter 10…" at bounding box center [602, 258] width 727 height 216
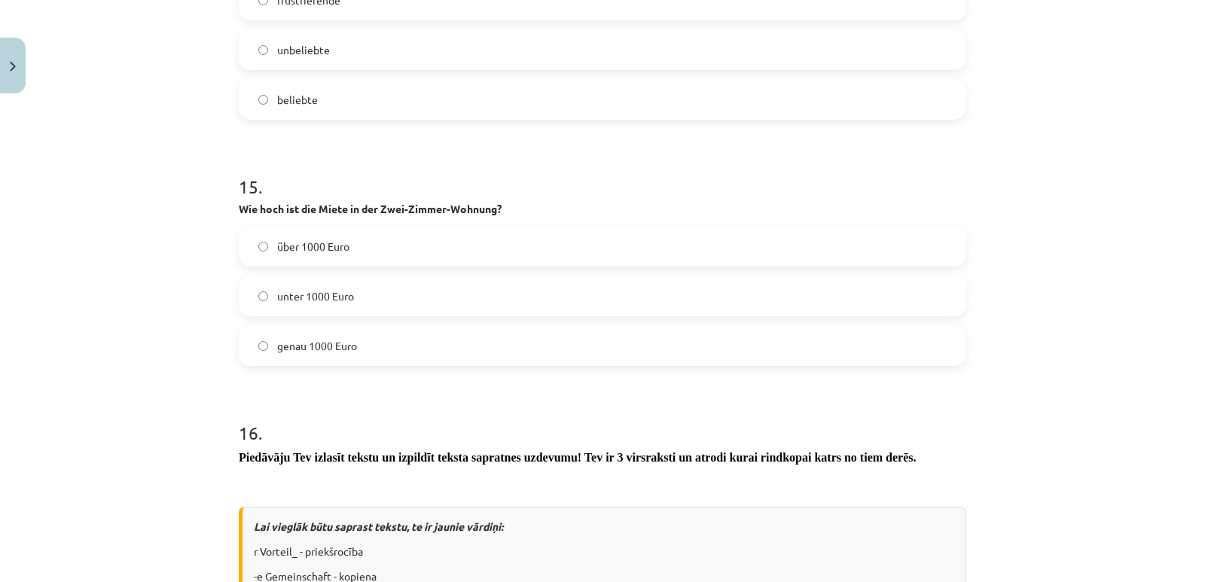
click at [407, 404] on h1 "16 ." at bounding box center [602, 419] width 727 height 47
click at [318, 242] on span "über 1000 Euro" at bounding box center [313, 247] width 72 height 16
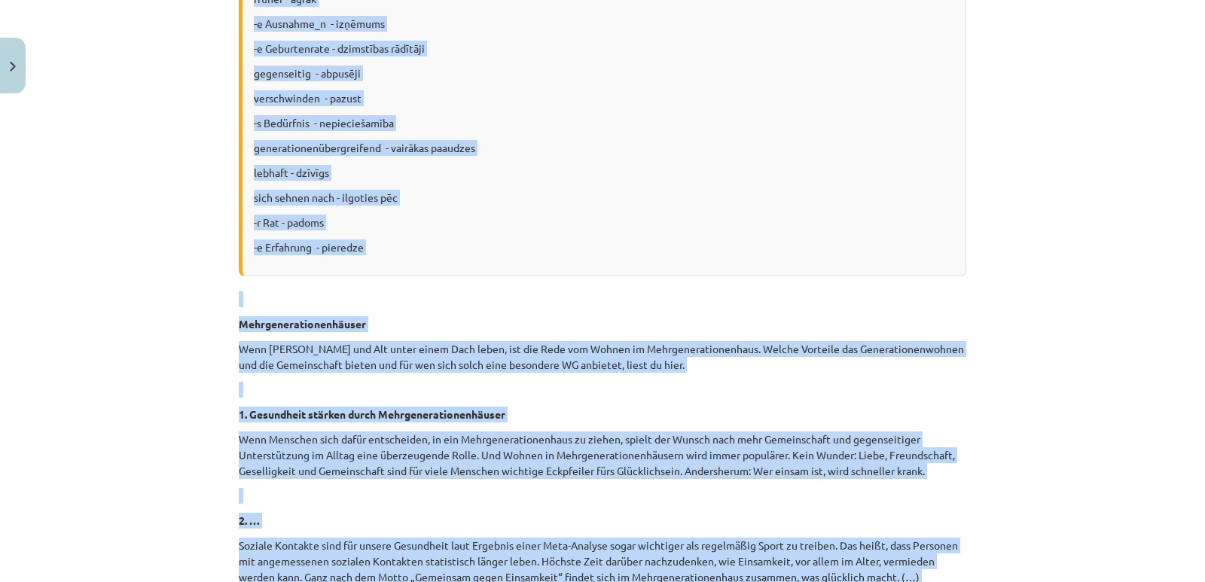
scroll to position [5667, 0]
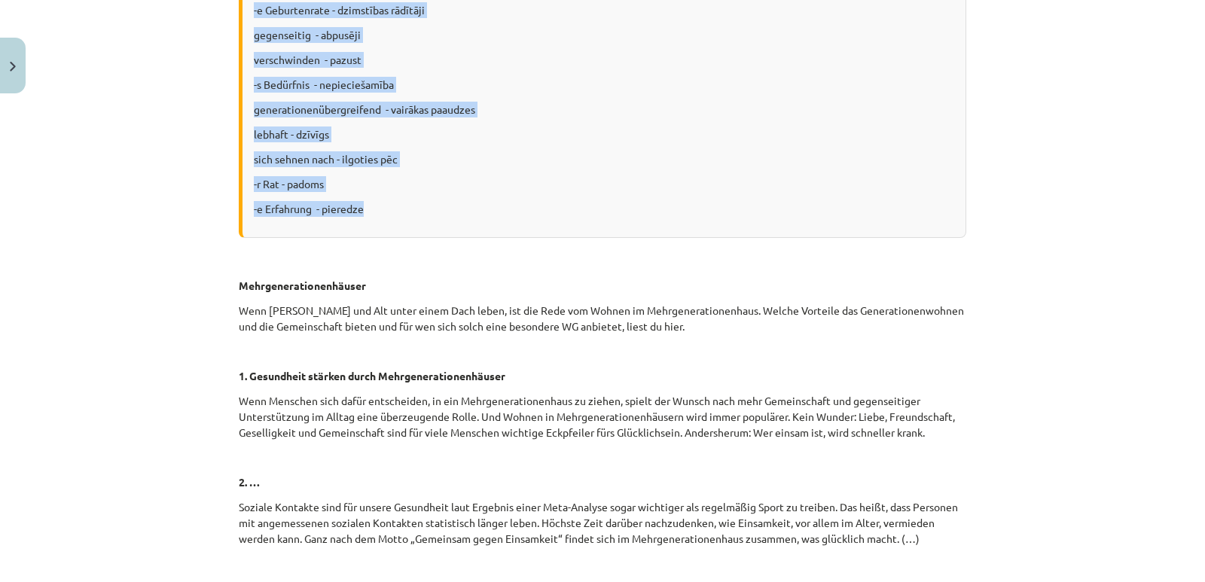
drag, startPoint x: 248, startPoint y: 97, endPoint x: 489, endPoint y: 197, distance: 260.2
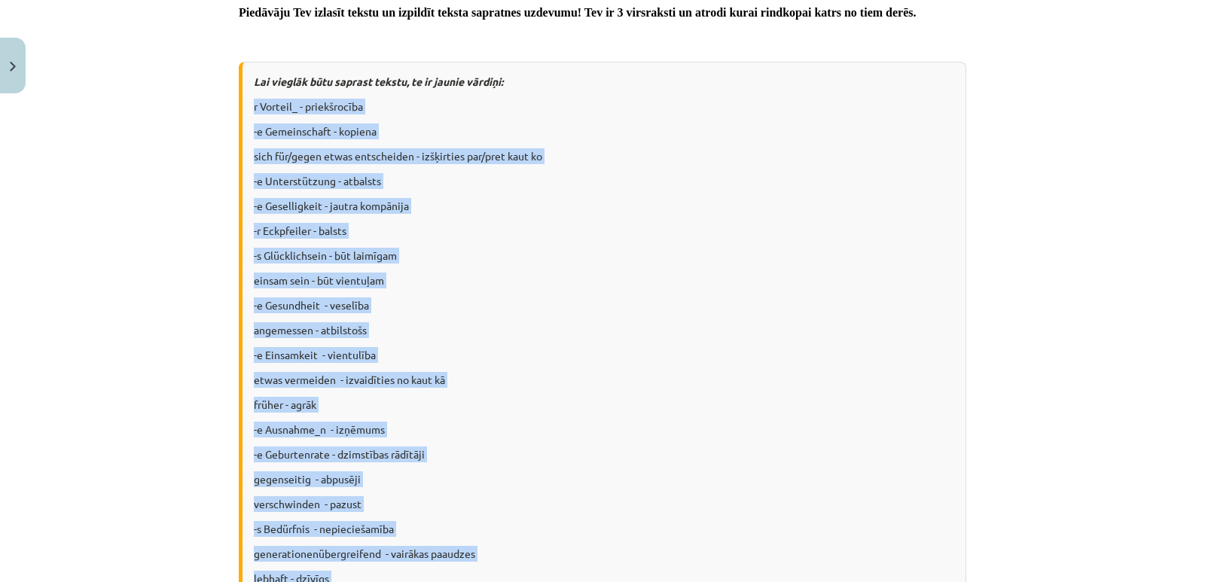
scroll to position [5140, 0]
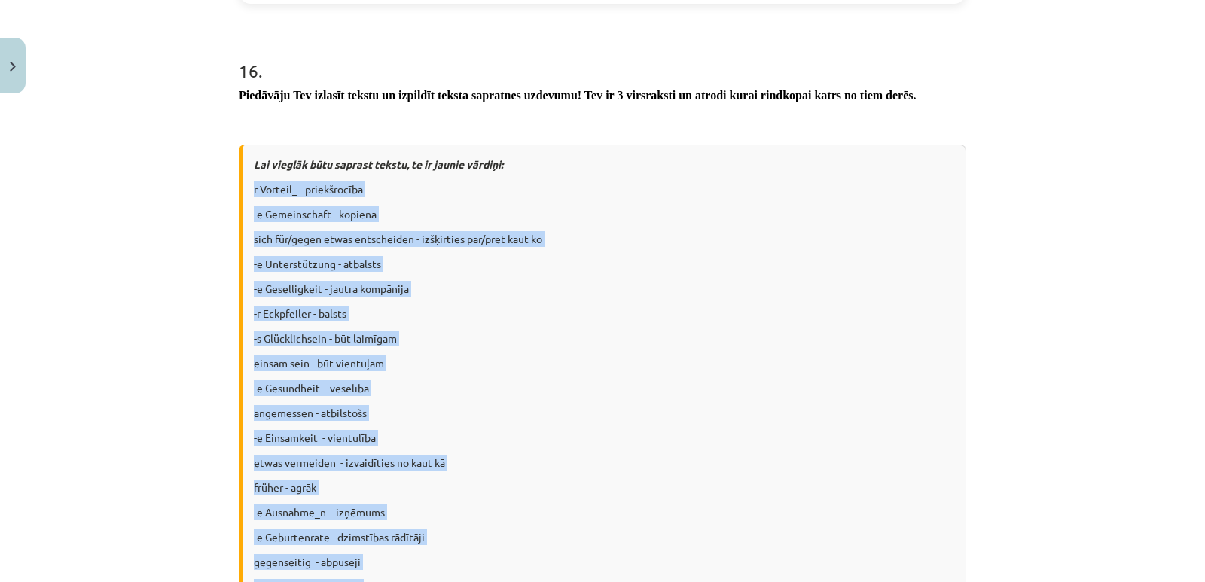
click at [888, 231] on p "sich für/gegen etwas entscheiden - izšķirties par/pret kaut ko" at bounding box center [604, 239] width 700 height 16
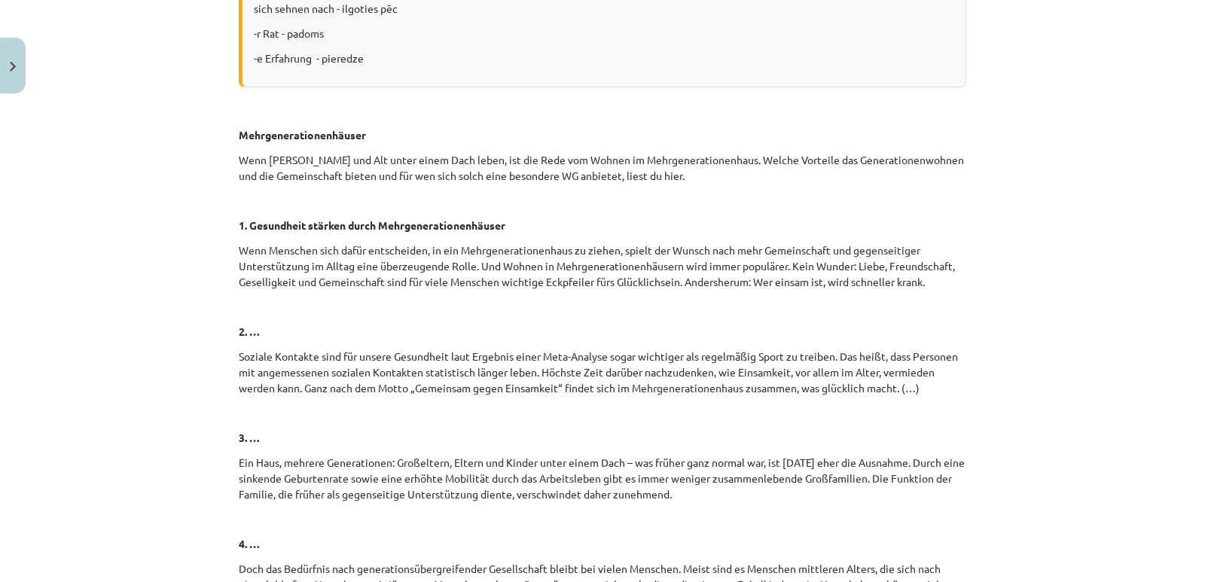
scroll to position [5742, 0]
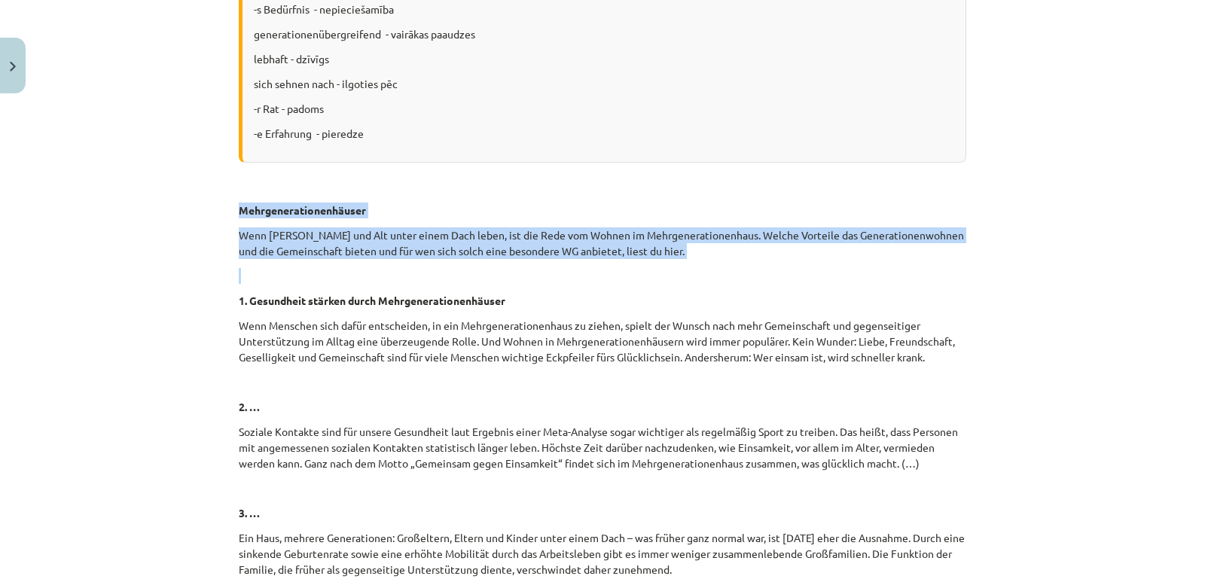
drag, startPoint x: 234, startPoint y: 211, endPoint x: 659, endPoint y: 259, distance: 427.4
click at [659, 259] on div "Piedāvāju Tev izlasīt tekstu un izpildīt teksta sapratnes uzdevumu! Tev ir 3 vi…" at bounding box center [602, 83] width 727 height 1201
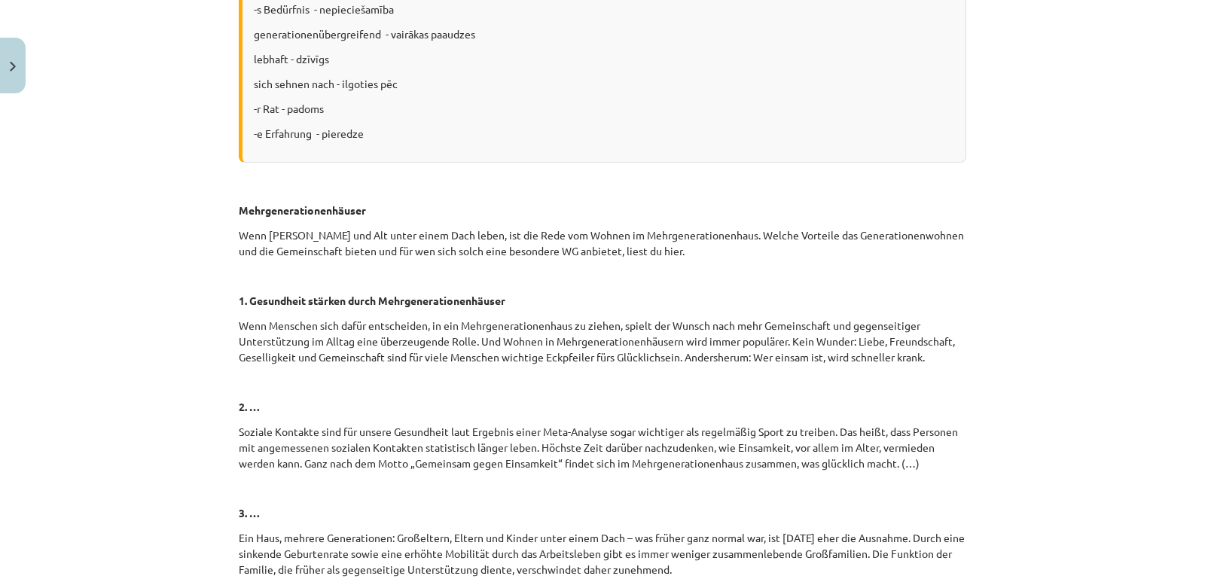
click at [375, 348] on p "Wenn Menschen sich dafür entscheiden, in ein Mehrgenerationenhaus zu ziehen, sp…" at bounding box center [602, 341] width 727 height 47
drag, startPoint x: 234, startPoint y: 301, endPoint x: 931, endPoint y: 364, distance: 700.1
click at [931, 364] on div "Piedāvāju Tev izlasīt tekstu un izpildīt teksta sapratnes uzdevumu! Tev ir 3 vi…" at bounding box center [602, 83] width 727 height 1201
click at [397, 381] on p at bounding box center [602, 382] width 727 height 16
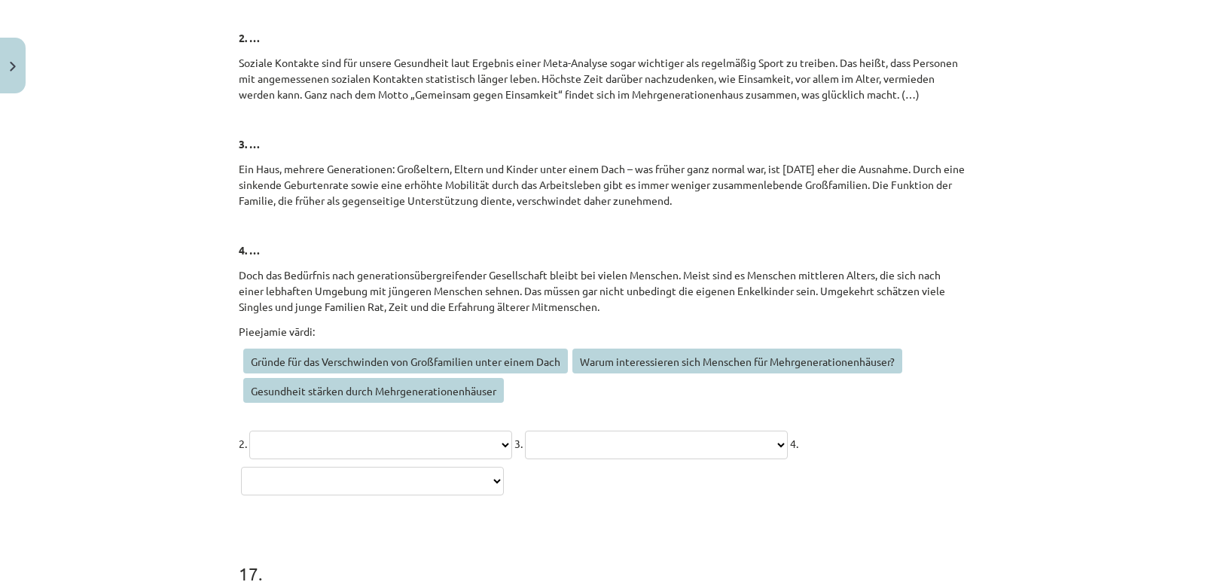
scroll to position [6119, 0]
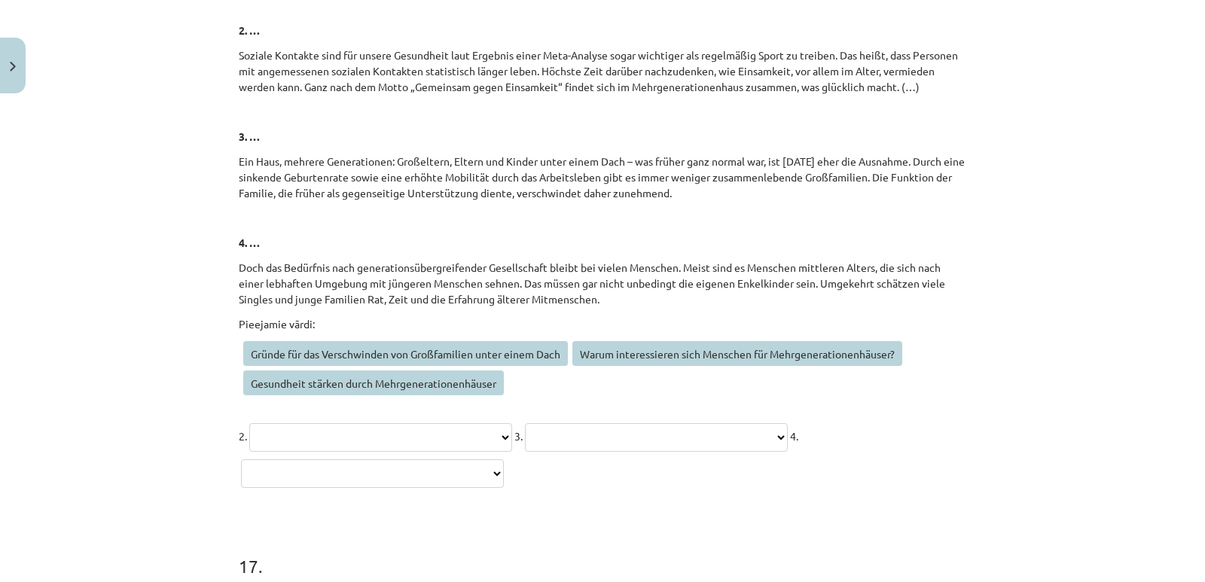
click at [396, 352] on span "Gründe für das Verschwinden von Großfamilien unter einem Dach" at bounding box center [405, 353] width 325 height 25
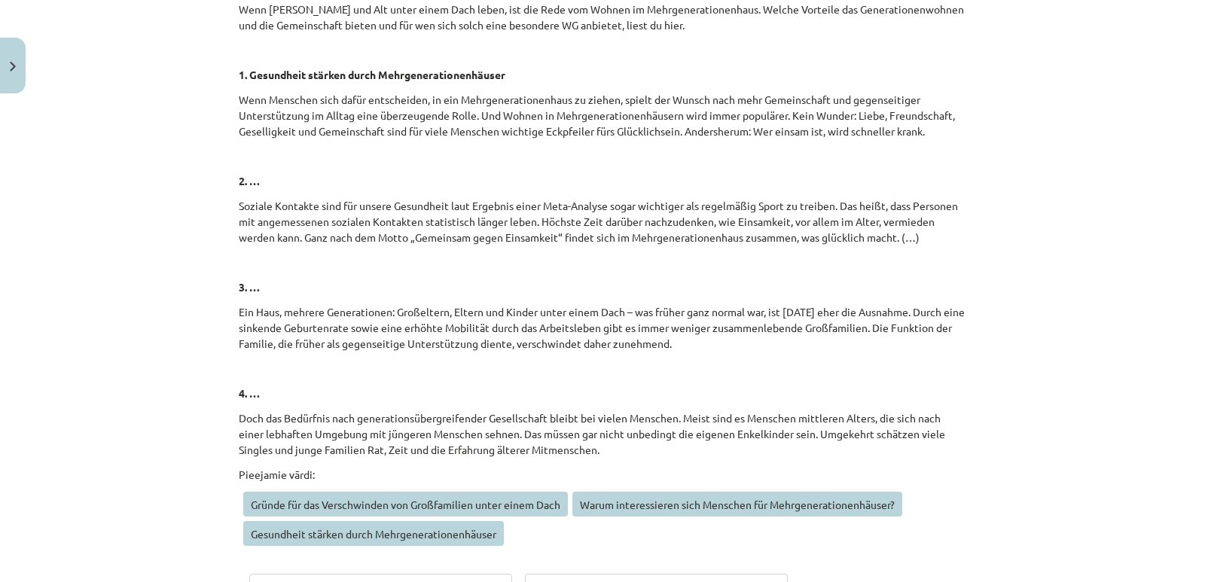
scroll to position [6044, 0]
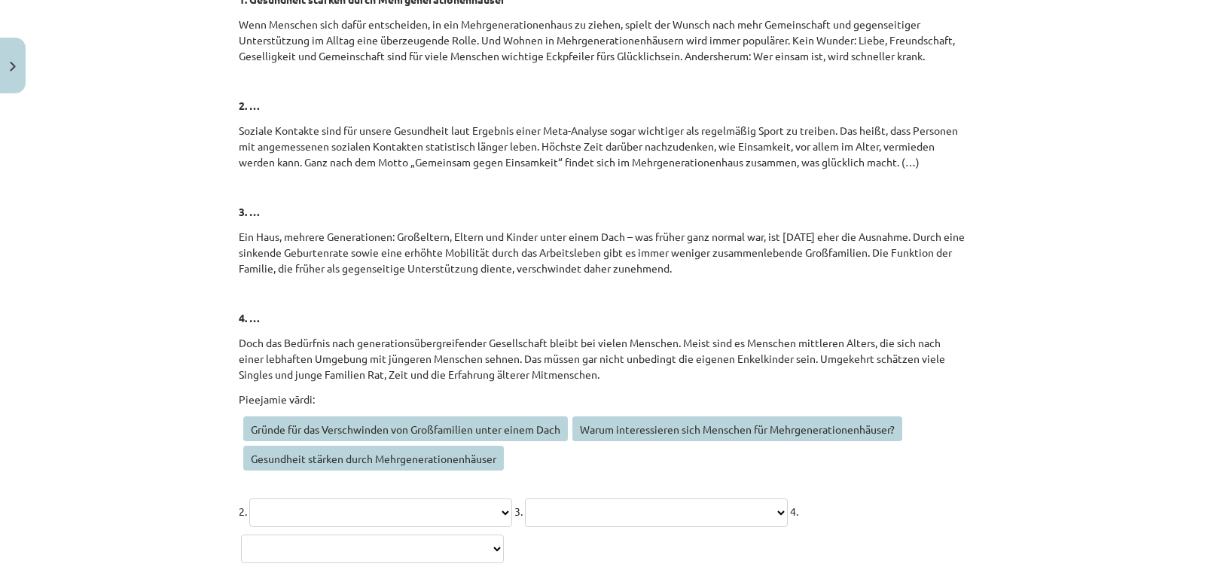
drag, startPoint x: 401, startPoint y: 465, endPoint x: 415, endPoint y: 491, distance: 29.6
click at [415, 491] on div "**********" at bounding box center [602, 479] width 727 height 174
click at [519, 465] on p "Gründe für das Verschwinden von Großfamilien unter einem Dach Warum interessier…" at bounding box center [602, 445] width 727 height 59
drag, startPoint x: 454, startPoint y: 448, endPoint x: 473, endPoint y: 488, distance: 44.1
click at [454, 467] on span "Gesundheit stärken durch Mehrgenerationenhäuser" at bounding box center [373, 458] width 261 height 25
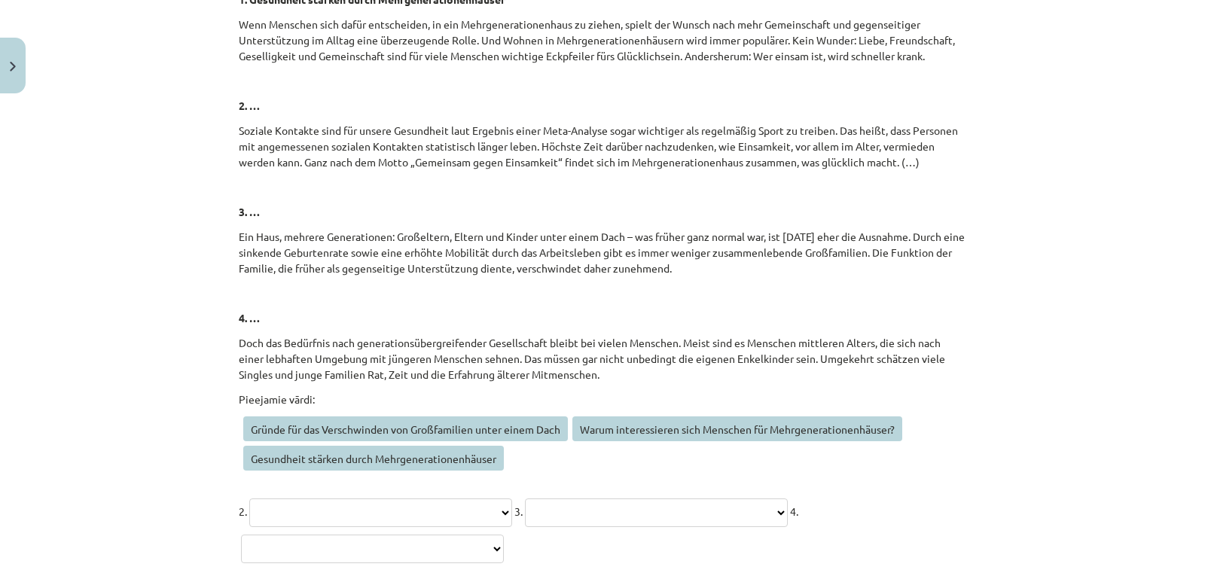
click at [512, 513] on select "**********" at bounding box center [380, 512] width 263 height 29
select select "**********"
click at [249, 498] on select "**********" at bounding box center [380, 512] width 263 height 29
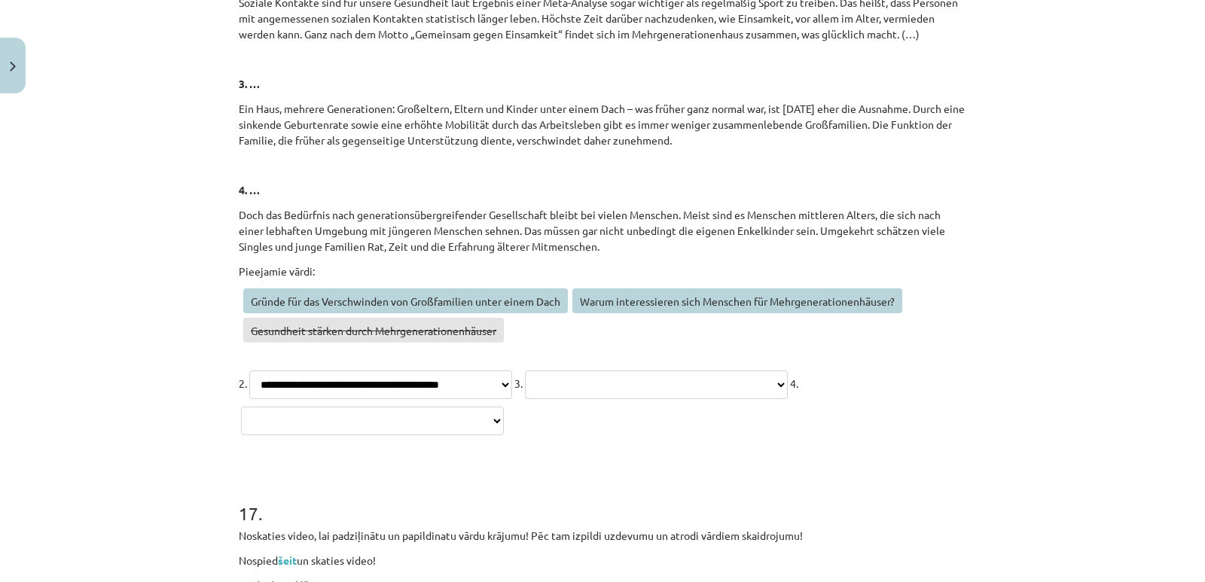
scroll to position [6194, 0]
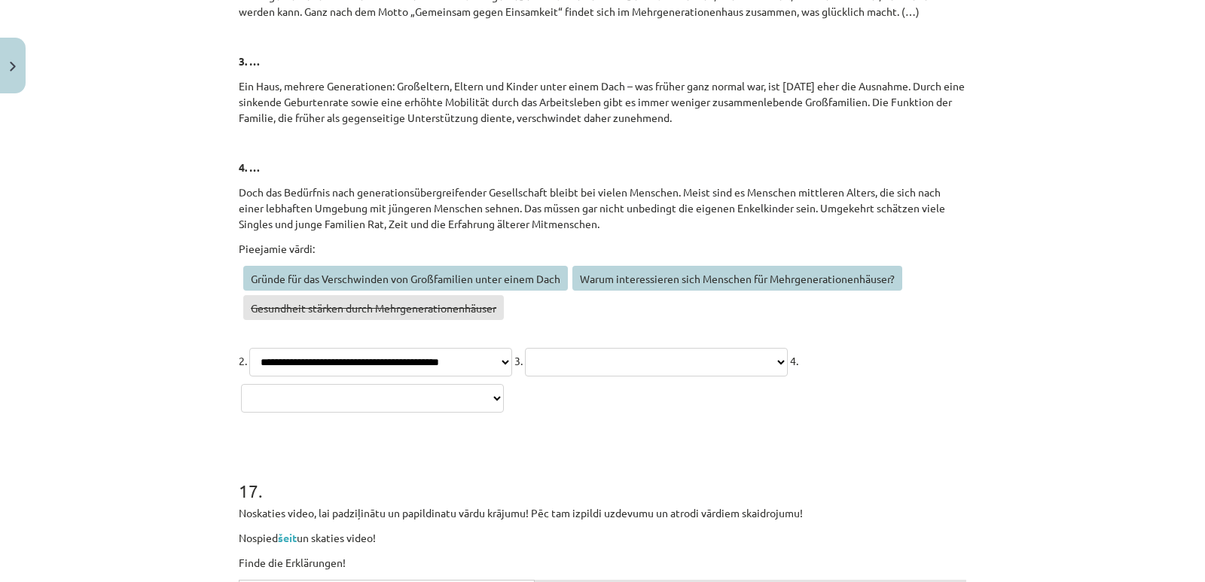
drag, startPoint x: 529, startPoint y: 358, endPoint x: 509, endPoint y: 363, distance: 21.0
click at [509, 363] on select "**********" at bounding box center [380, 362] width 263 height 29
click at [512, 360] on select "**********" at bounding box center [380, 362] width 263 height 29
drag, startPoint x: 245, startPoint y: 304, endPoint x: 490, endPoint y: 319, distance: 245.2
click at [490, 319] on span "Gesundheit stärken durch Mehrgenerationenhäuser" at bounding box center [373, 307] width 261 height 25
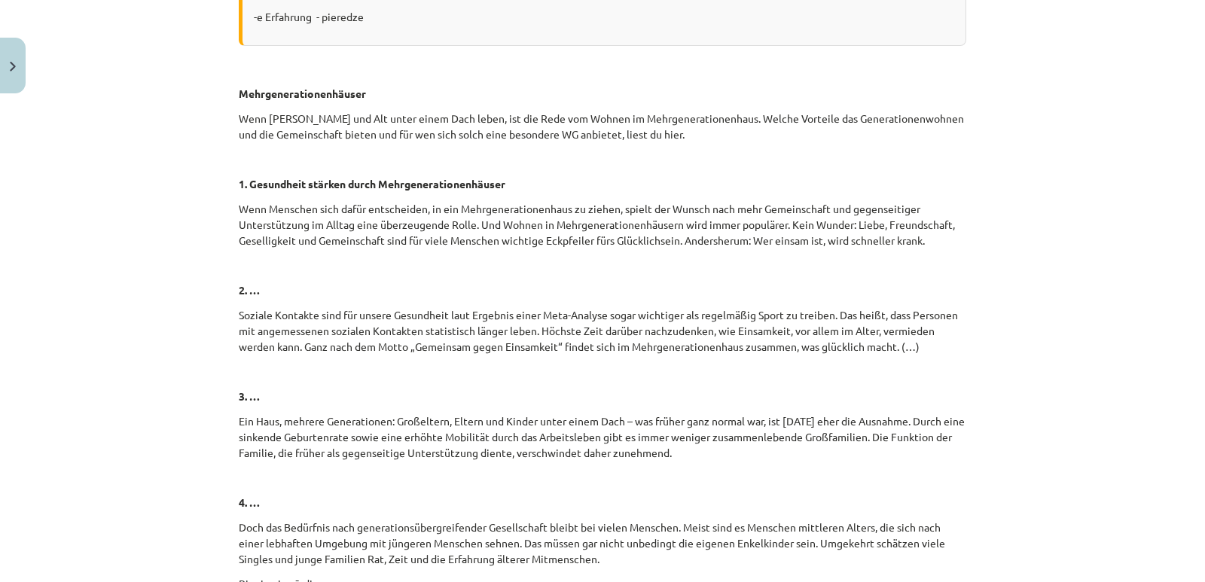
scroll to position [5893, 0]
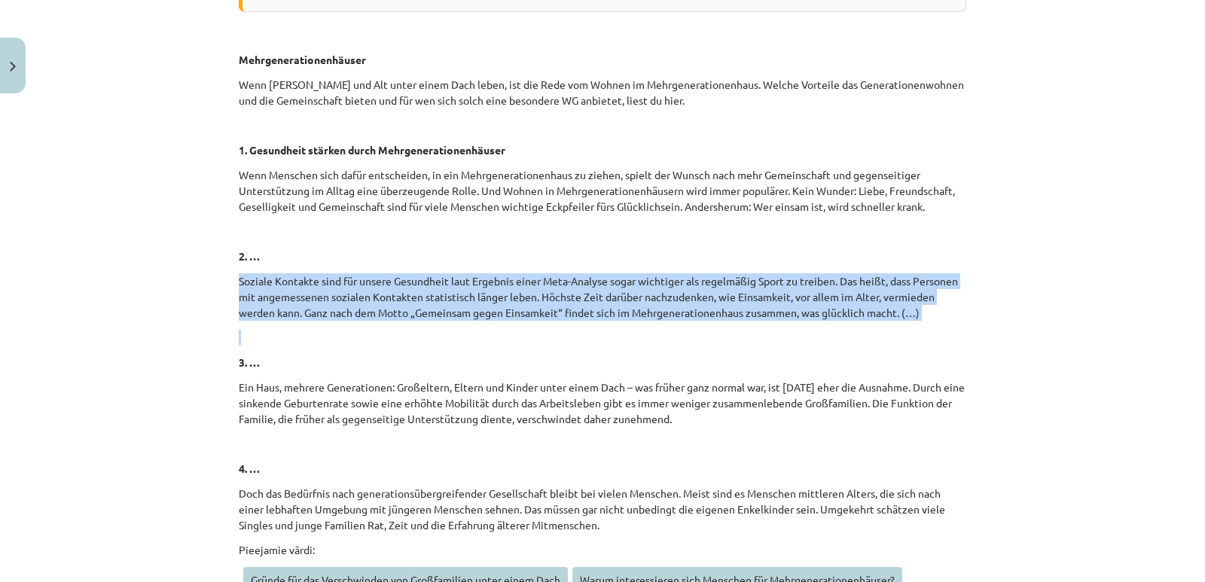
drag, startPoint x: 233, startPoint y: 278, endPoint x: 928, endPoint y: 321, distance: 696.3
click at [407, 276] on p "Soziale Kontakte sind für unsere Gesundheit laut Ergebnis einer Meta-Analyse so…" at bounding box center [602, 296] width 727 height 47
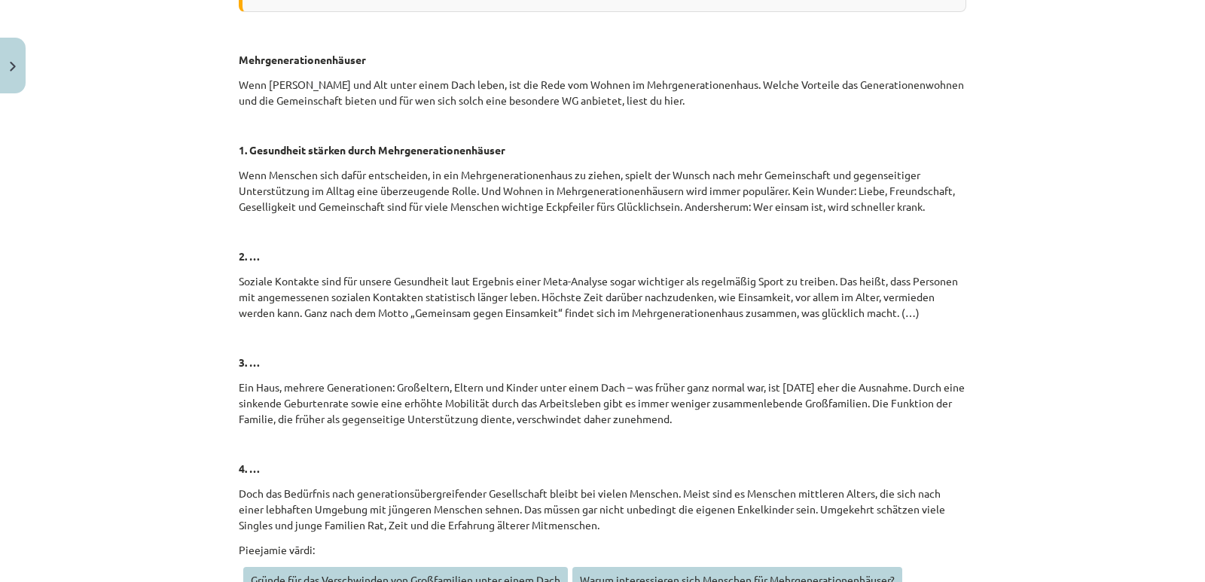
scroll to position [5968, 0]
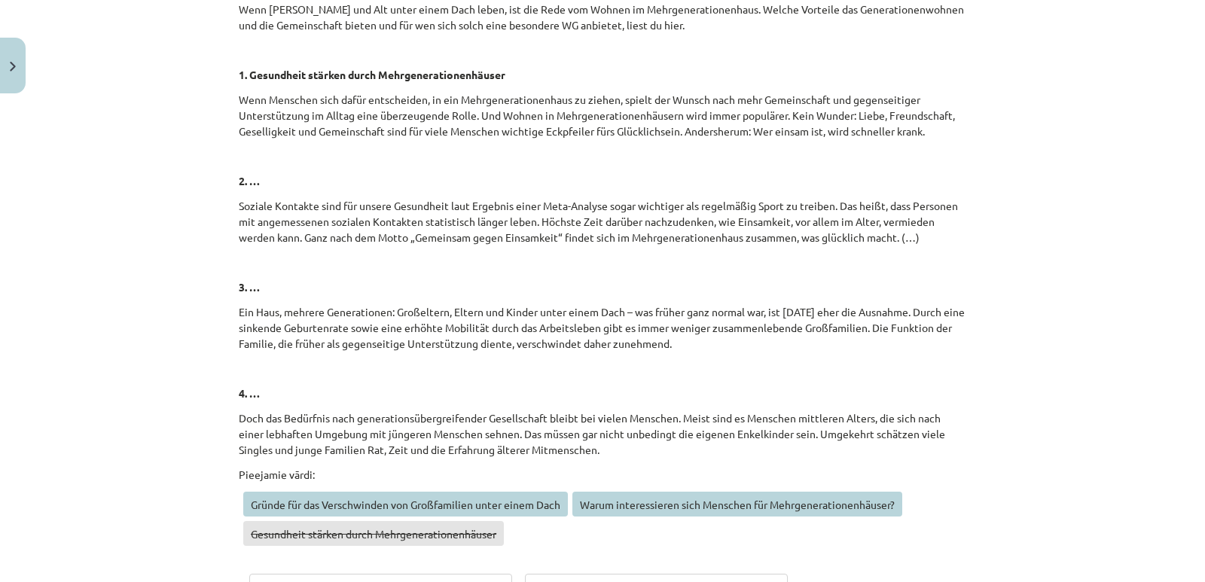
drag, startPoint x: 694, startPoint y: 343, endPoint x: 218, endPoint y: 284, distance: 480.3
click at [214, 285] on div "Mācību tēma: Vācu valodas b1 - 10. klases 1. ieskaites mācību materiāls #3 🎧 Th…" at bounding box center [602, 291] width 1205 height 582
click at [395, 370] on p at bounding box center [602, 369] width 727 height 16
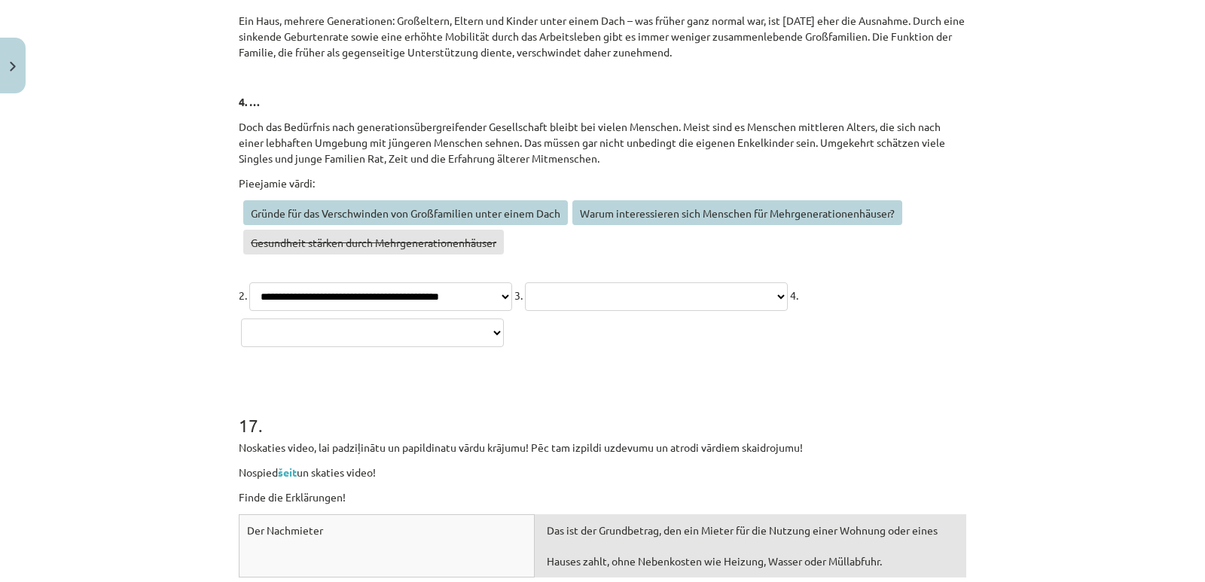
scroll to position [6270, 0]
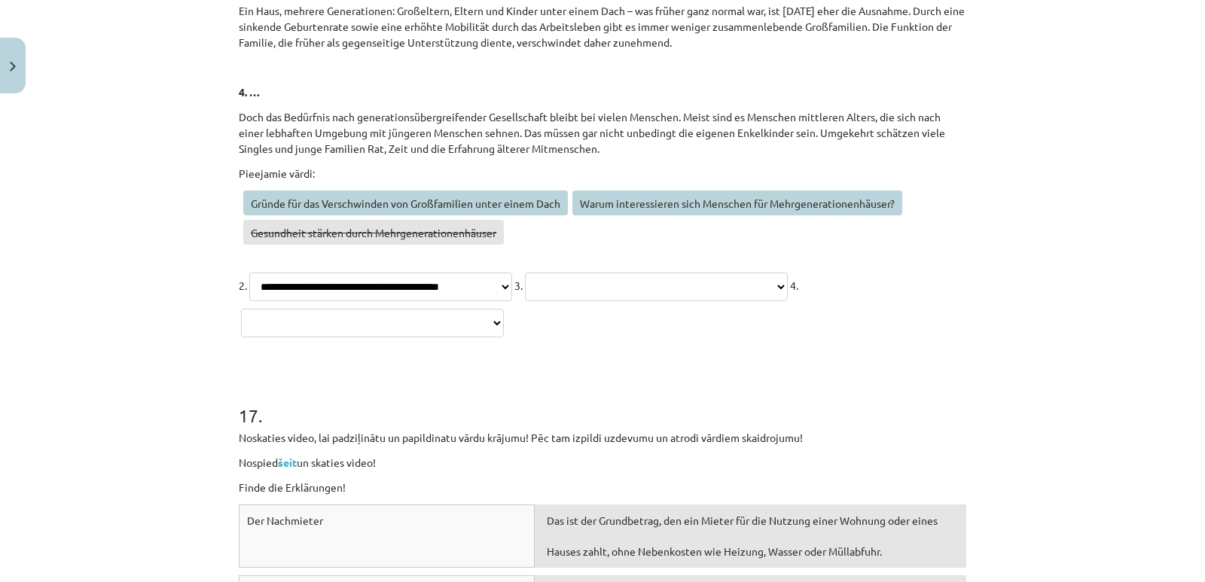
click at [504, 328] on select "**********" at bounding box center [372, 323] width 263 height 29
select select "**********"
click at [504, 309] on select "**********" at bounding box center [372, 323] width 263 height 29
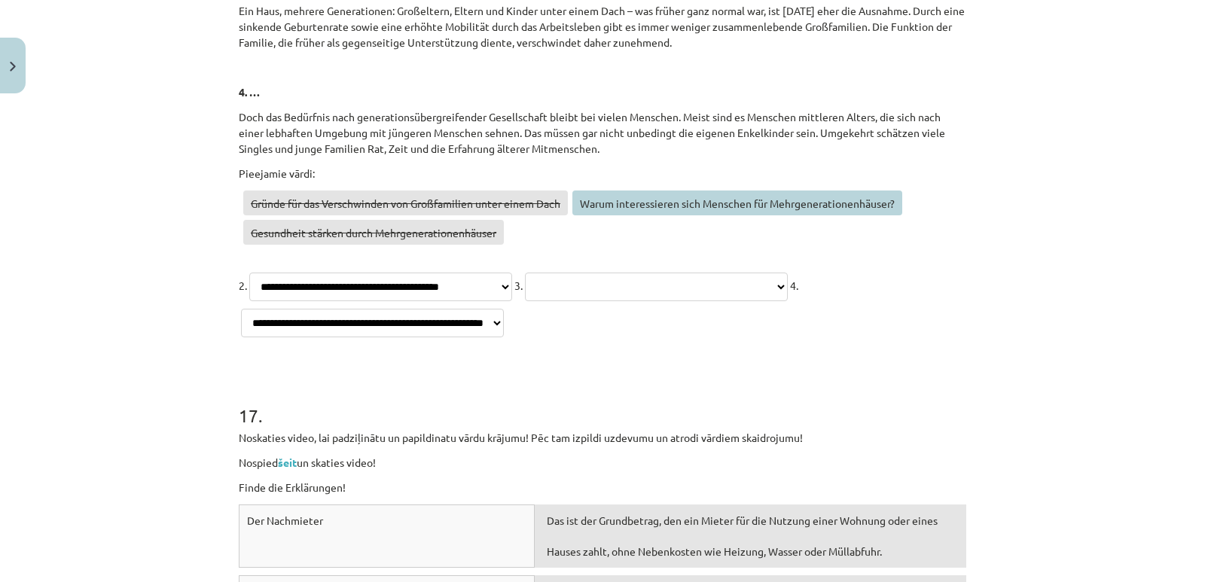
click at [571, 301] on select "**********" at bounding box center [656, 287] width 263 height 29
select select "**********"
click at [525, 301] on select "**********" at bounding box center [656, 287] width 263 height 29
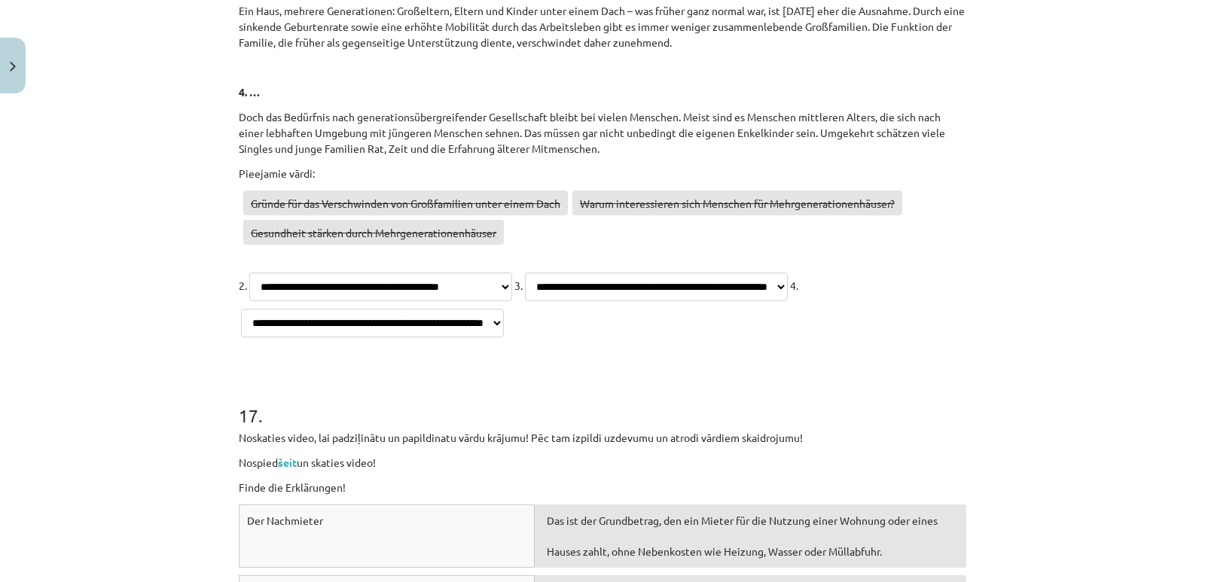
drag, startPoint x: 615, startPoint y: 318, endPoint x: 679, endPoint y: 340, distance: 67.6
click at [617, 294] on p "**********" at bounding box center [602, 303] width 727 height 72
drag, startPoint x: 245, startPoint y: 203, endPoint x: 559, endPoint y: 204, distance: 314.0
click at [559, 204] on span "Gründe für das Verschwinden von Großfamilien unter einem Dach" at bounding box center [405, 202] width 325 height 25
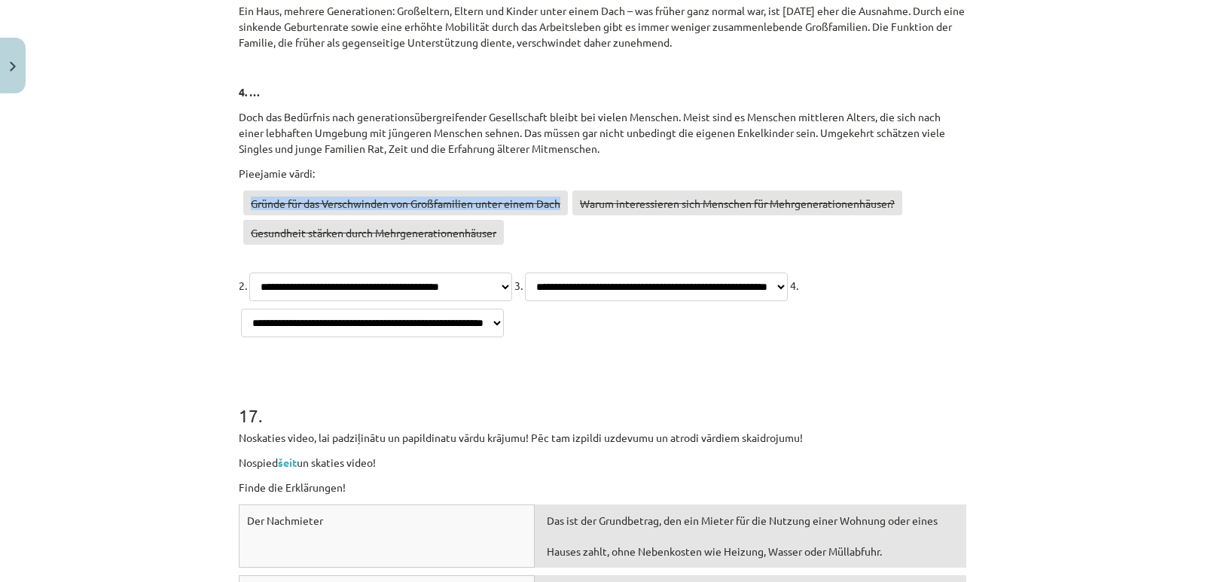
click at [564, 241] on p "Gründe für das Verschwinden von Großfamilien unter einem Dach Warum interessier…" at bounding box center [602, 219] width 727 height 59
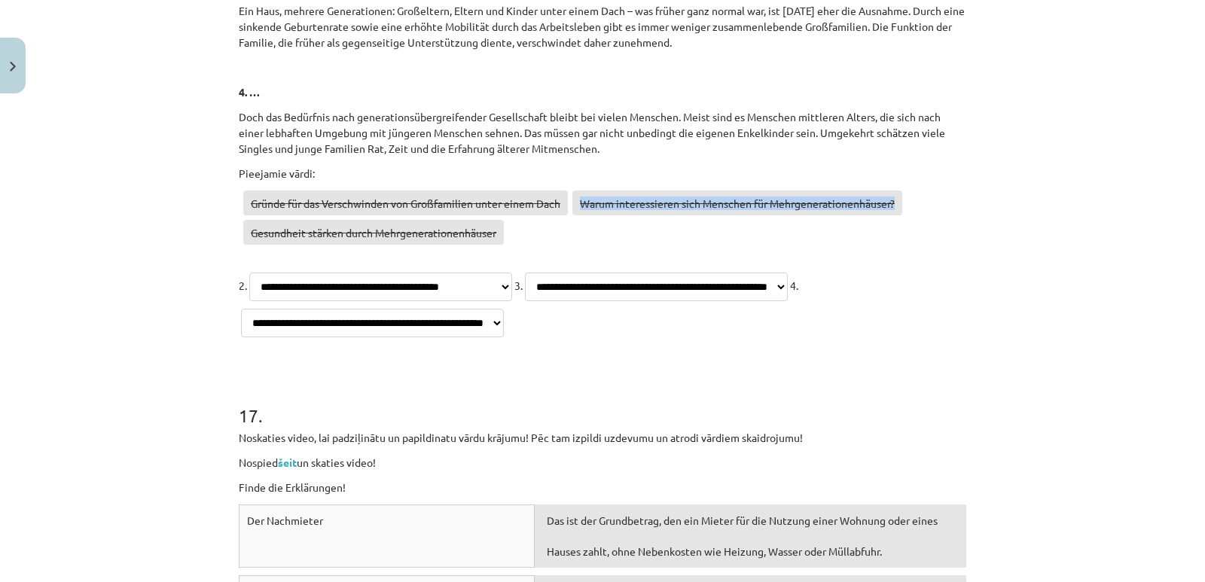
drag, startPoint x: 577, startPoint y: 203, endPoint x: 912, endPoint y: 212, distance: 335.2
click at [912, 212] on p "Gründe für das Verschwinden von Großfamilien unter einem Dach Warum interessier…" at bounding box center [602, 219] width 727 height 59
click at [911, 242] on p "Gründe für das Verschwinden von Großfamilien unter einem Dach Warum interessier…" at bounding box center [602, 219] width 727 height 59
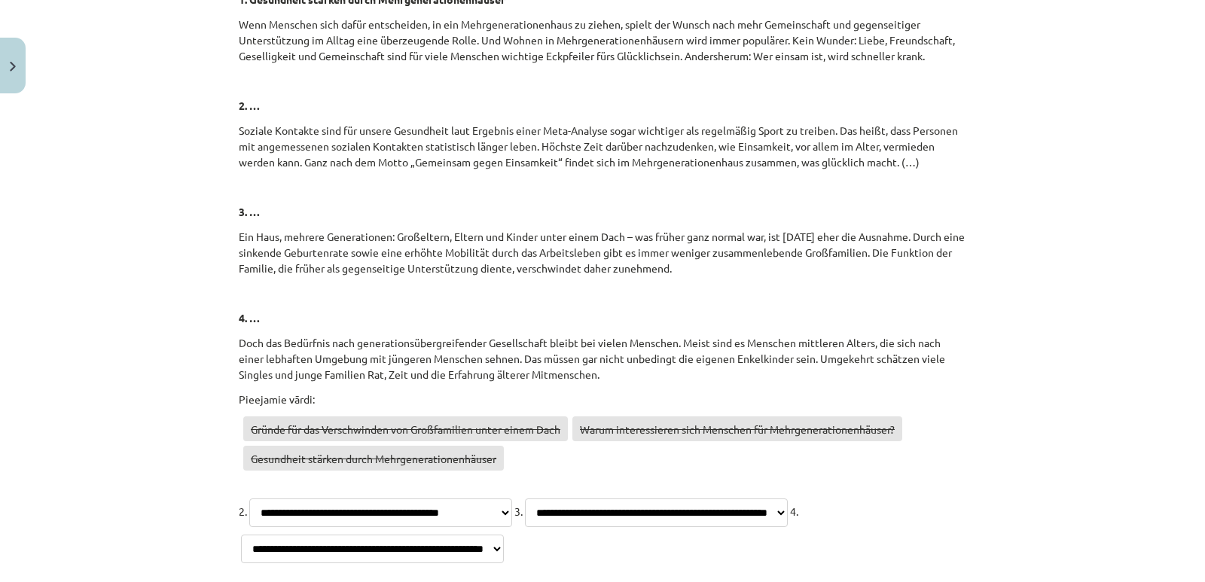
scroll to position [6119, 0]
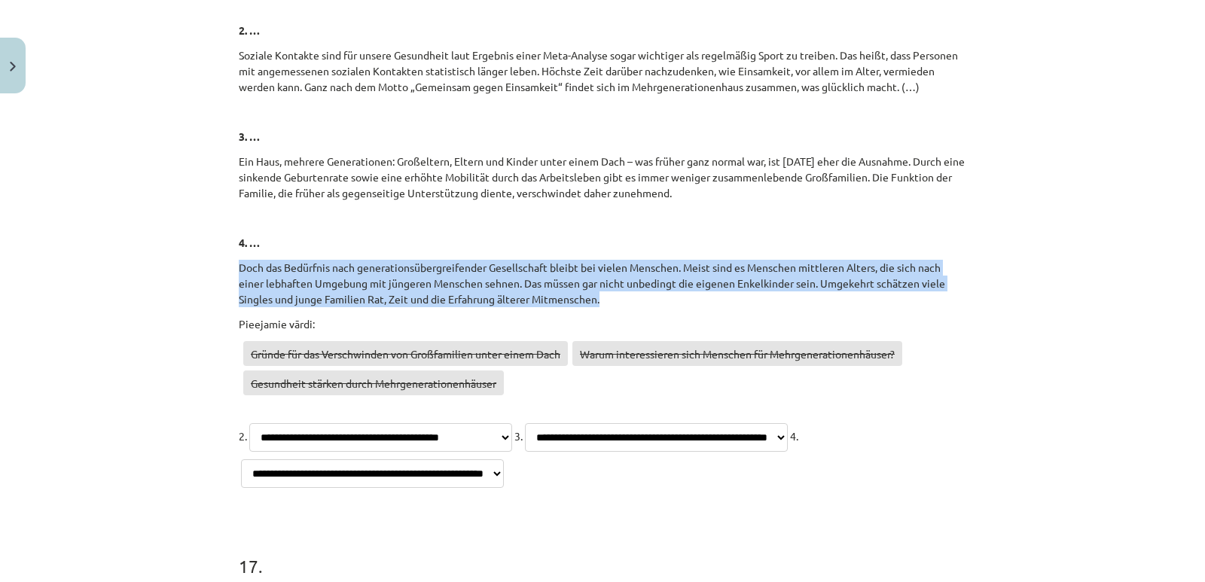
drag, startPoint x: 232, startPoint y: 261, endPoint x: 599, endPoint y: 302, distance: 369.7
click at [601, 301] on p "Doch das Bedürfnis nach generationsübergreifender Gesellschaft bleibt bei viele…" at bounding box center [602, 283] width 727 height 47
drag, startPoint x: 601, startPoint y: 301, endPoint x: 222, endPoint y: 239, distance: 383.7
click at [222, 239] on div "Mācību tēma: Vācu valodas b1 - 10. klases 1. ieskaites mācību materiāls #3 🎧 Th…" at bounding box center [602, 291] width 1205 height 582
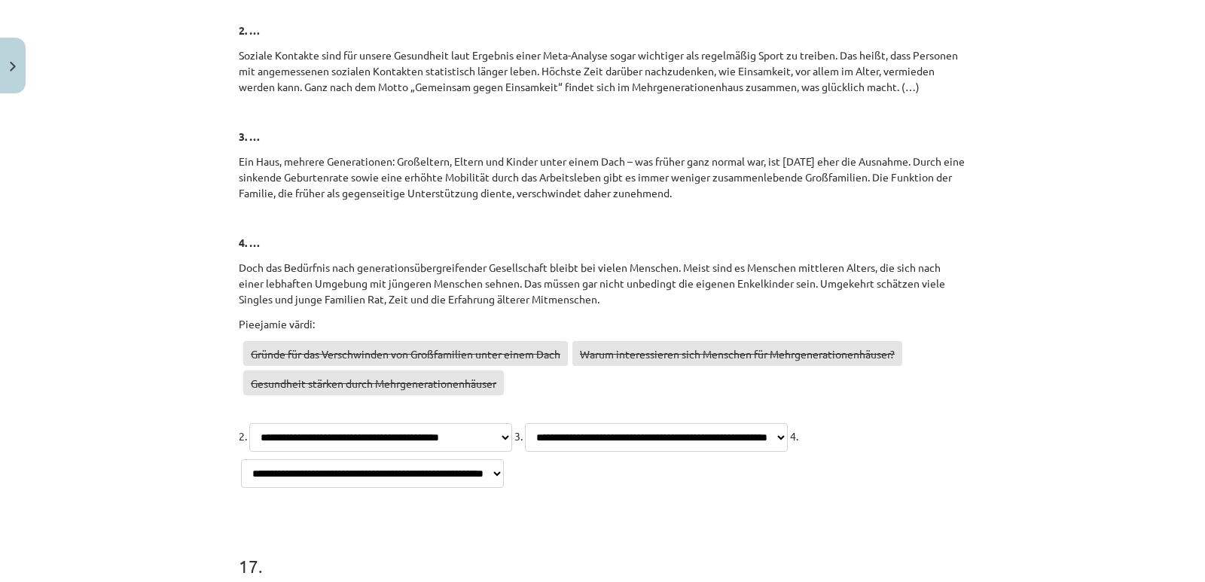
click at [582, 375] on p "Gründe für das Verschwinden von Großfamilien unter einem Dach Warum interessier…" at bounding box center [602, 370] width 727 height 59
drag, startPoint x: 579, startPoint y: 355, endPoint x: 893, endPoint y: 363, distance: 314.1
click at [893, 363] on span "Warum interessieren sich Menschen für Mehrgenerationenhäuser?" at bounding box center [737, 353] width 330 height 25
click at [622, 401] on div "**********" at bounding box center [602, 403] width 727 height 174
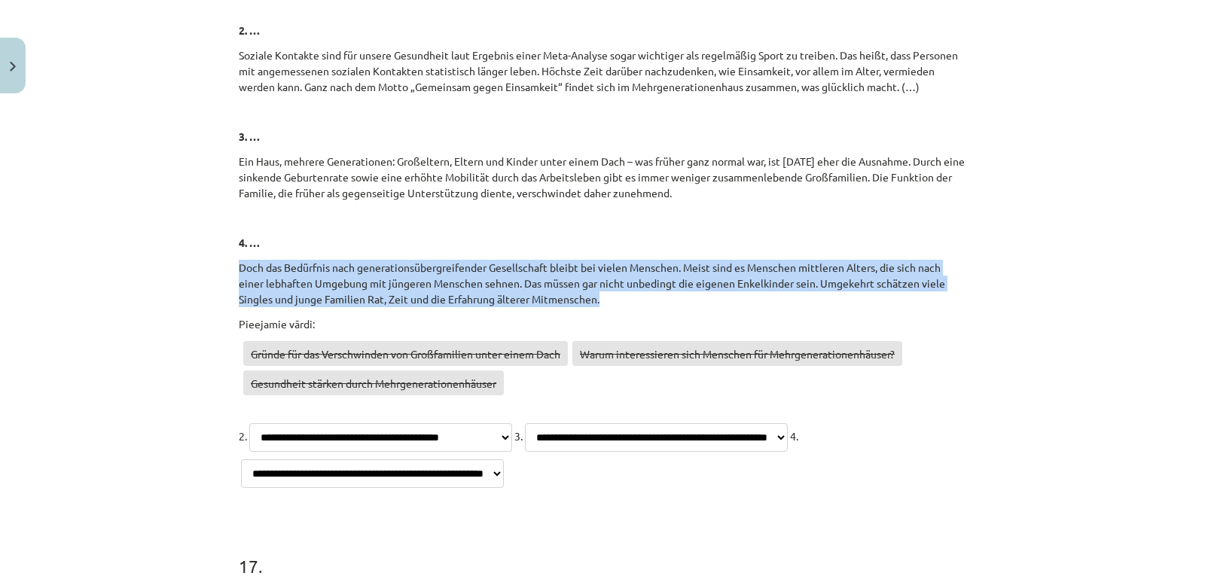
drag, startPoint x: 235, startPoint y: 264, endPoint x: 599, endPoint y: 303, distance: 365.8
click at [599, 303] on p "Doch das Bedürfnis nach generationsübergreifender Gesellschaft bleibt bei viele…" at bounding box center [602, 283] width 727 height 47
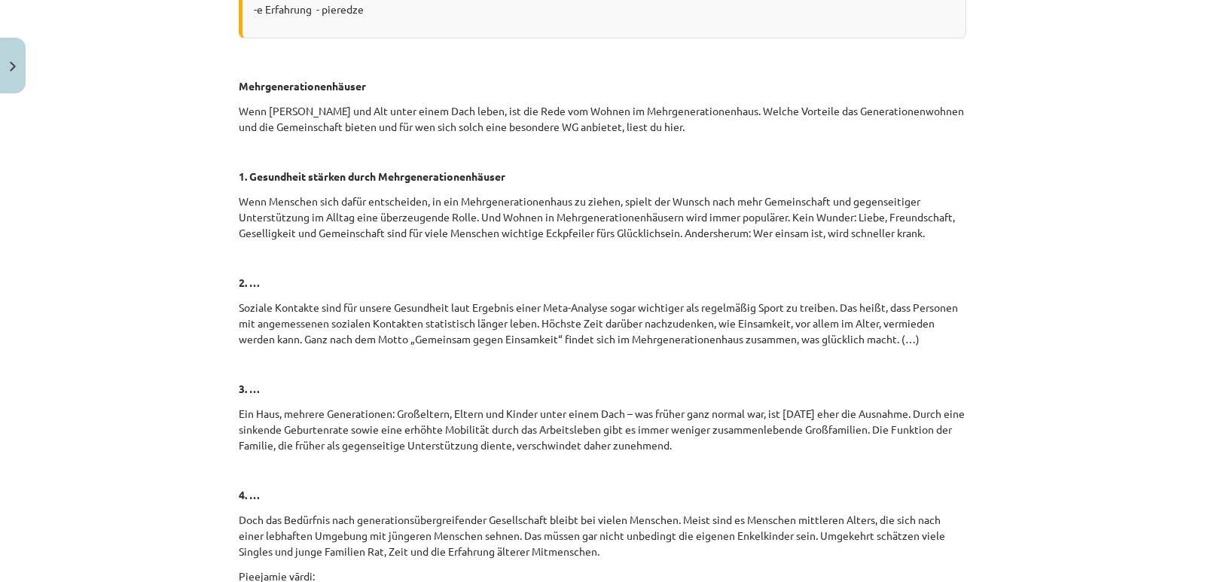
scroll to position [5893, 0]
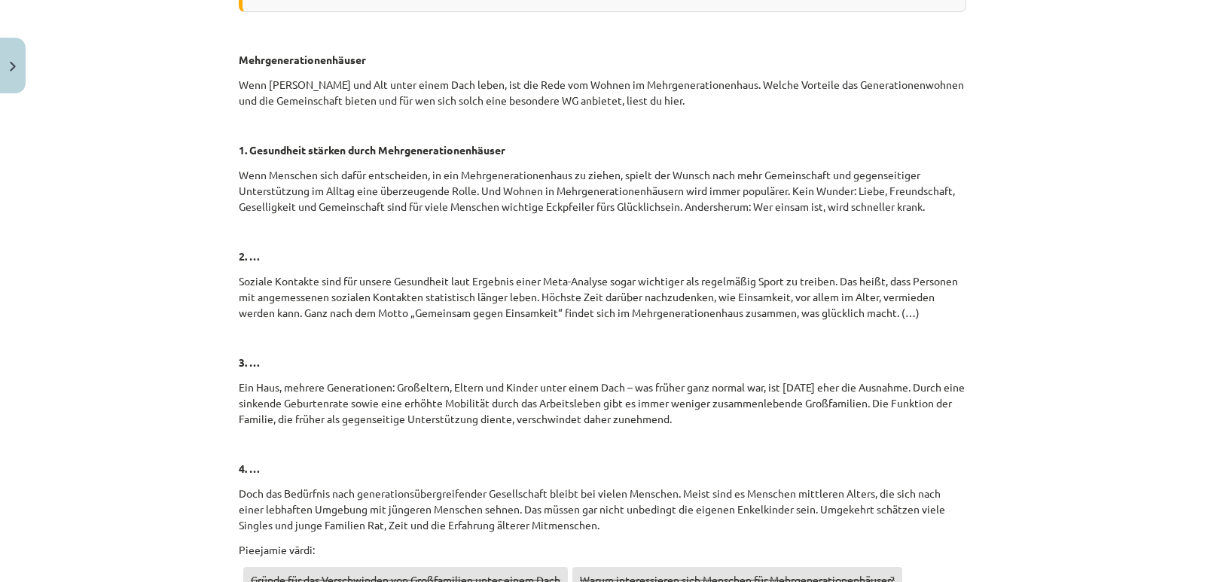
click at [398, 279] on p "Soziale Kontakte sind für unsere Gesundheit laut Ergebnis einer Meta-Analyse so…" at bounding box center [602, 296] width 727 height 47
click at [431, 343] on p at bounding box center [602, 338] width 727 height 16
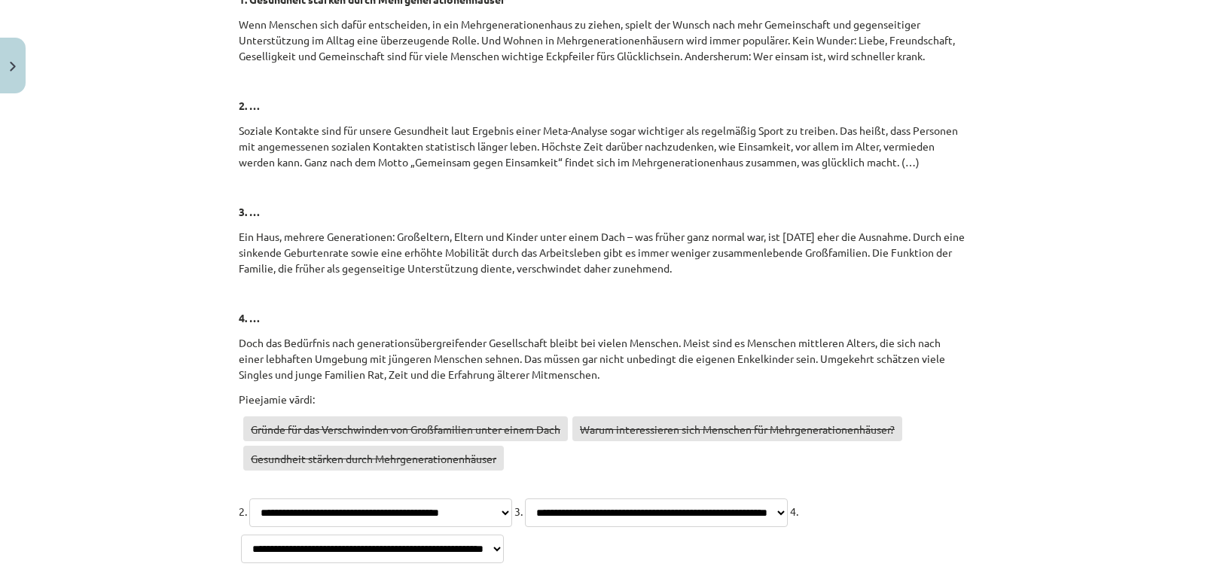
scroll to position [6119, 0]
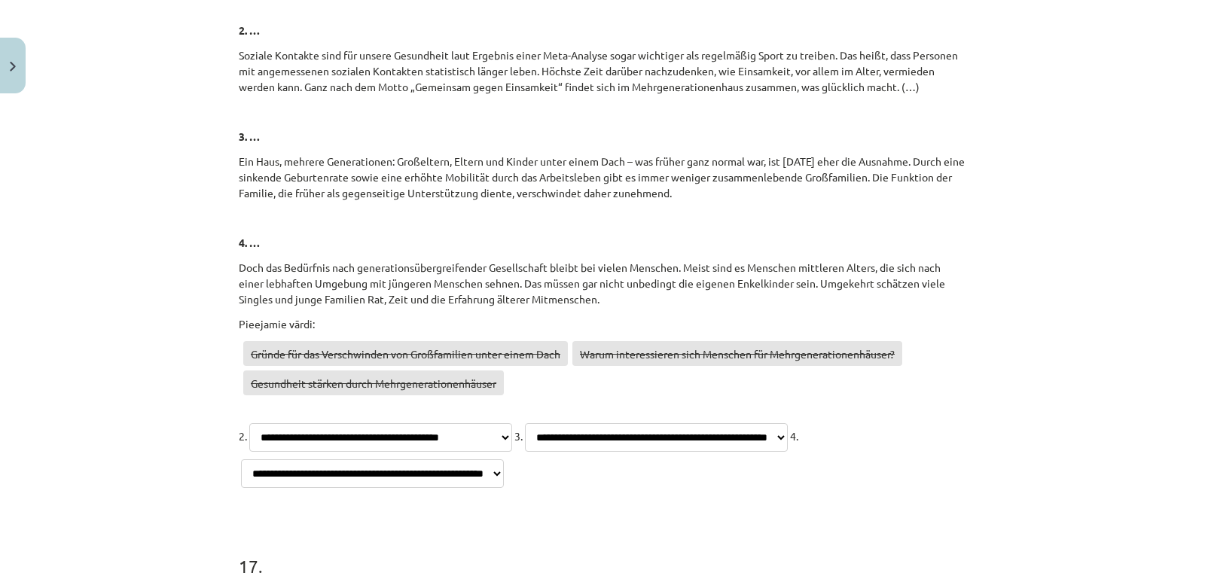
click at [504, 471] on select "**********" at bounding box center [372, 473] width 263 height 29
click at [504, 459] on select "**********" at bounding box center [372, 473] width 263 height 29
click at [534, 452] on select "**********" at bounding box center [656, 437] width 263 height 29
click at [504, 483] on select "**********" at bounding box center [372, 473] width 263 height 29
select select "**********"
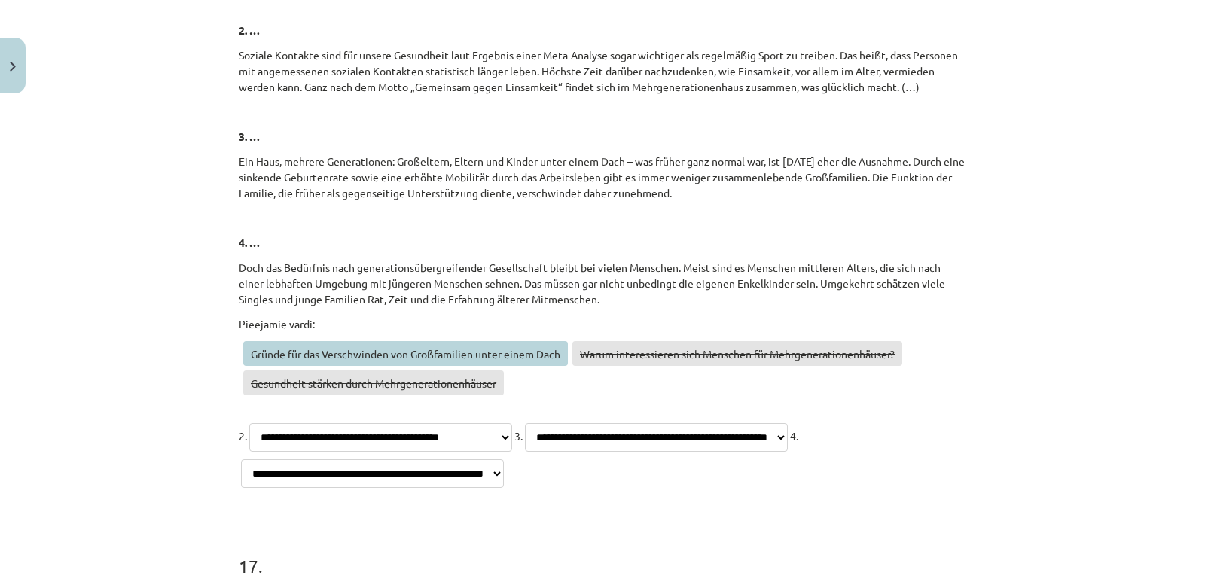
click at [504, 459] on select "**********" at bounding box center [372, 473] width 263 height 29
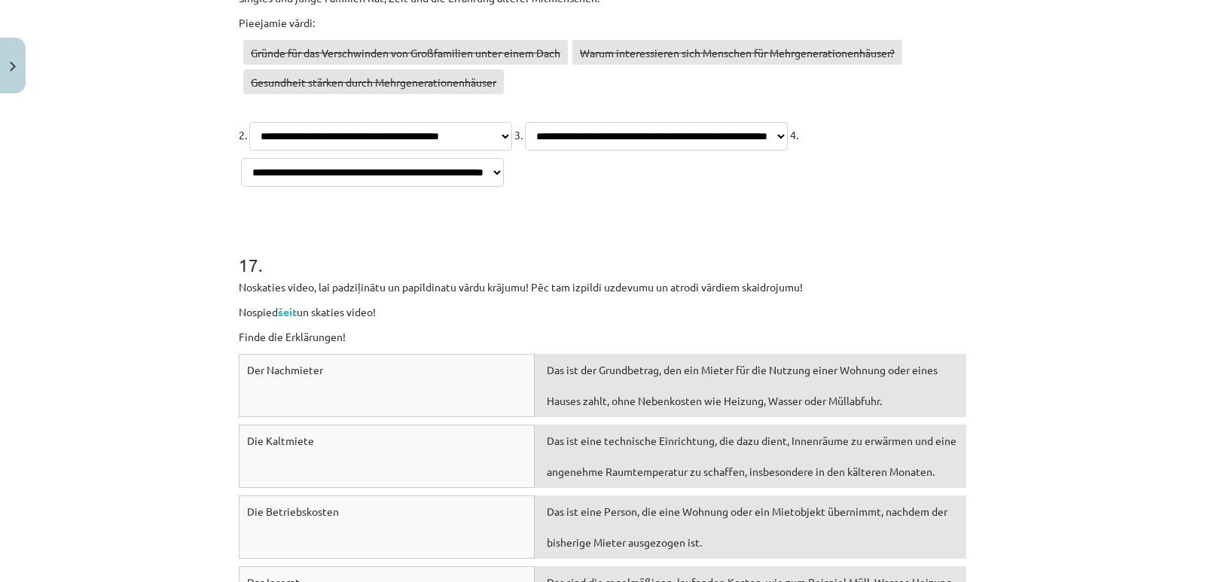
scroll to position [6495, 0]
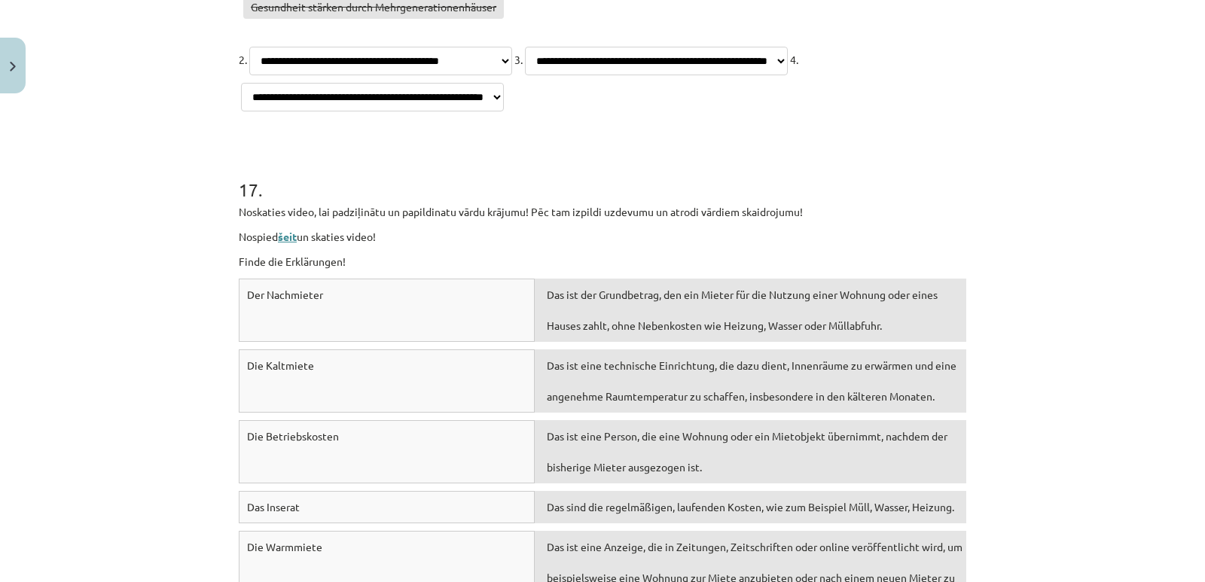
click at [288, 239] on link "šeit" at bounding box center [287, 237] width 19 height 14
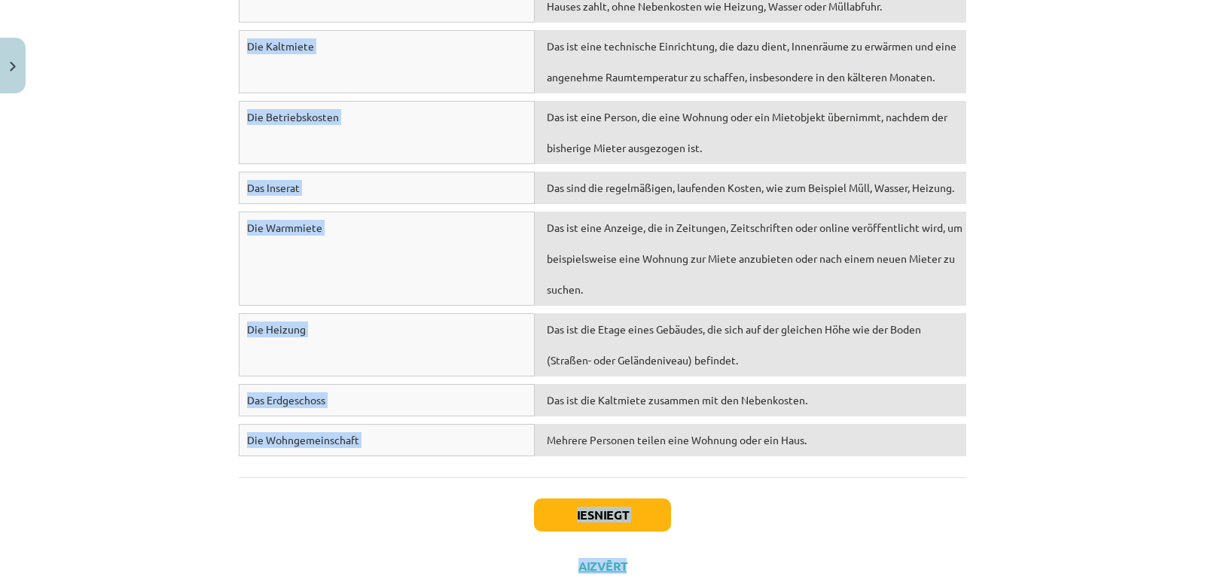
scroll to position [6827, 0]
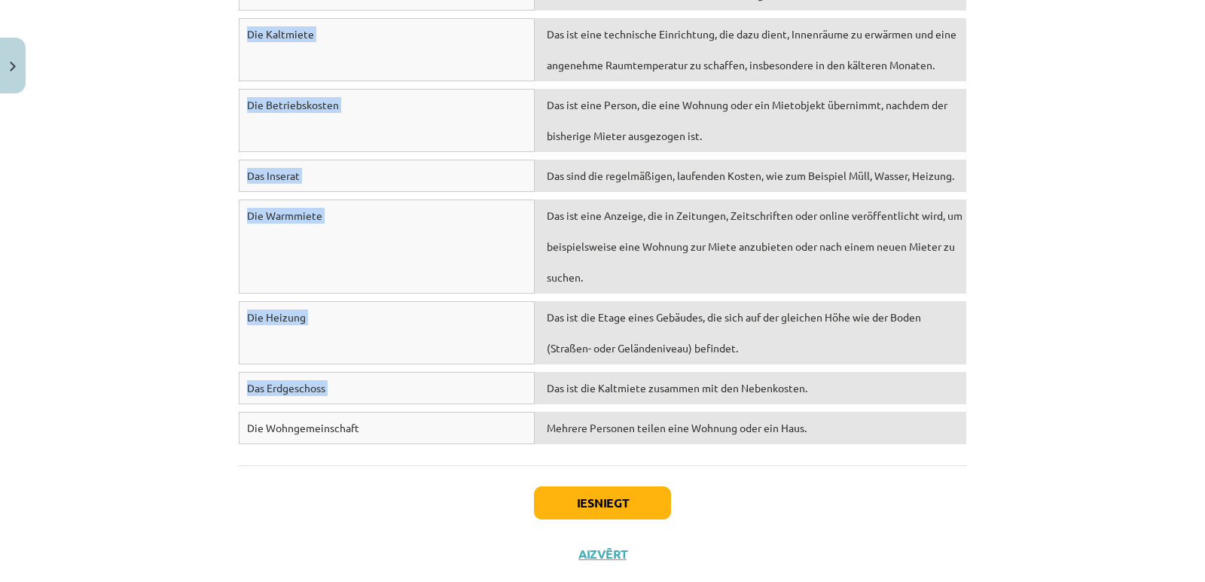
drag, startPoint x: 242, startPoint y: 213, endPoint x: 763, endPoint y: 401, distance: 554.0
click at [763, 401] on div "Der Nachmieter Das ist der Grundbetrag, den ein Mieter für die Nutzung einer Wo…" at bounding box center [602, 199] width 727 height 504
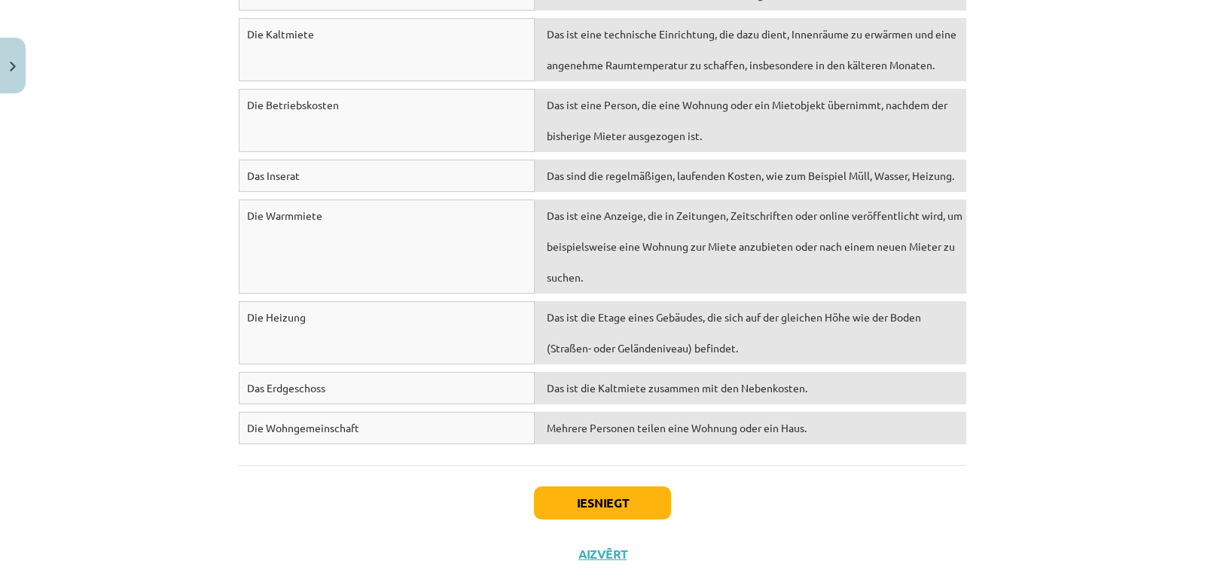
click at [378, 428] on div "Die Wohngemeinschaft" at bounding box center [387, 428] width 296 height 32
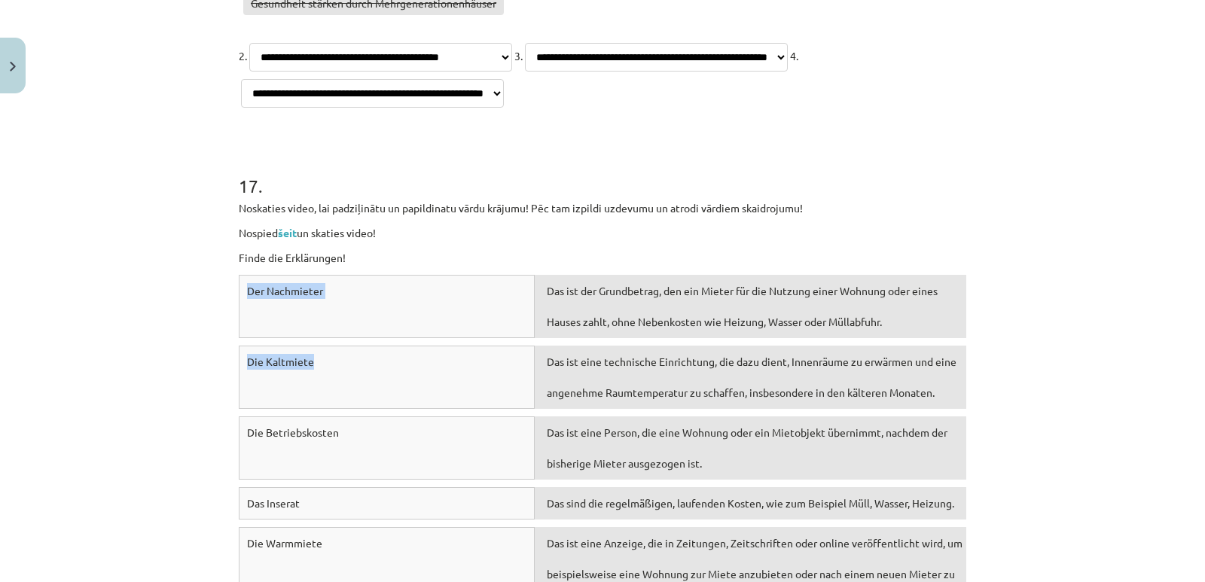
scroll to position [6526, 0]
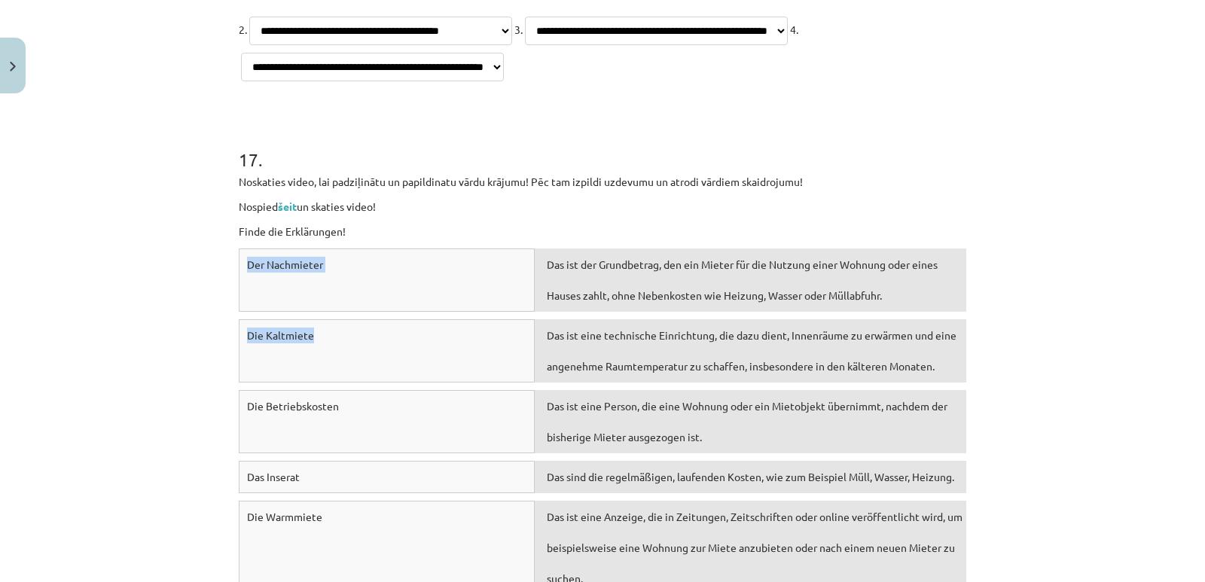
drag, startPoint x: 240, startPoint y: 339, endPoint x: 328, endPoint y: 331, distance: 87.7
click at [328, 340] on div "Der Nachmieter Das ist der Grundbetrag, den ein Mieter für die Nutzung einer Wo…" at bounding box center [602, 500] width 727 height 504
click at [340, 279] on div "Der Nachmieter" at bounding box center [387, 279] width 296 height 63
drag, startPoint x: 1122, startPoint y: 307, endPoint x: 858, endPoint y: 248, distance: 270.0
click at [858, 248] on div "Mācību tēma: Vācu valodas b1 - 10. klases 1. ieskaites mācību materiāls #3 🎧 Th…" at bounding box center [602, 291] width 1205 height 582
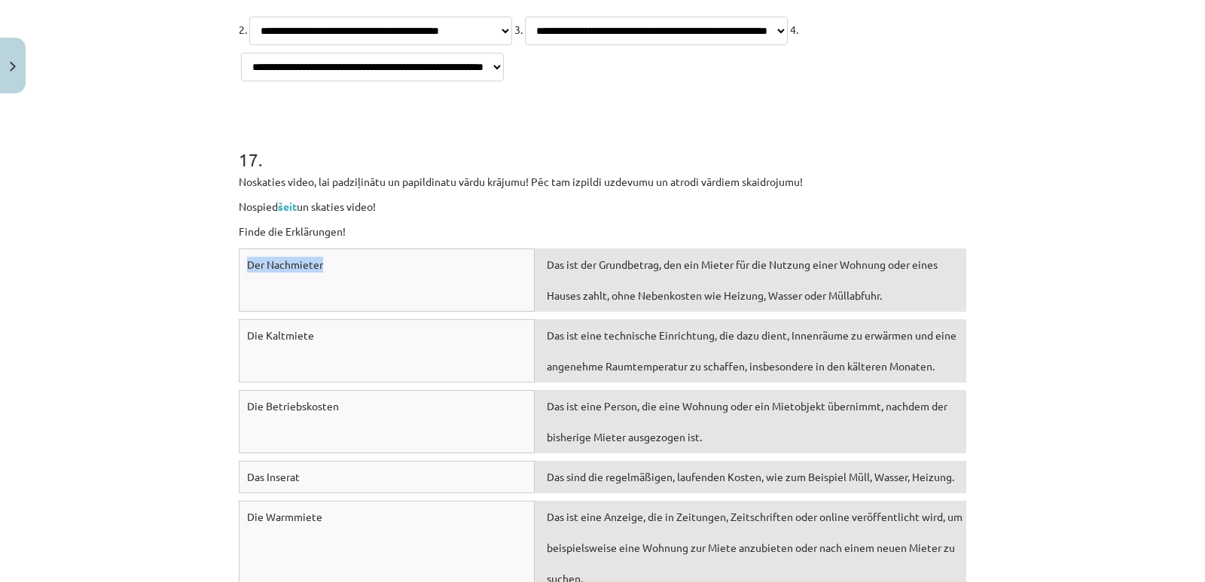
drag, startPoint x: 359, startPoint y: 270, endPoint x: 233, endPoint y: 251, distance: 128.0
click at [239, 251] on div "Der Nachmieter" at bounding box center [387, 279] width 296 height 63
click at [423, 215] on div "Noskaties video, lai padziļinātu un papildinatu vārdu krājumu! Pēc tam izpildi …" at bounding box center [602, 207] width 727 height 66
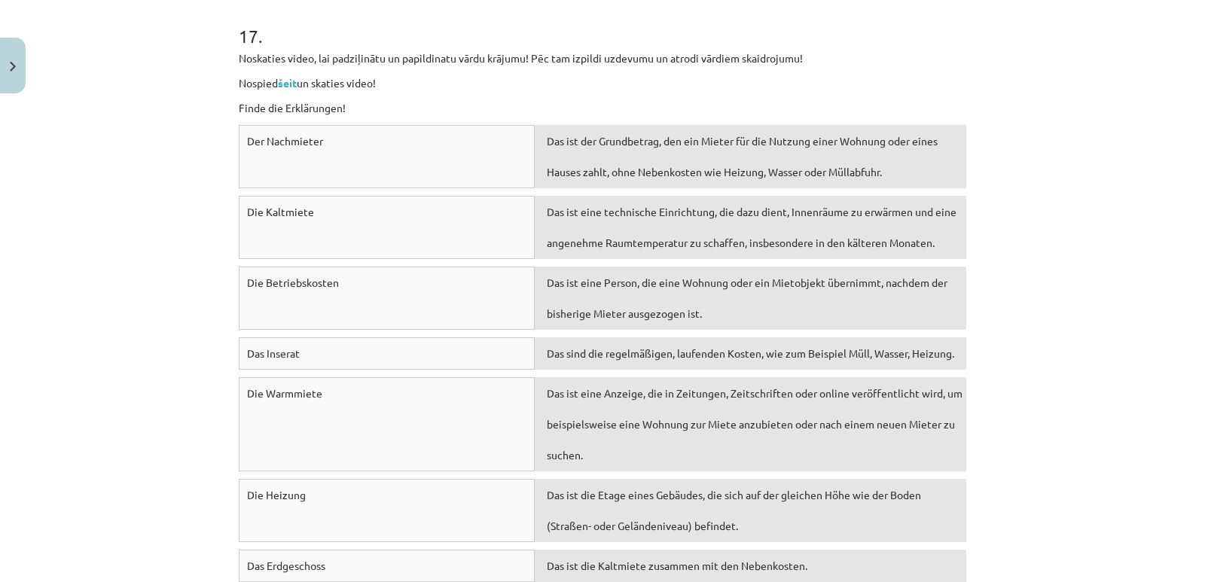
scroll to position [6676, 0]
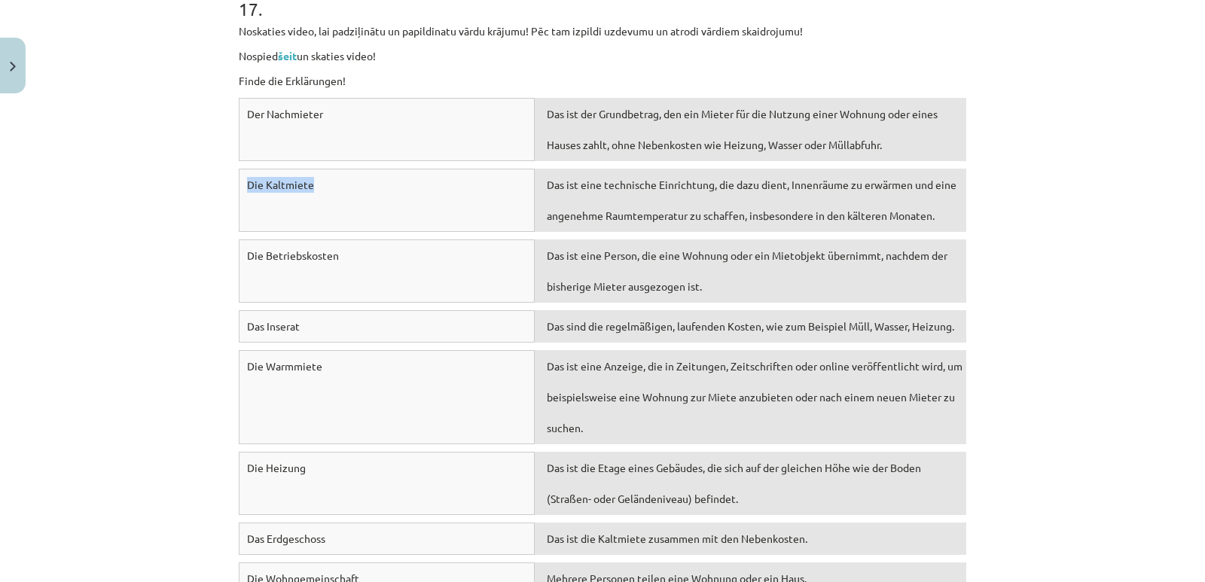
drag, startPoint x: 318, startPoint y: 184, endPoint x: 243, endPoint y: 181, distance: 75.4
click at [243, 181] on div "Die Kaltmiete" at bounding box center [387, 200] width 296 height 63
drag, startPoint x: 375, startPoint y: 255, endPoint x: 239, endPoint y: 245, distance: 136.6
click at [239, 245] on div "Die Betriebskosten" at bounding box center [387, 270] width 296 height 63
click at [290, 328] on span "Das Inserat" at bounding box center [273, 326] width 53 height 14
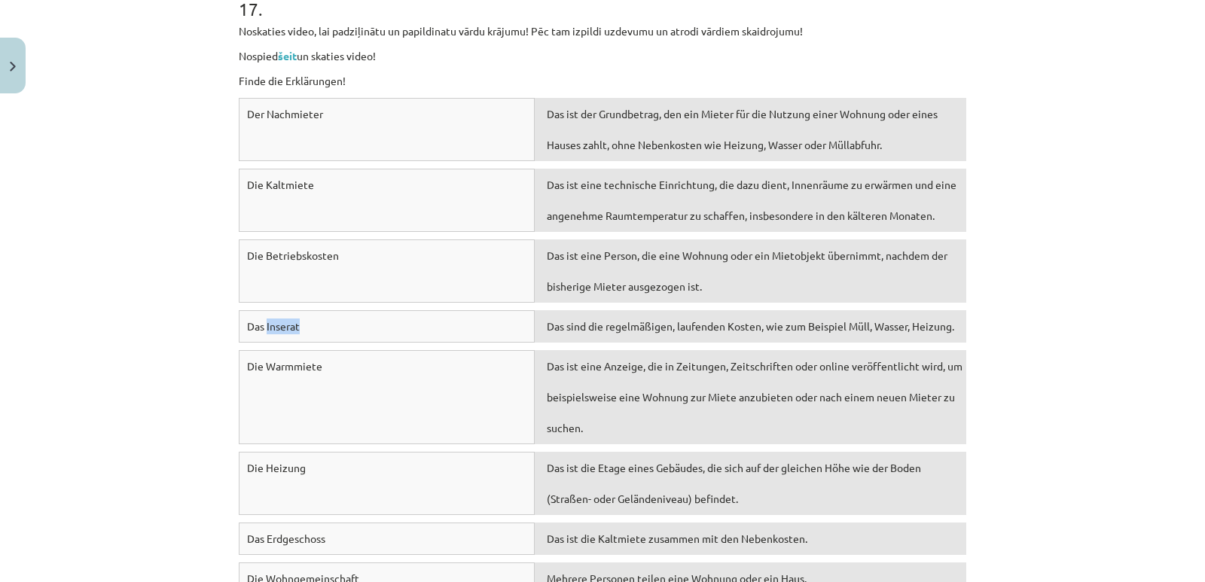
click at [290, 328] on span "Das Inserat" at bounding box center [273, 326] width 53 height 14
click at [258, 324] on span "Das Inserat" at bounding box center [273, 326] width 53 height 14
drag, startPoint x: 298, startPoint y: 322, endPoint x: 235, endPoint y: 321, distance: 63.3
click at [239, 321] on div "Das Inserat" at bounding box center [387, 326] width 296 height 32
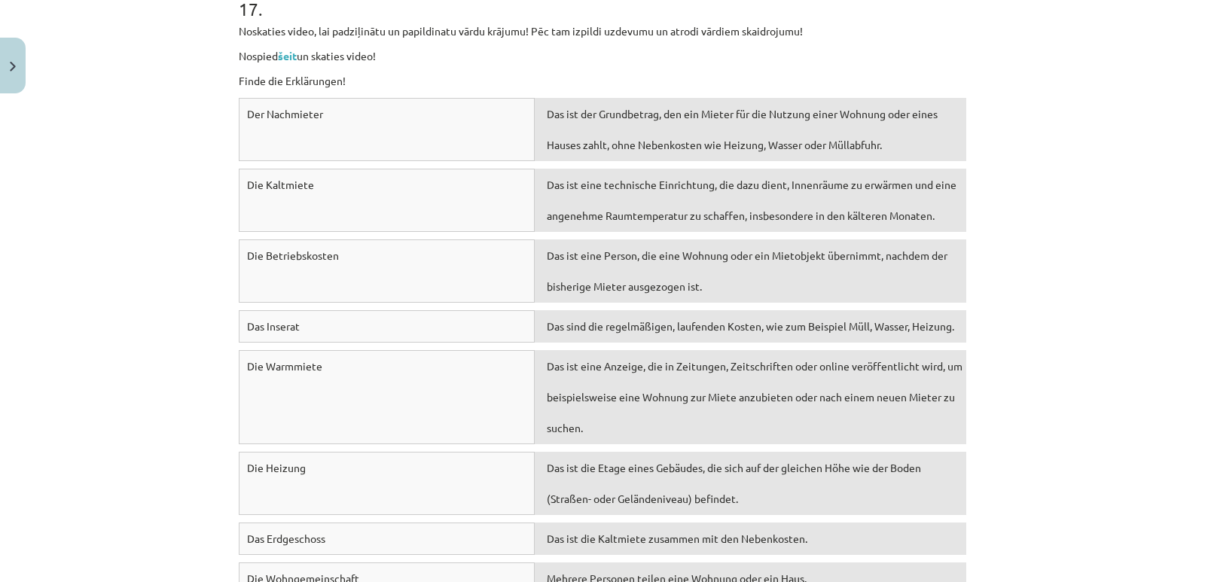
click at [282, 395] on div "Die Warmmiete" at bounding box center [387, 397] width 296 height 94
click at [287, 368] on span "Die Warmmiete" at bounding box center [284, 366] width 75 height 14
click at [242, 358] on div "Die Warmmiete" at bounding box center [387, 397] width 296 height 94
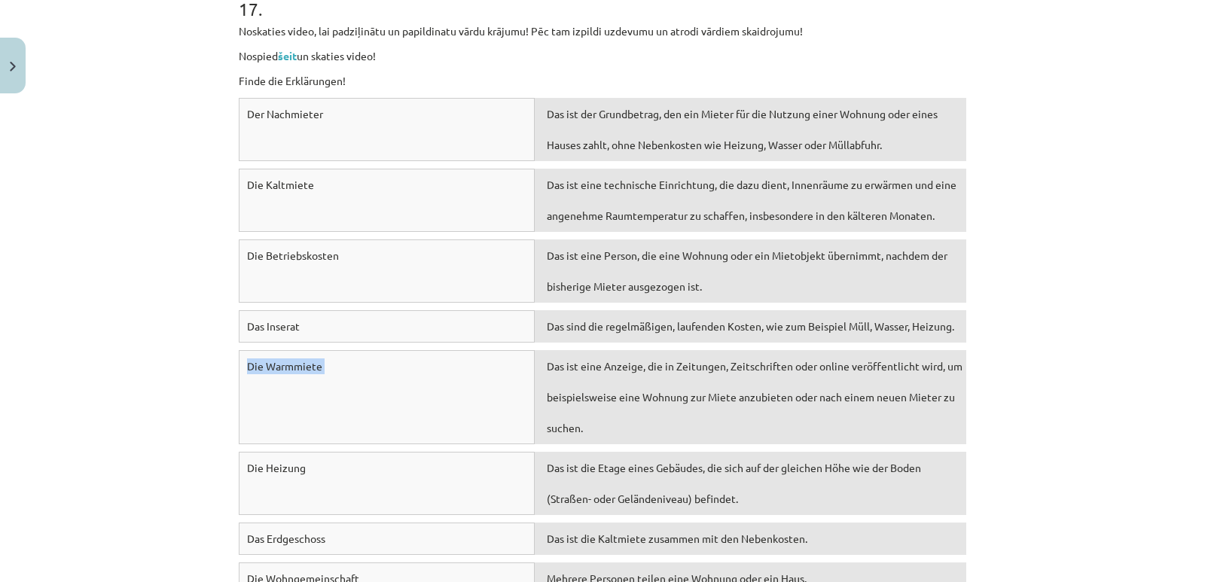
click at [242, 358] on div "Die Warmmiete" at bounding box center [387, 397] width 296 height 94
click at [323, 438] on div "Die Warmmiete" at bounding box center [387, 397] width 296 height 94
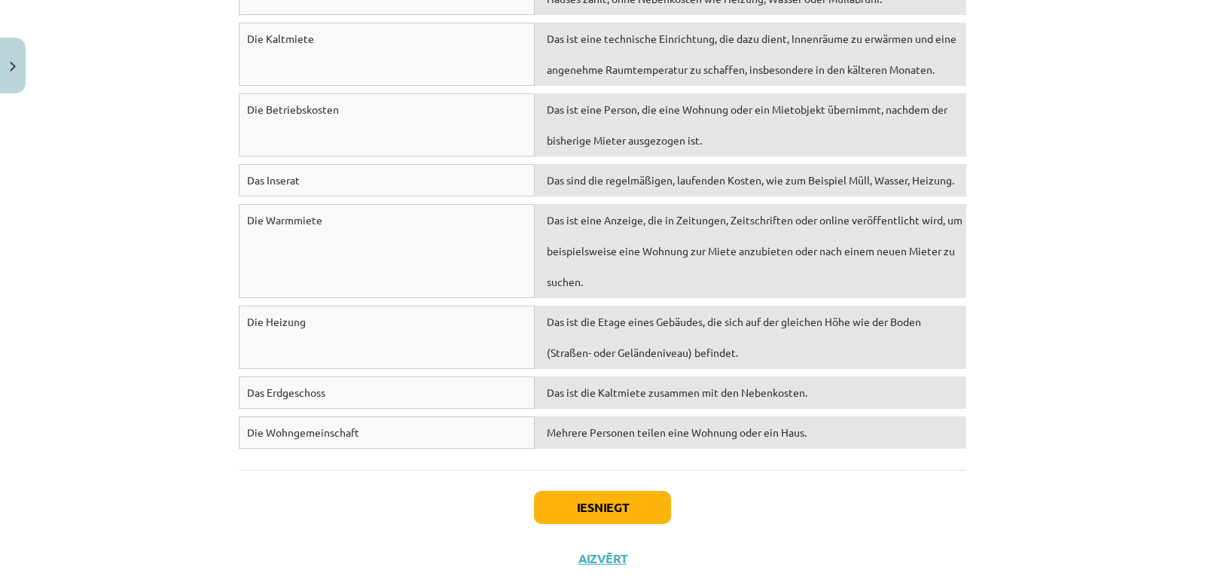
scroll to position [6827, 0]
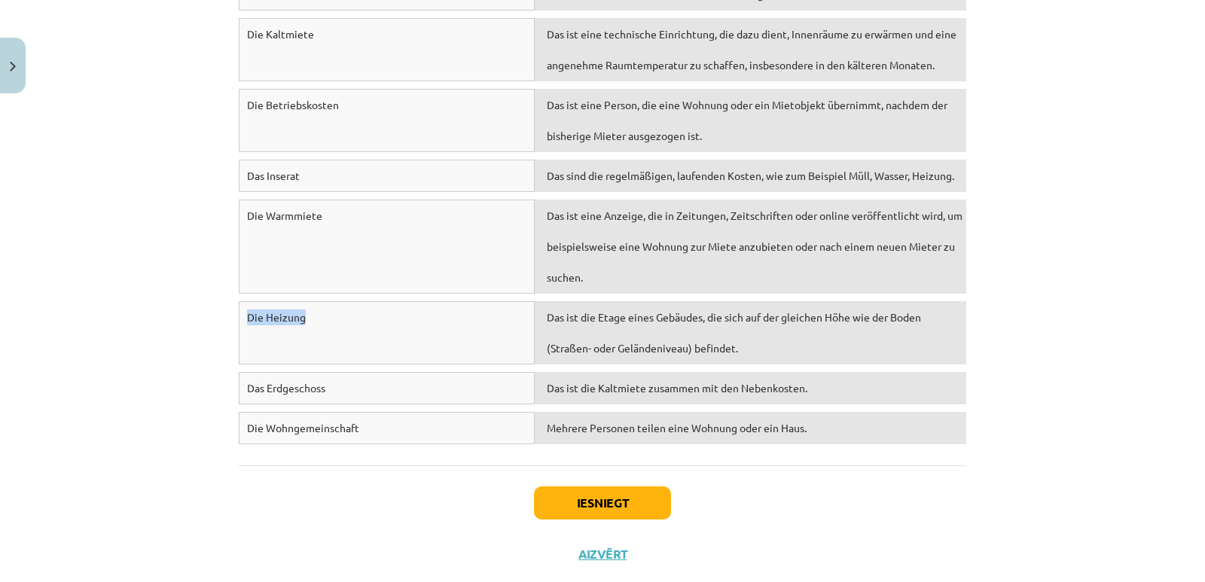
drag, startPoint x: 239, startPoint y: 312, endPoint x: 286, endPoint y: 332, distance: 50.6
click at [337, 331] on div "Die Heizung" at bounding box center [387, 332] width 296 height 63
click at [258, 468] on div "Iesniegt Aizvērt" at bounding box center [602, 517] width 727 height 105
click at [284, 384] on span "Das Erdgeschoss" at bounding box center [286, 388] width 78 height 14
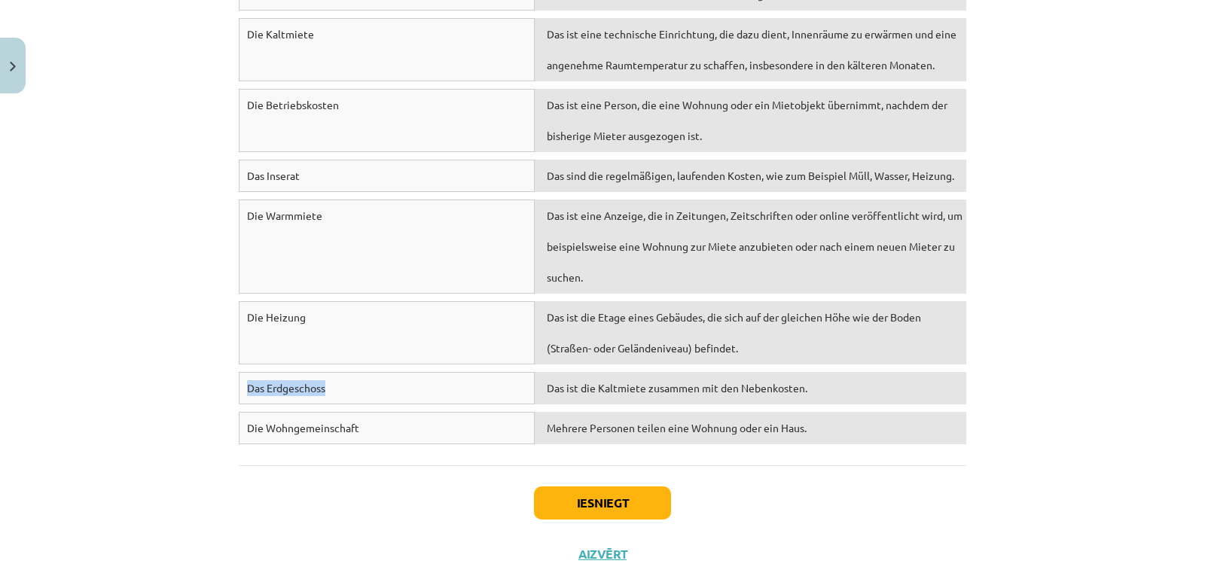
drag, startPoint x: 241, startPoint y: 381, endPoint x: 332, endPoint y: 395, distance: 92.2
click at [332, 395] on div "Das Erdgeschoss" at bounding box center [387, 388] width 296 height 32
click at [267, 428] on span "Die Wohngemeinschaft" at bounding box center [303, 428] width 112 height 14
click at [388, 429] on div "Die Wohngemeinschaft" at bounding box center [387, 428] width 296 height 32
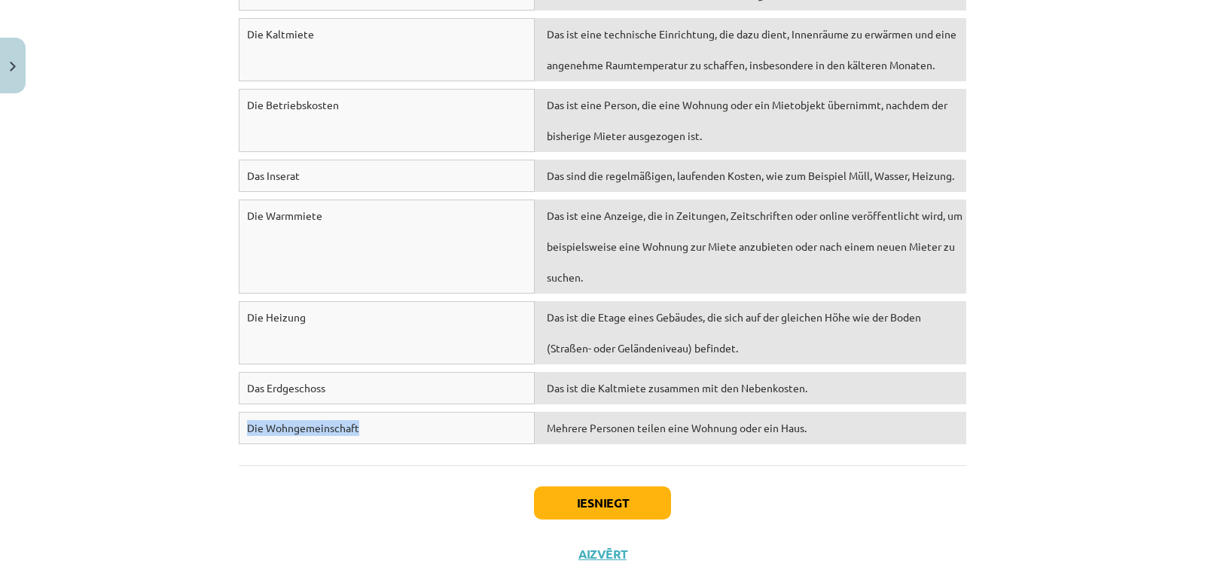
drag, startPoint x: 386, startPoint y: 425, endPoint x: 233, endPoint y: 423, distance: 152.9
click at [239, 423] on div "Die Wohngemeinschaft" at bounding box center [387, 428] width 296 height 32
click at [372, 515] on div "Iesniegt Aizvērt" at bounding box center [602, 517] width 727 height 105
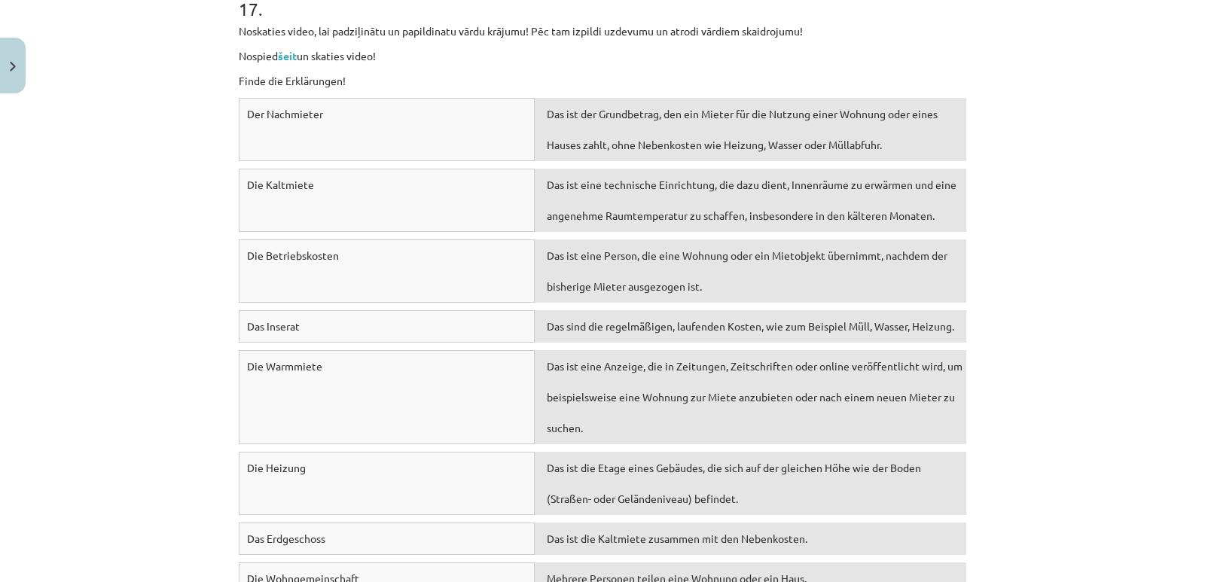
scroll to position [6751, 0]
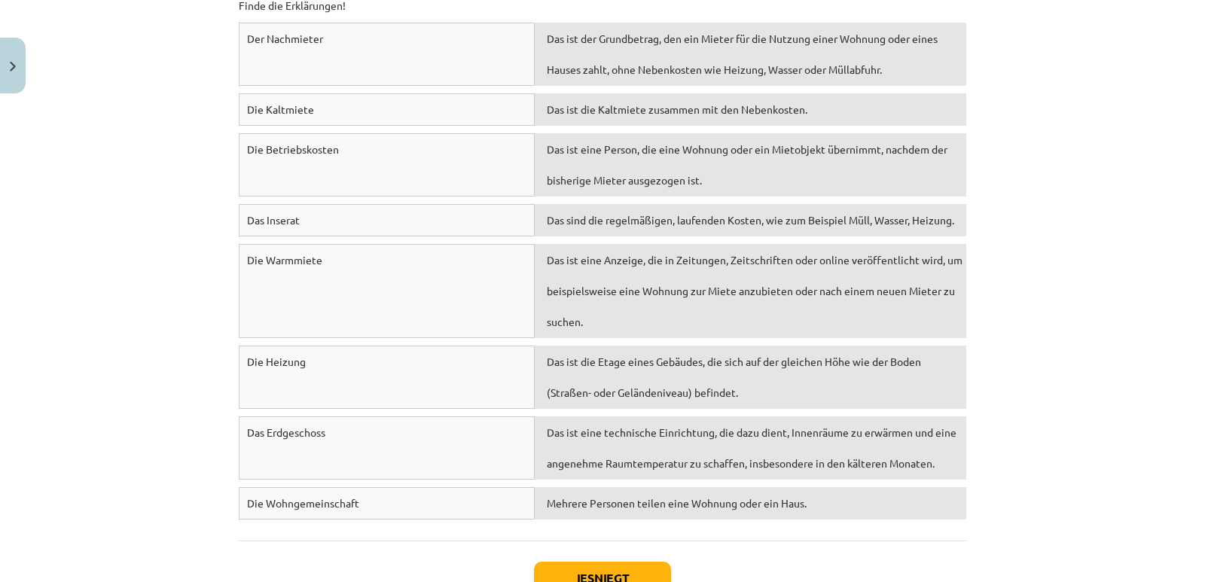
drag, startPoint x: 1079, startPoint y: 120, endPoint x: 853, endPoint y: 108, distance: 226.2
click at [853, 108] on div "Mācību tēma: Vācu valodas b1 - 10. klases 1. ieskaites mācību materiāls #3 🎧 Th…" at bounding box center [602, 291] width 1205 height 582
drag, startPoint x: 242, startPoint y: 105, endPoint x: 607, endPoint y: 114, distance: 365.3
click at [607, 114] on div "Die Kaltmiete Das ist die Kaltmiete zusammen mit den Nebenkosten." at bounding box center [602, 113] width 727 height 40
click at [1002, 203] on div "Mācību tēma: Vācu valodas b1 - 10. klases 1. ieskaites mācību materiāls #3 🎧 Th…" at bounding box center [602, 291] width 1205 height 582
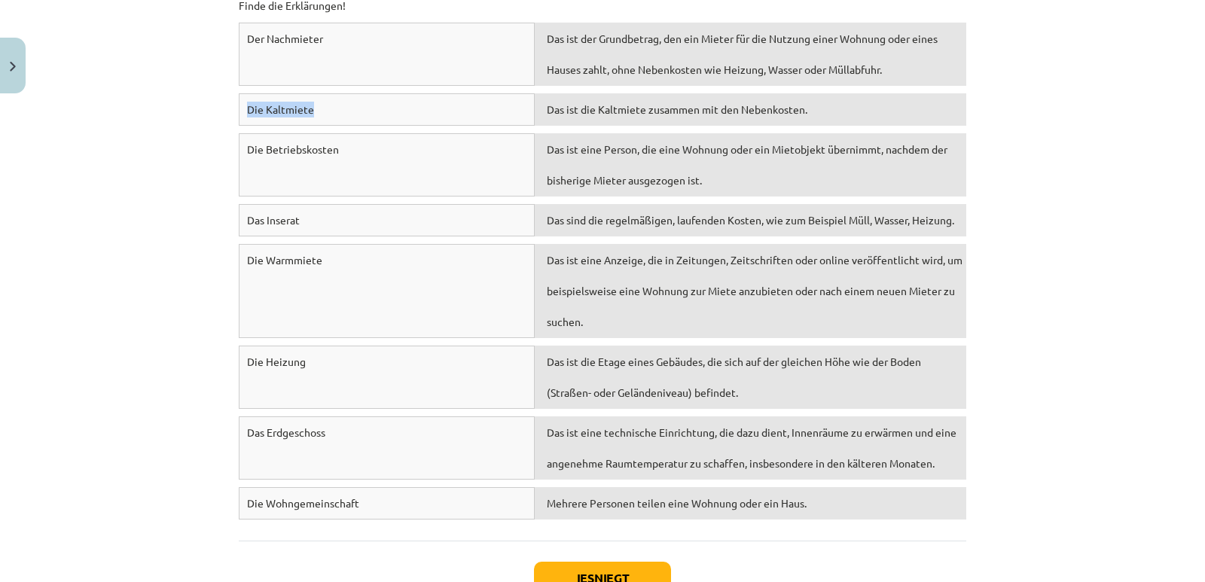
drag, startPoint x: 243, startPoint y: 104, endPoint x: 309, endPoint y: 104, distance: 66.3
click at [309, 104] on div "Die Kaltmiete" at bounding box center [387, 109] width 296 height 32
click at [151, 84] on div "Mācību tēma: Vācu valodas b1 - 10. klases 1. ieskaites mācību materiāls #3 🎧 Th…" at bounding box center [602, 291] width 1205 height 582
drag, startPoint x: 242, startPoint y: 108, endPoint x: 323, endPoint y: 114, distance: 80.8
click at [323, 114] on div "Die Kaltmiete" at bounding box center [387, 109] width 296 height 32
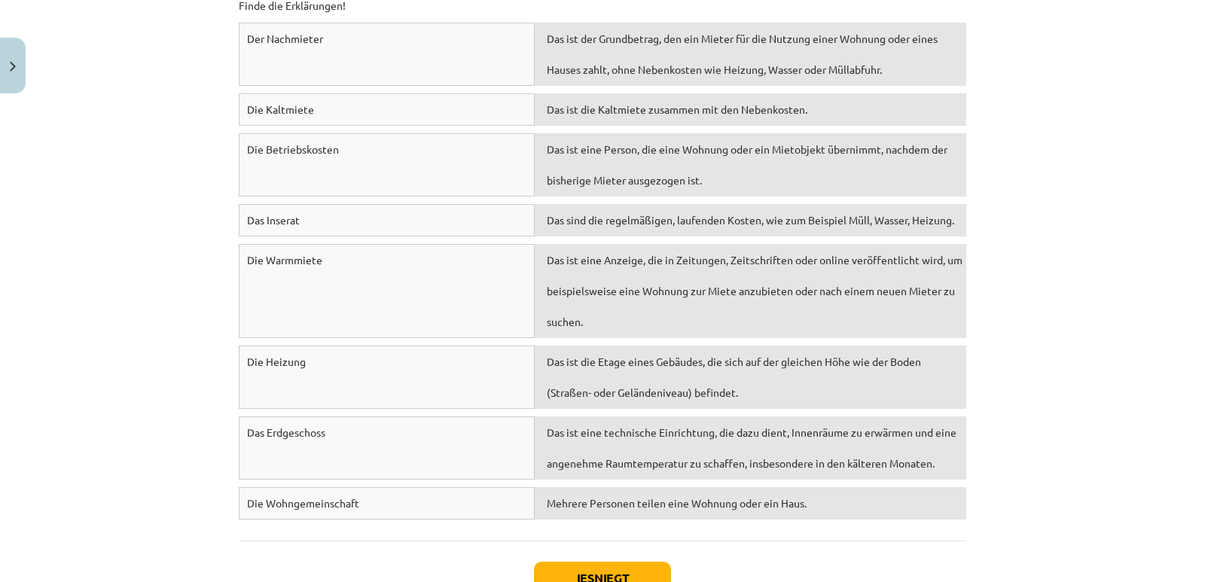
click at [145, 88] on div "Mācību tēma: Vācu valodas b1 - 10. klases 1. ieskaites mācību materiāls #3 🎧 Th…" at bounding box center [602, 291] width 1205 height 582
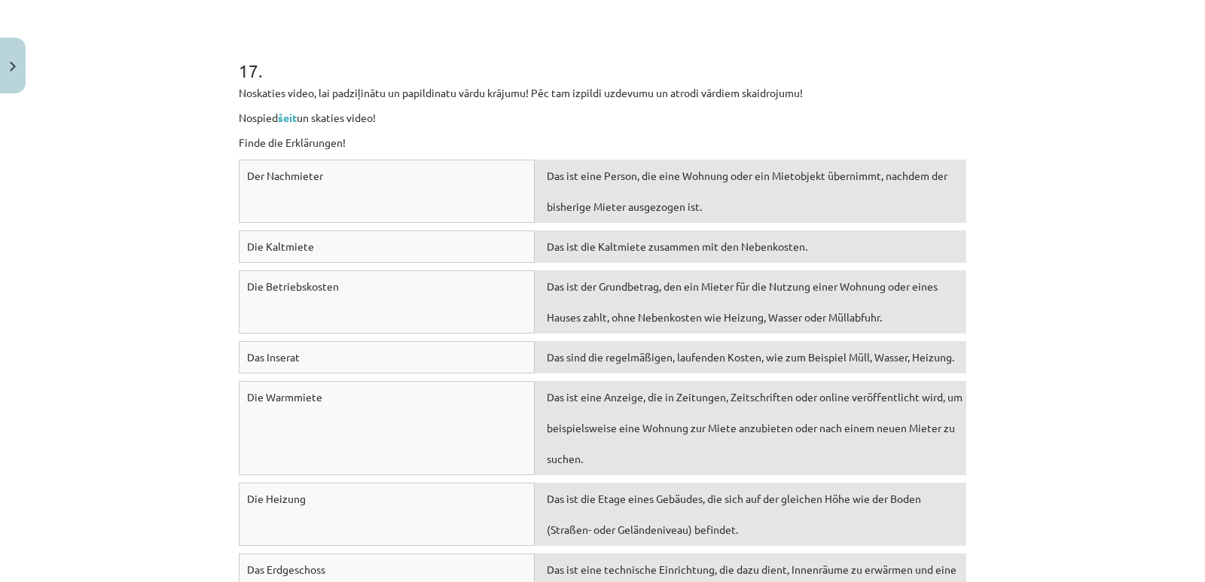
scroll to position [6561, 0]
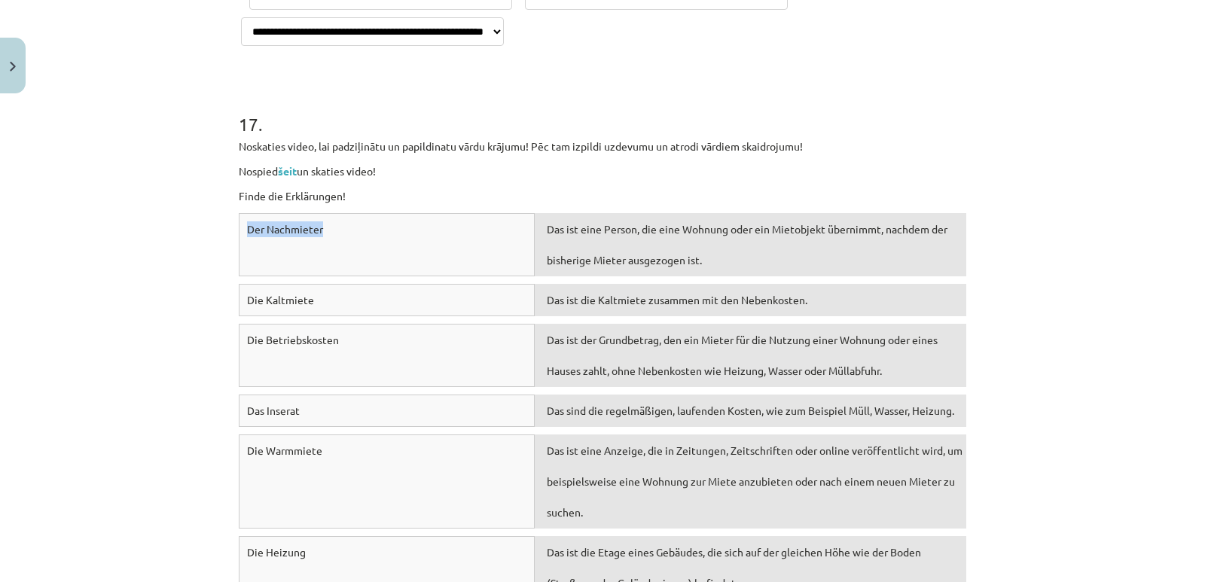
drag, startPoint x: 244, startPoint y: 227, endPoint x: 315, endPoint y: 224, distance: 71.6
click at [315, 224] on span "Der Nachmieter" at bounding box center [285, 229] width 76 height 14
click at [396, 173] on p "Nospied šeit un skaties video!" at bounding box center [602, 171] width 727 height 16
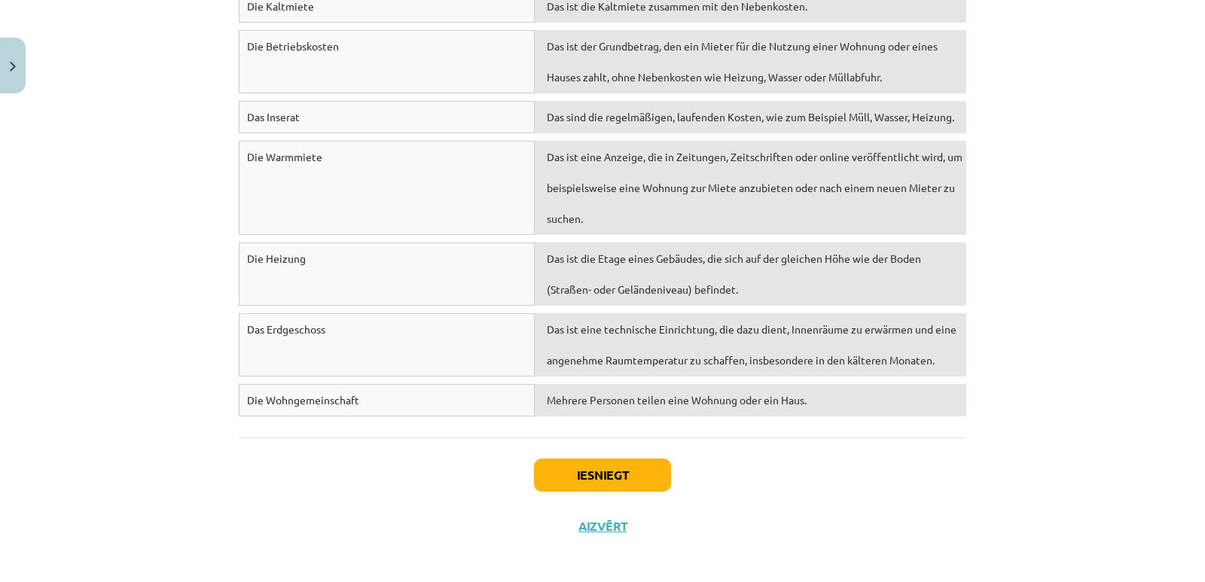
scroll to position [6862, 0]
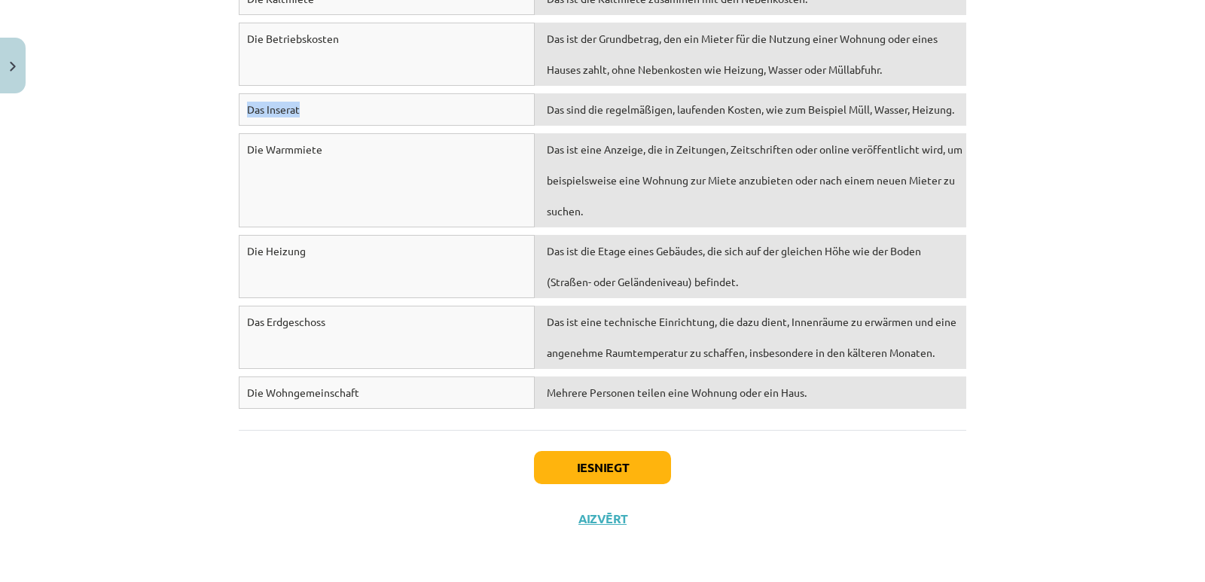
drag, startPoint x: 242, startPoint y: 108, endPoint x: 315, endPoint y: 109, distance: 72.3
click at [315, 109] on div "Das Inserat" at bounding box center [387, 109] width 296 height 32
click at [148, 273] on div "Mācību tēma: Vācu valodas b1 - 10. klases 1. ieskaites mācību materiāls #3 🎧 Th…" at bounding box center [602, 291] width 1205 height 582
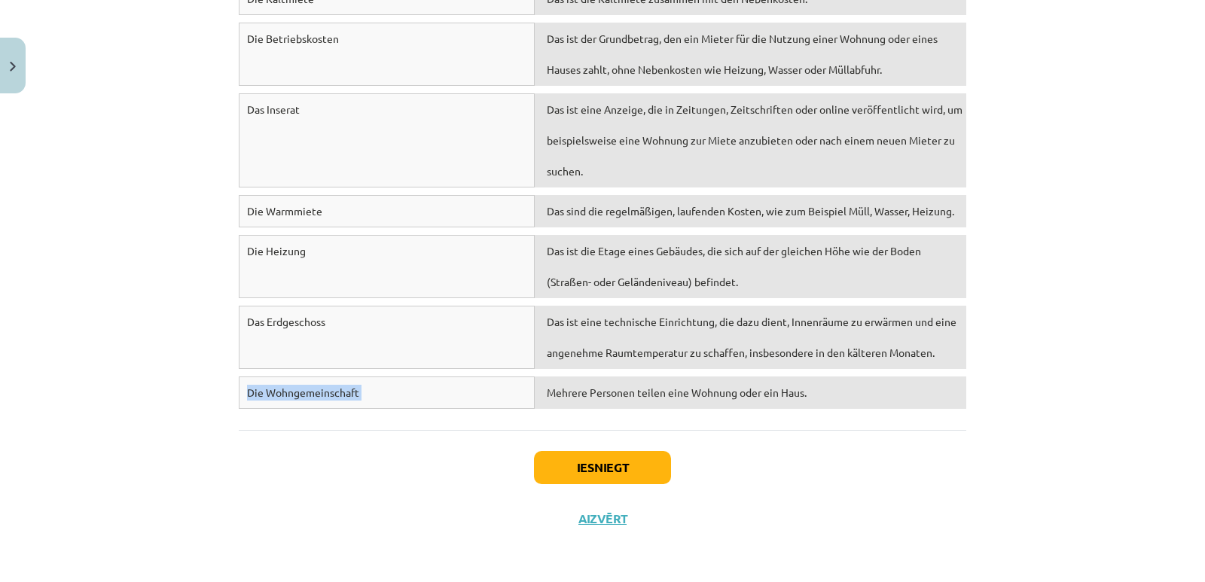
drag, startPoint x: 1111, startPoint y: 395, endPoint x: 1010, endPoint y: 372, distance: 103.6
click at [1010, 372] on div "Mācību tēma: Vācu valodas b1 - 10. klases 1. ieskaites mācību materiāls #3 🎧 Th…" at bounding box center [602, 291] width 1205 height 582
click at [1042, 413] on div "Mācību tēma: Vācu valodas b1 - 10. klases 1. ieskaites mācību materiāls #3 🎧 Th…" at bounding box center [602, 291] width 1205 height 582
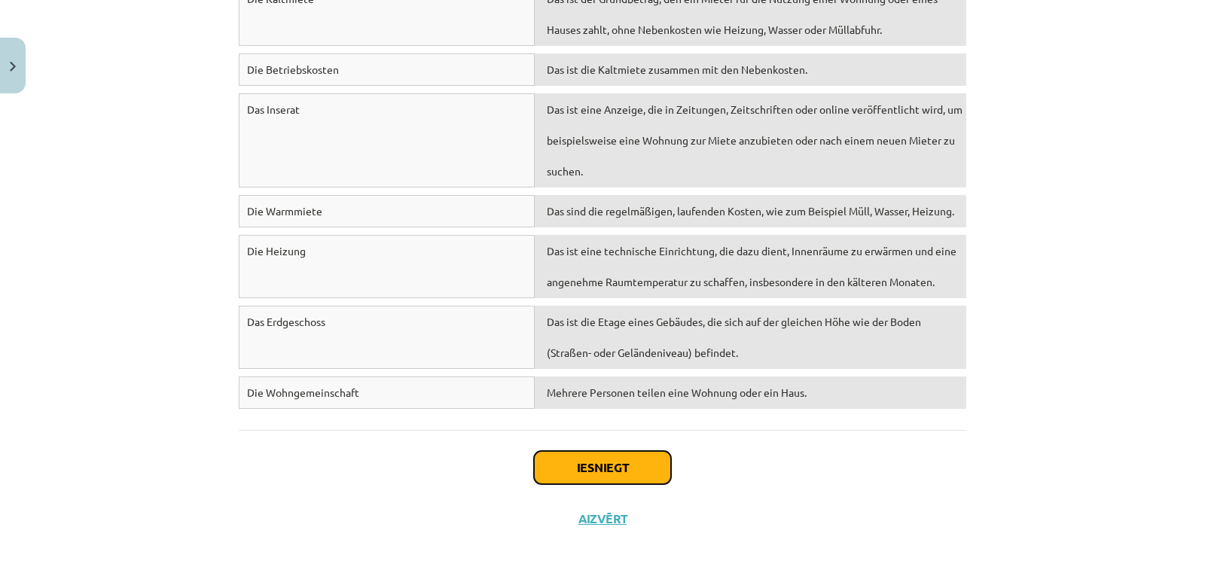
click at [611, 468] on button "Iesniegt" at bounding box center [602, 467] width 137 height 33
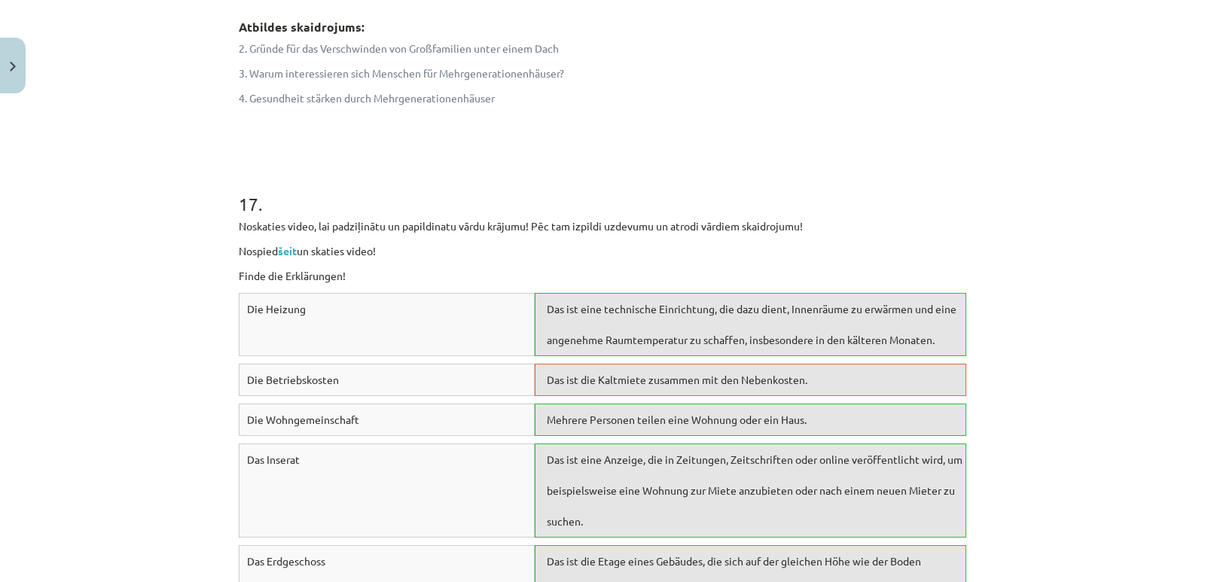
scroll to position [6900, 0]
